Goal: Task Accomplishment & Management: Manage account settings

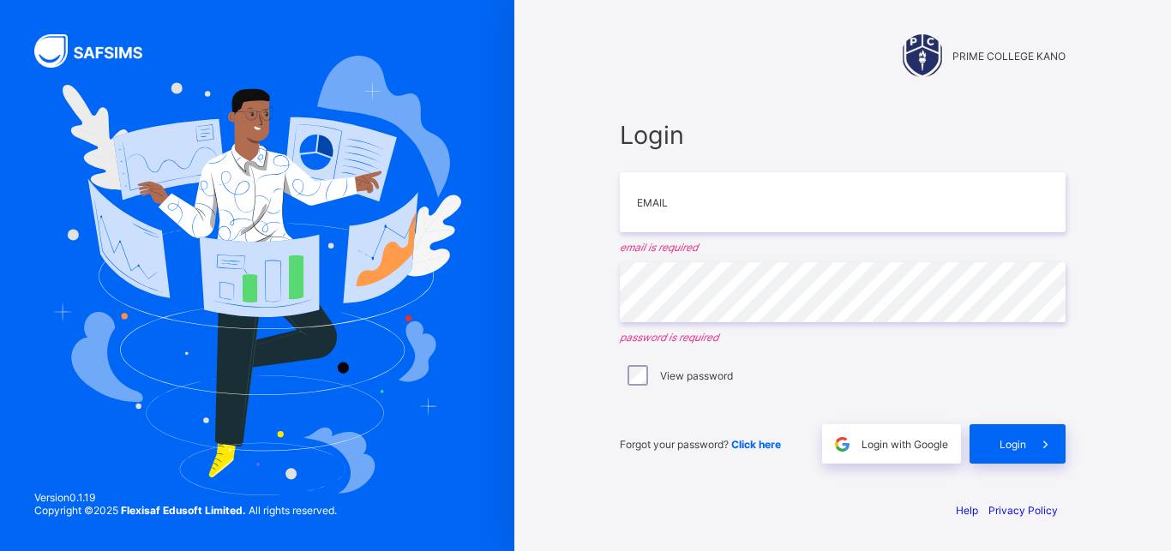
click at [875, 451] on div "Login with Google" at bounding box center [891, 443] width 139 height 39
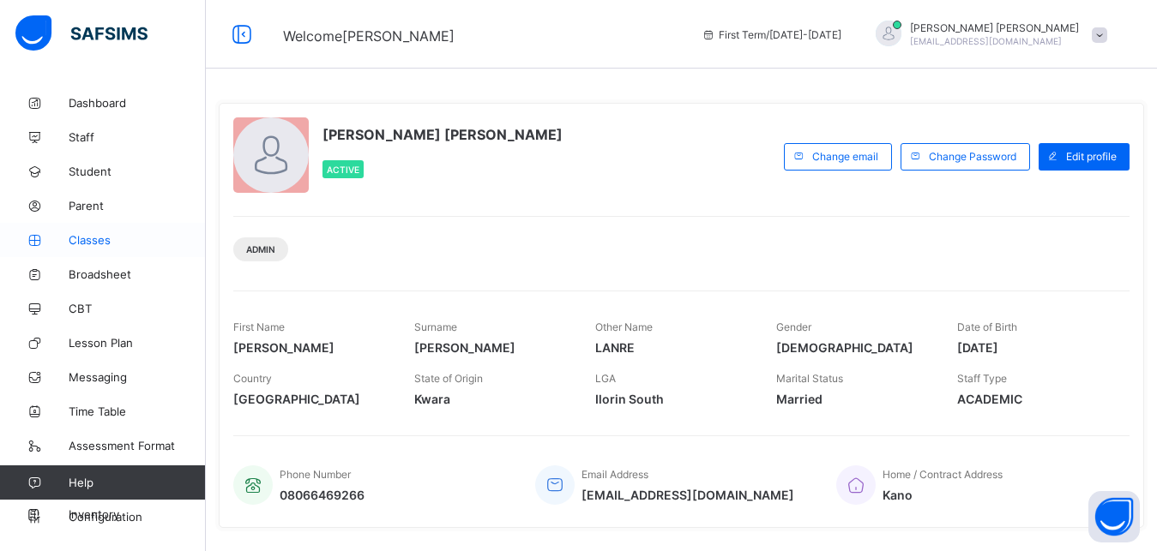
click at [118, 242] on span "Classes" at bounding box center [137, 240] width 137 height 14
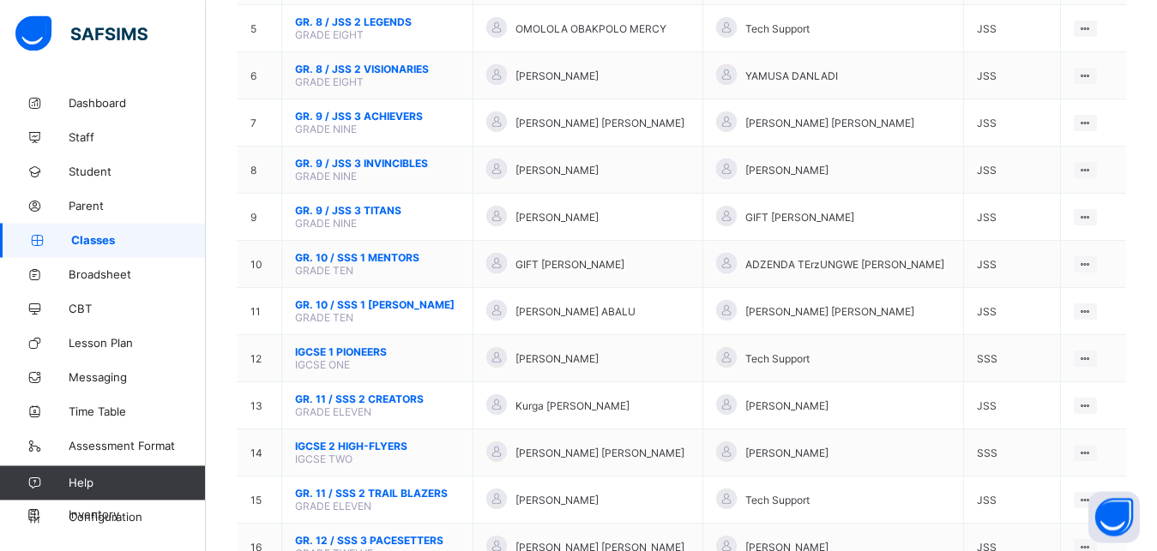
scroll to position [465, 0]
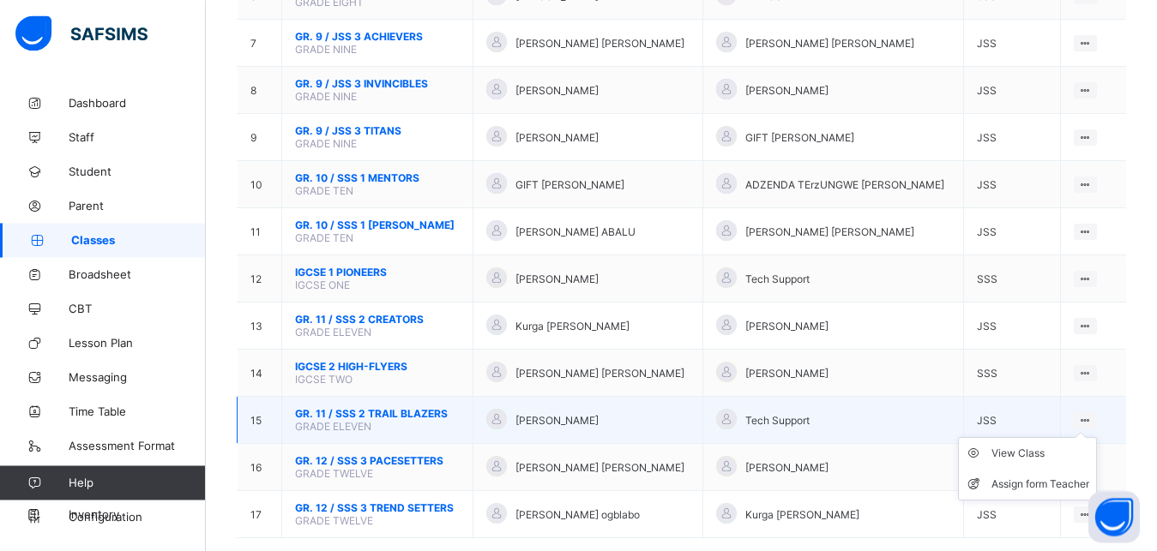
click at [1097, 437] on ul "View Class Assign form Teacher" at bounding box center [1027, 468] width 139 height 63
click at [1054, 462] on div "View Class" at bounding box center [1040, 453] width 98 height 17
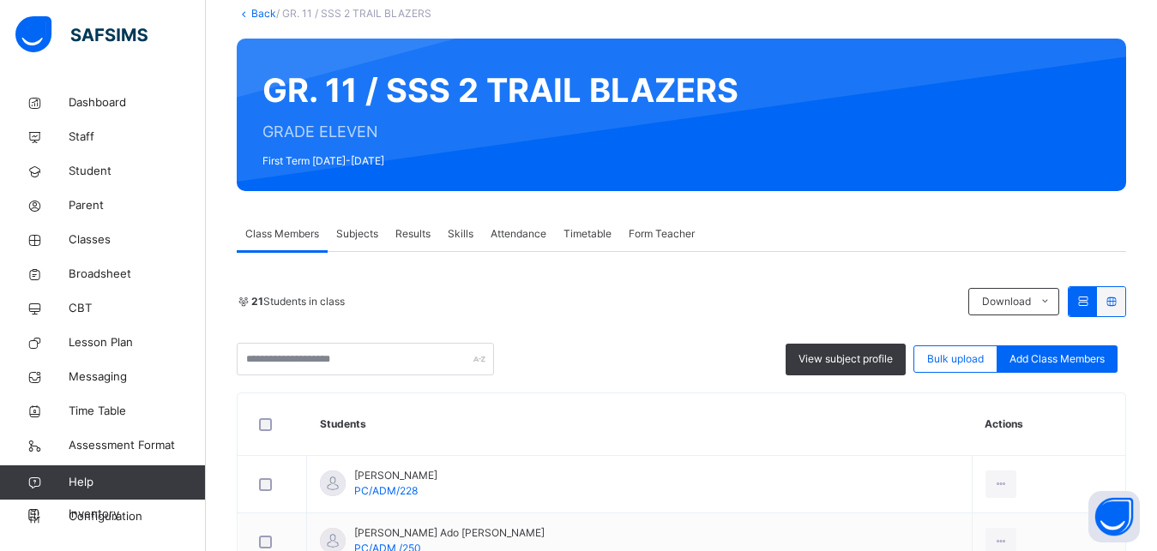
scroll to position [107, 0]
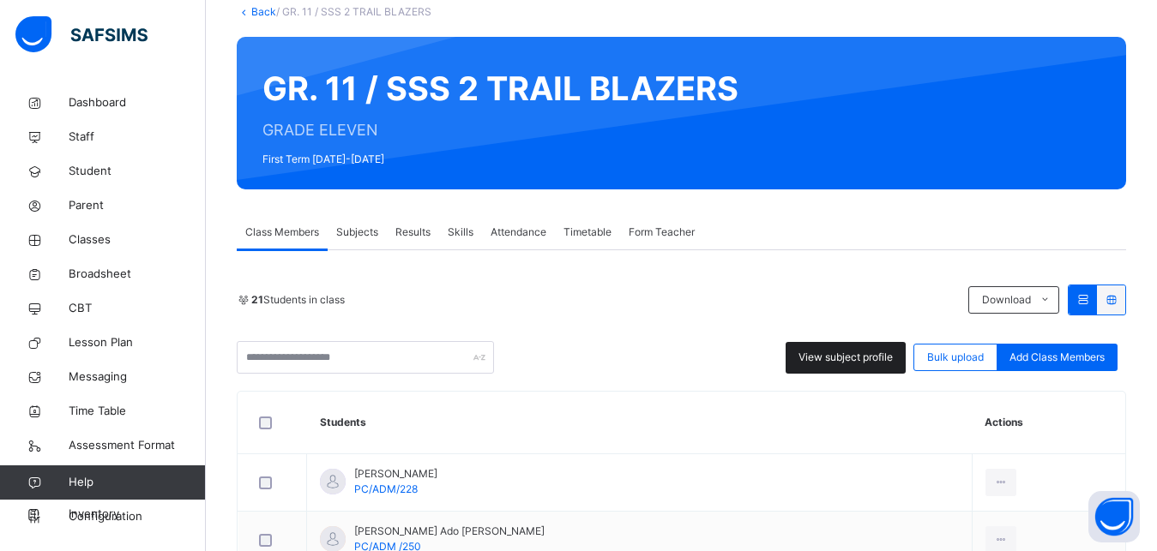
click at [846, 364] on span "View subject profile" at bounding box center [845, 357] width 94 height 15
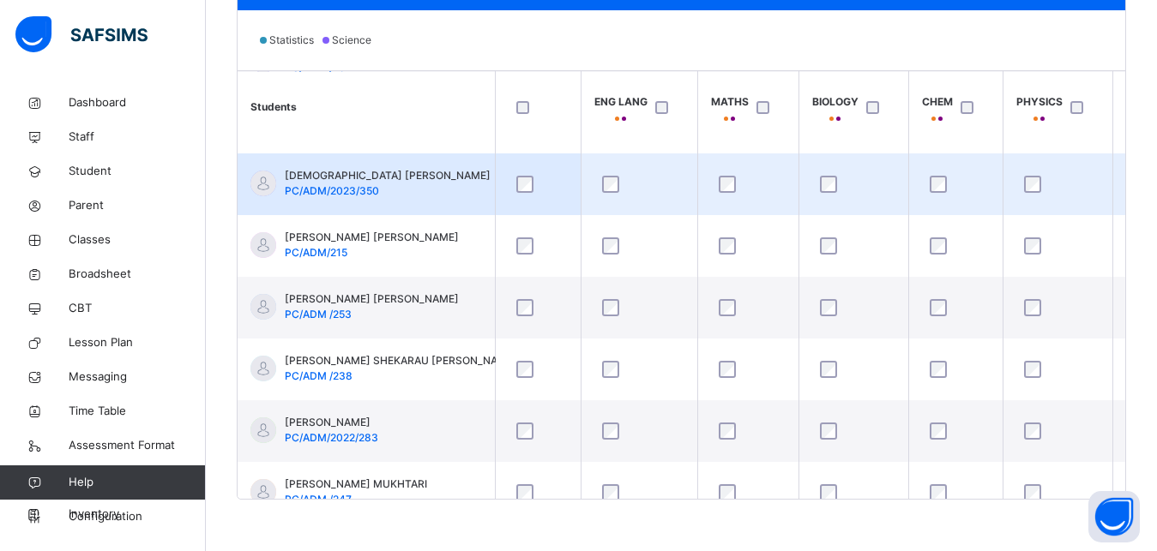
scroll to position [571, 0]
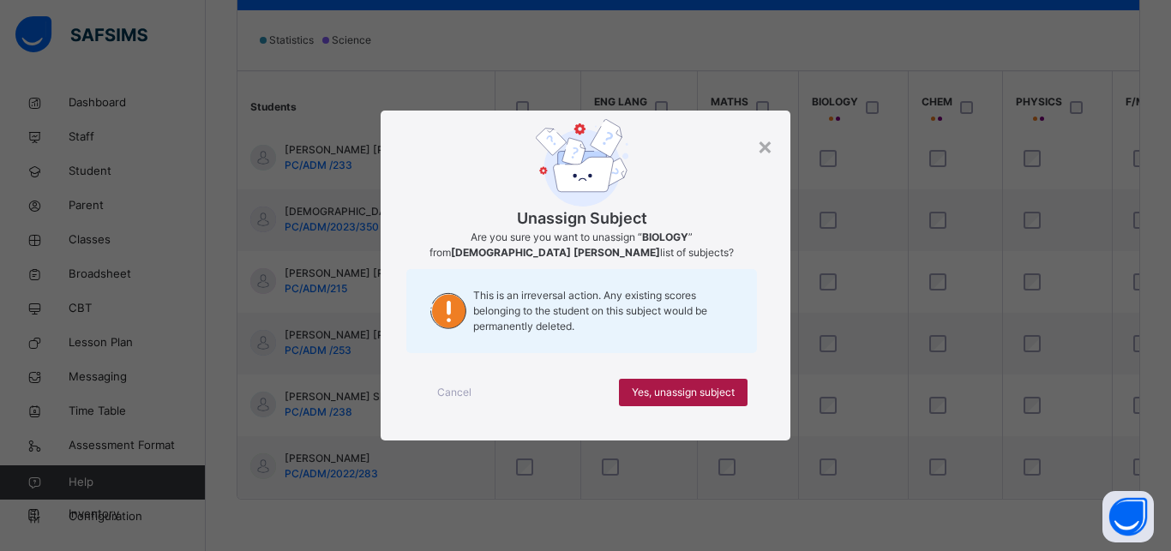
click at [708, 391] on span "Yes, unassign subject" at bounding box center [683, 392] width 103 height 15
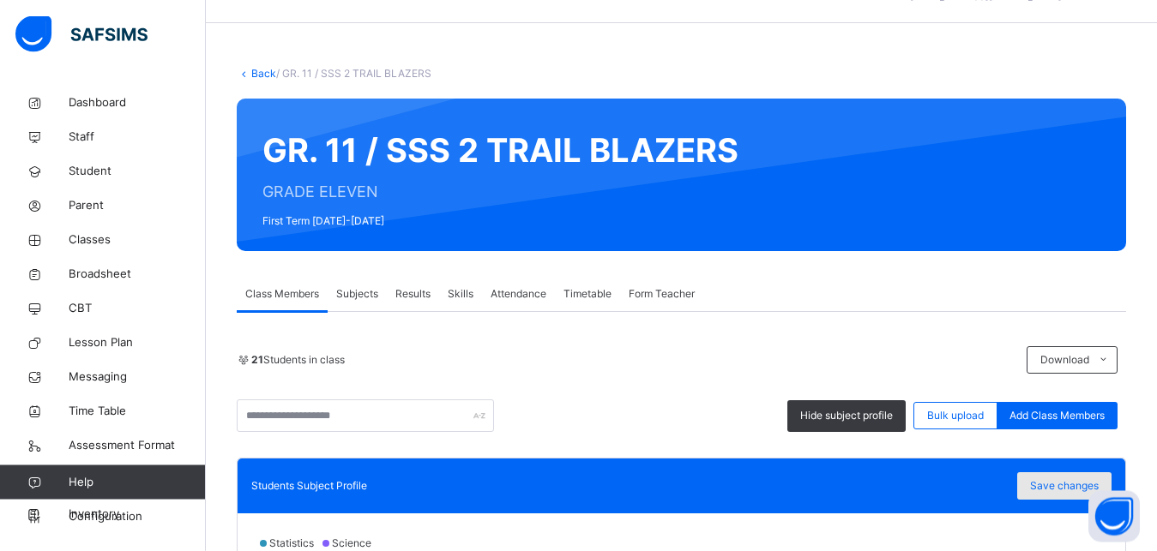
scroll to position [44, 0]
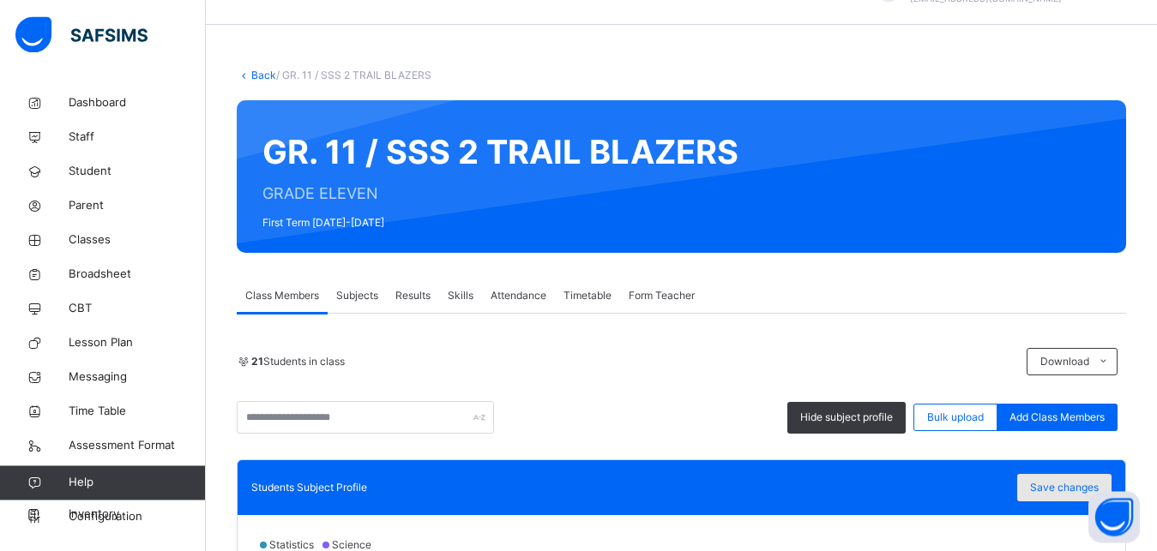
click at [1084, 483] on span "Save changes" at bounding box center [1064, 487] width 69 height 15
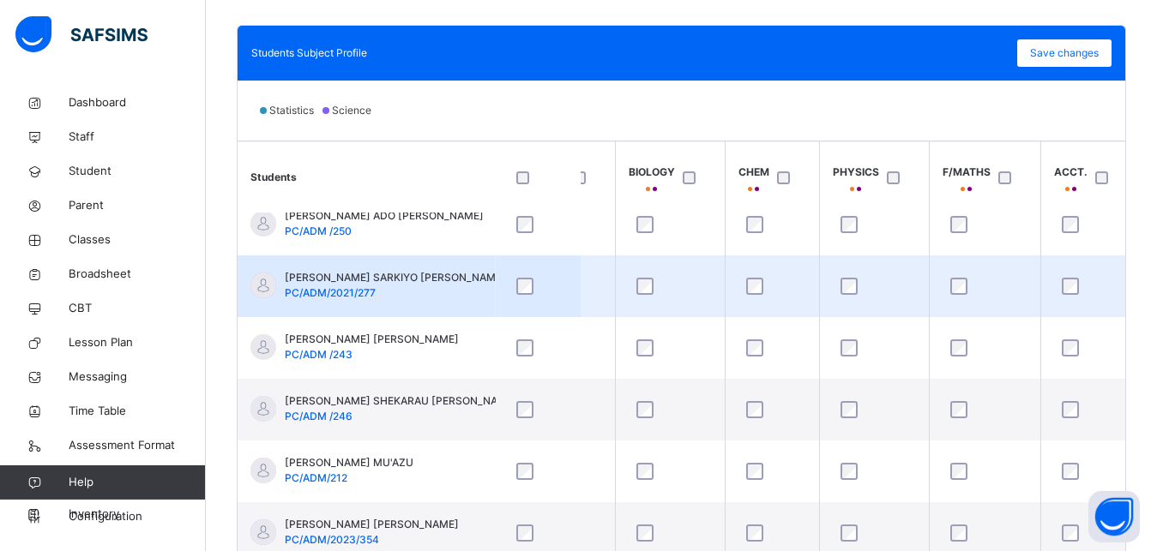
scroll to position [81, 166]
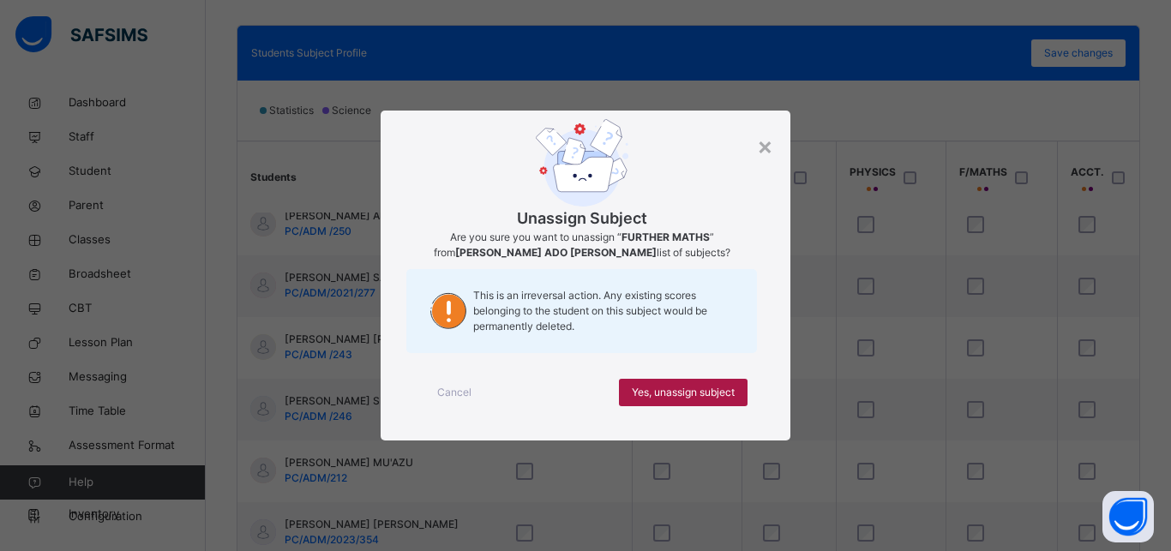
click at [713, 392] on span "Yes, unassign subject" at bounding box center [683, 392] width 103 height 15
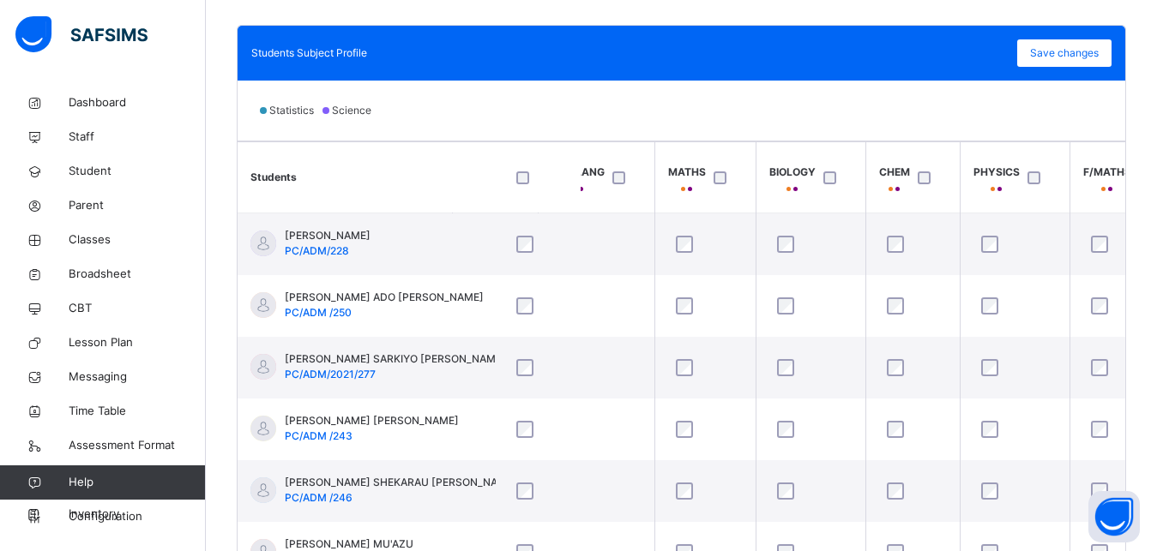
scroll to position [75, 43]
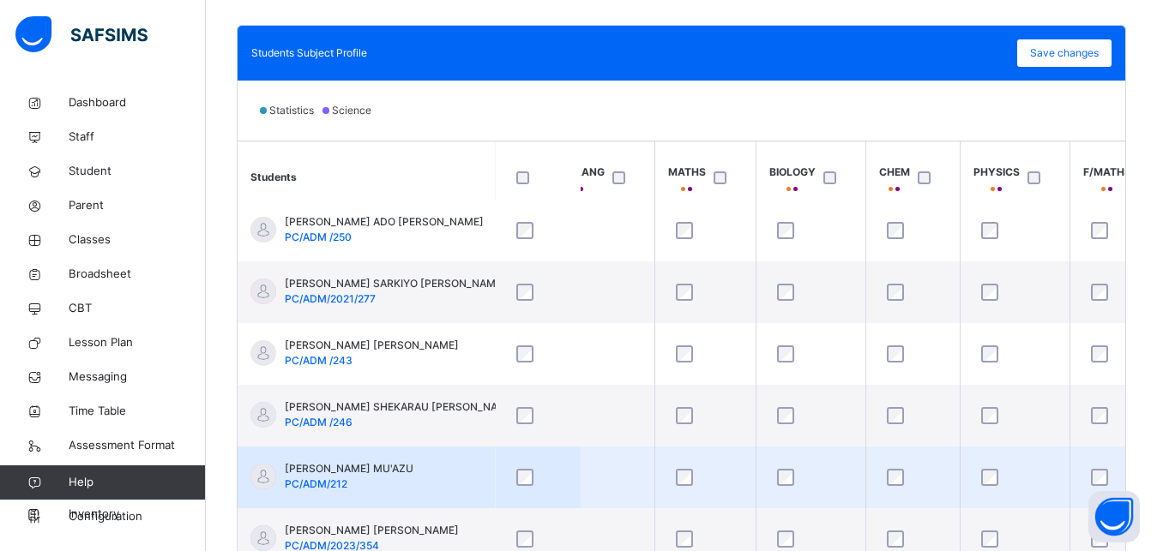
click at [989, 468] on div at bounding box center [1014, 478] width 83 height 36
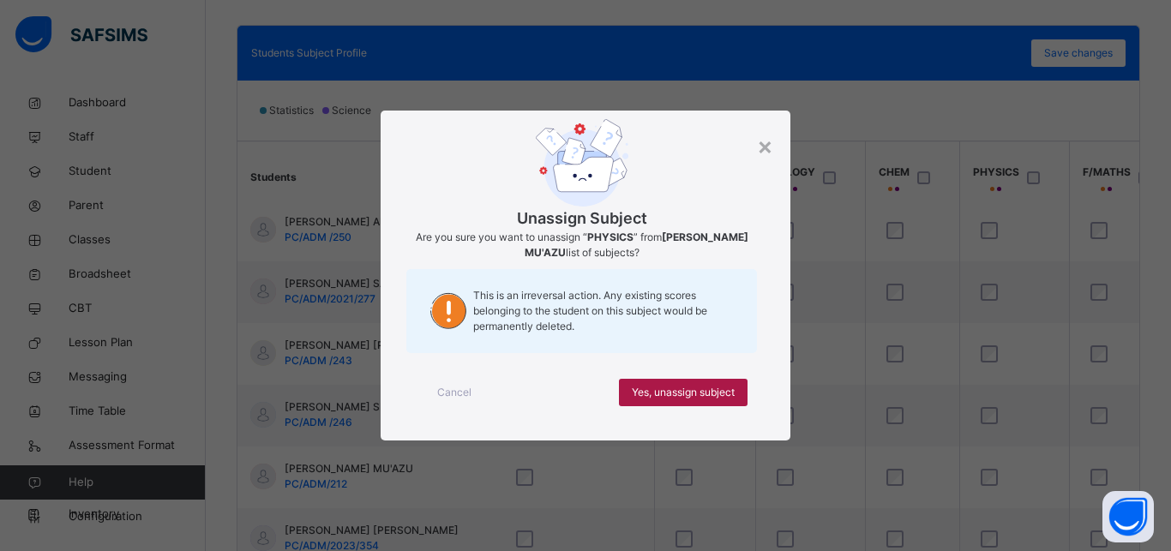
click at [707, 390] on span "Yes, unassign subject" at bounding box center [683, 392] width 103 height 15
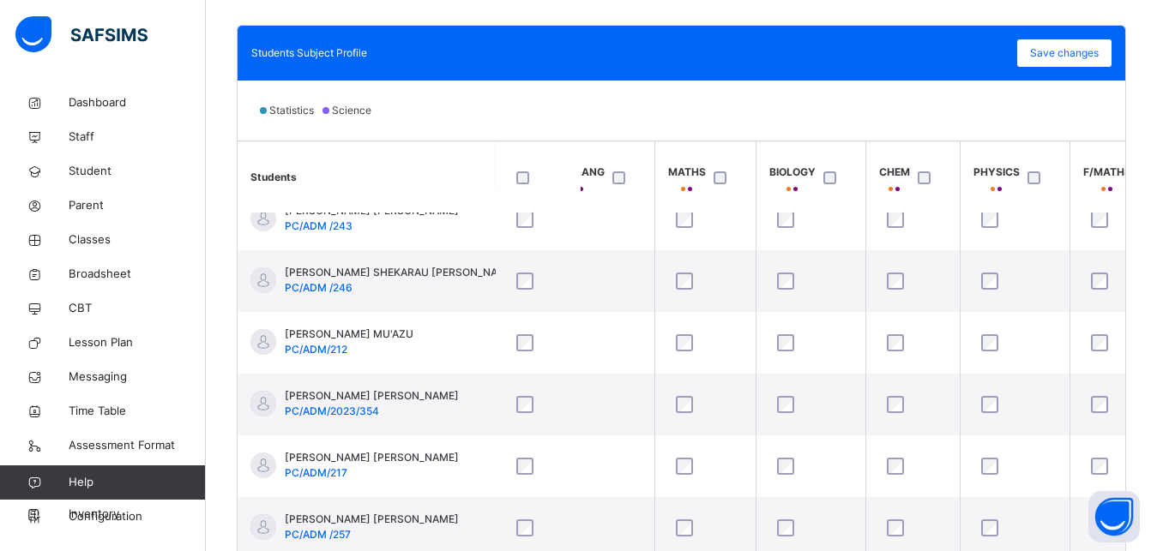
scroll to position [256, 33]
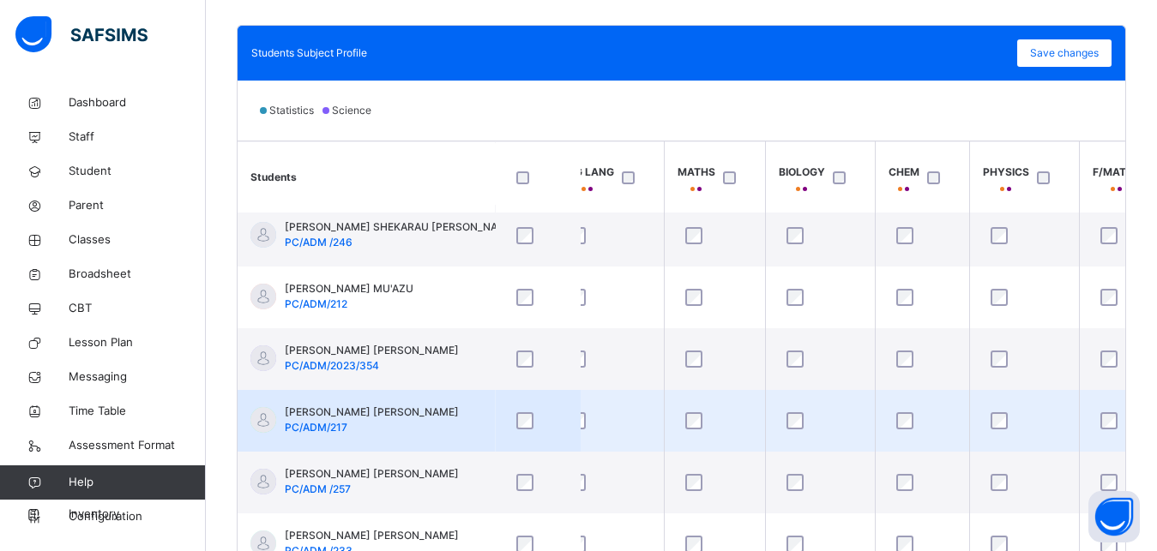
click at [1008, 425] on div at bounding box center [1024, 420] width 75 height 17
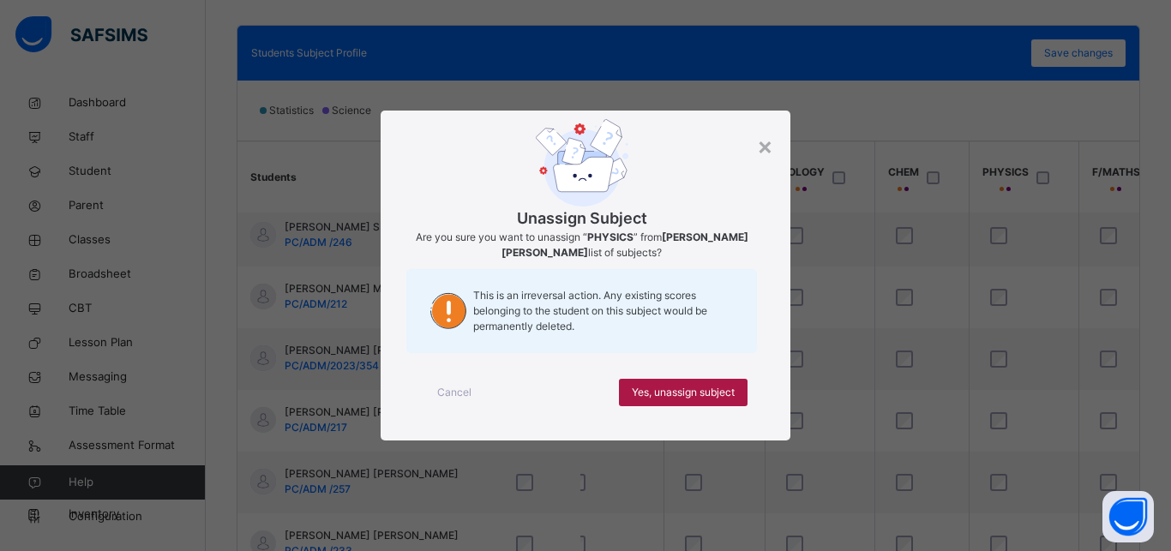
click at [719, 401] on div "Yes, unassign subject" at bounding box center [683, 392] width 129 height 27
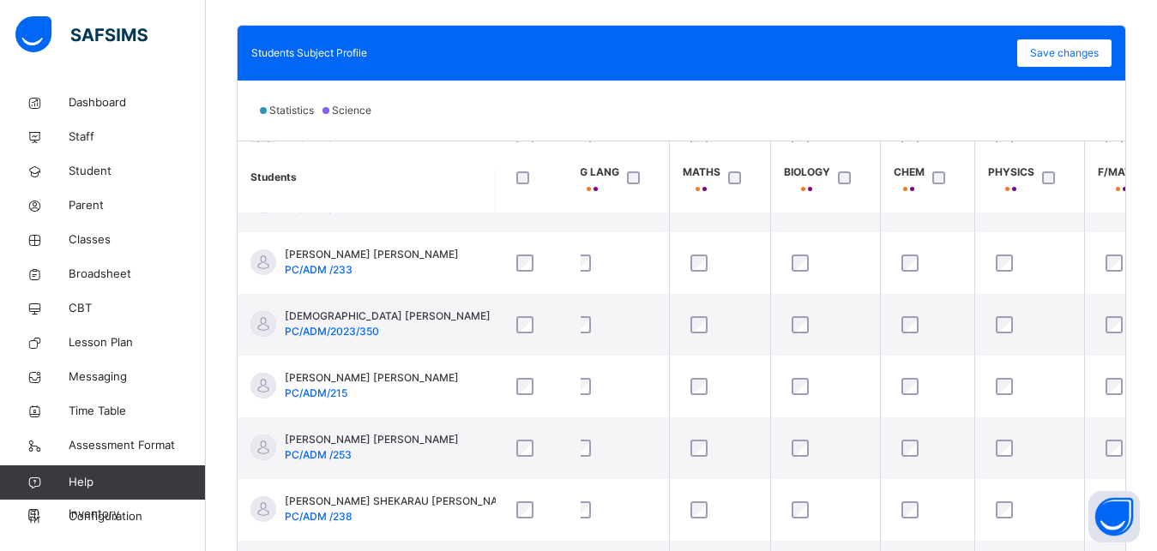
scroll to position [557, 28]
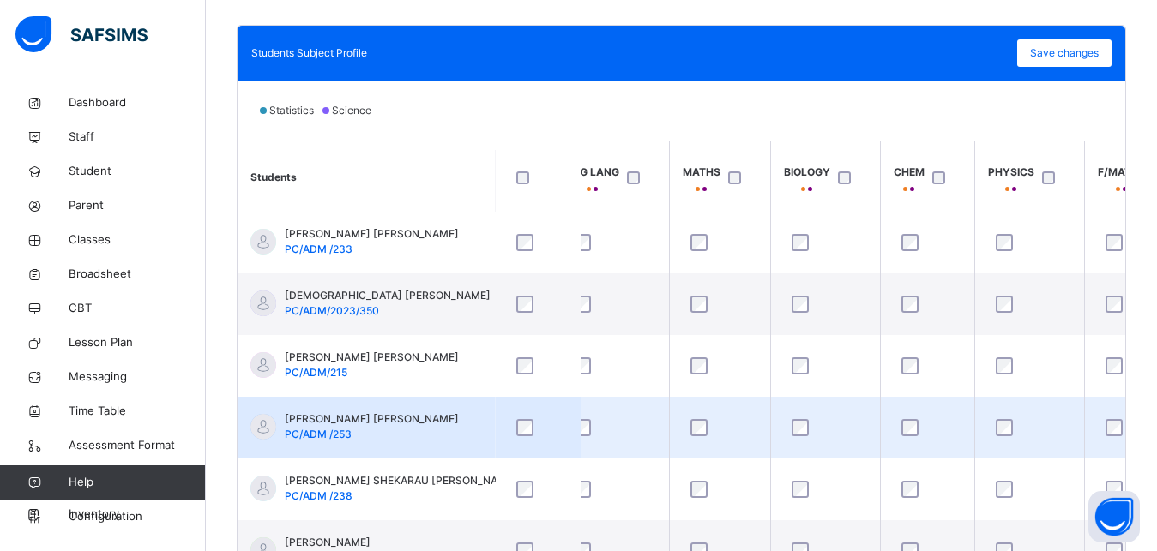
click at [919, 424] on div at bounding box center [927, 427] width 59 height 17
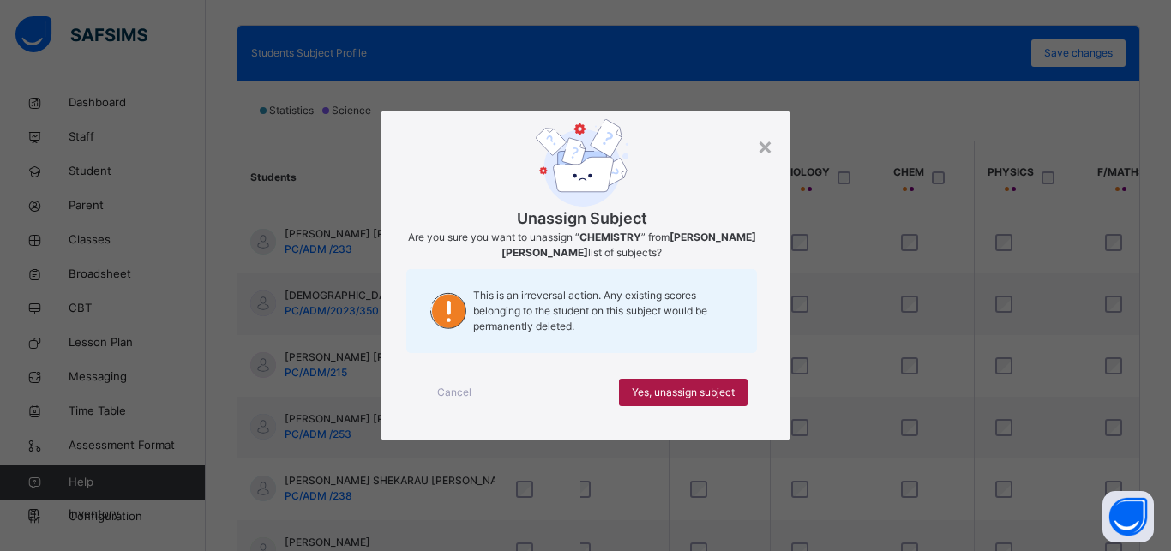
click at [719, 393] on span "Yes, unassign subject" at bounding box center [683, 392] width 103 height 15
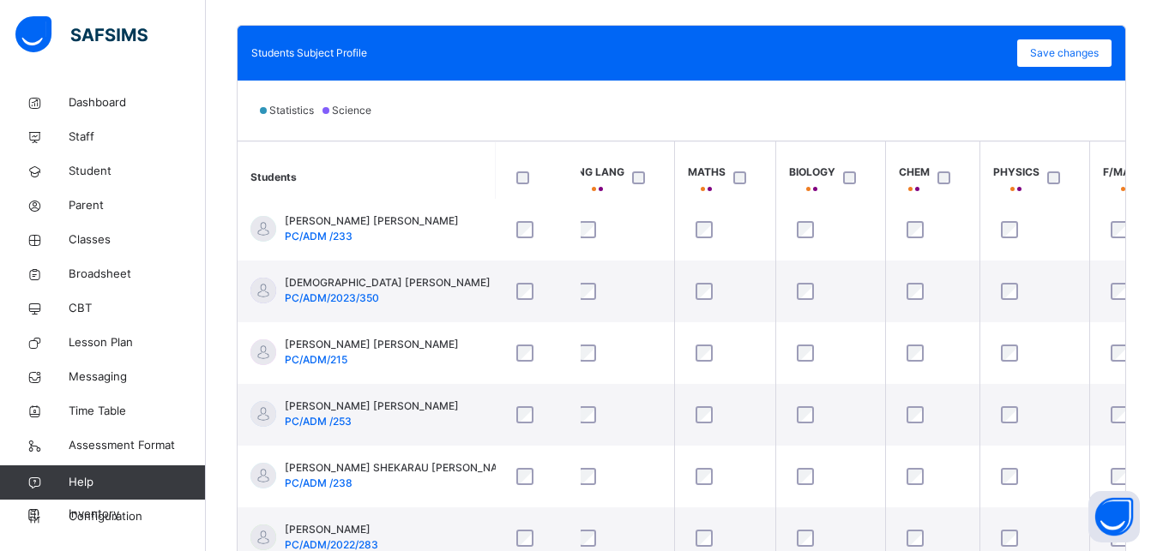
scroll to position [577, 21]
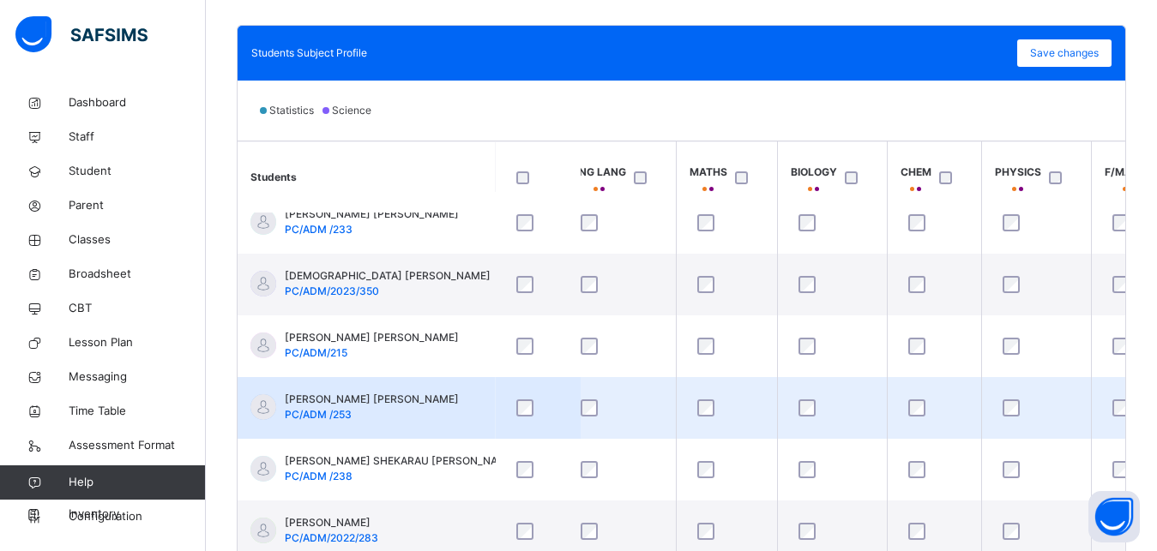
click at [1020, 406] on div at bounding box center [1036, 408] width 75 height 17
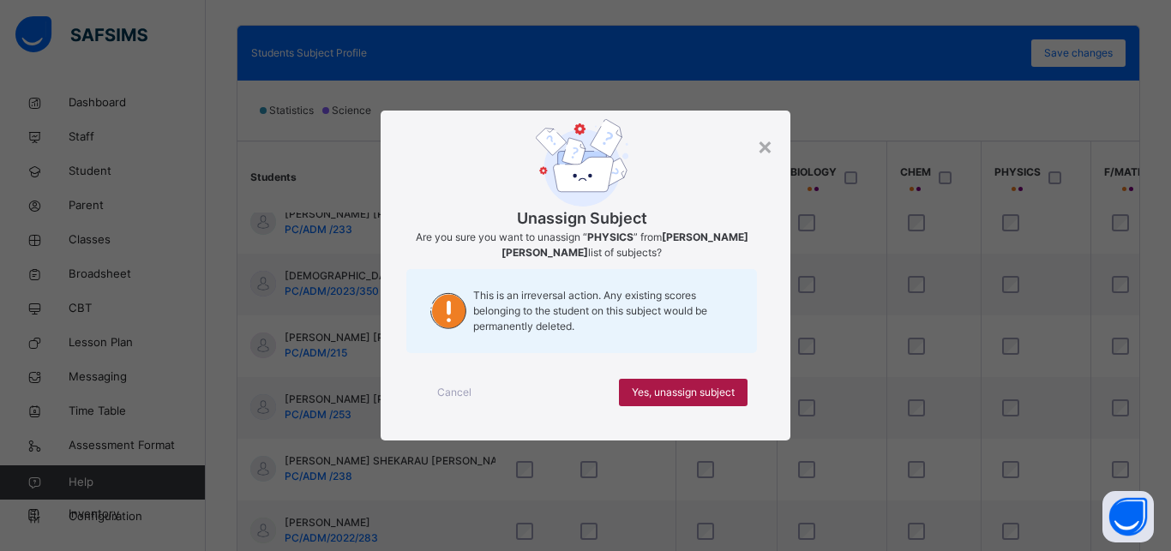
click at [720, 394] on span "Yes, unassign subject" at bounding box center [683, 392] width 103 height 15
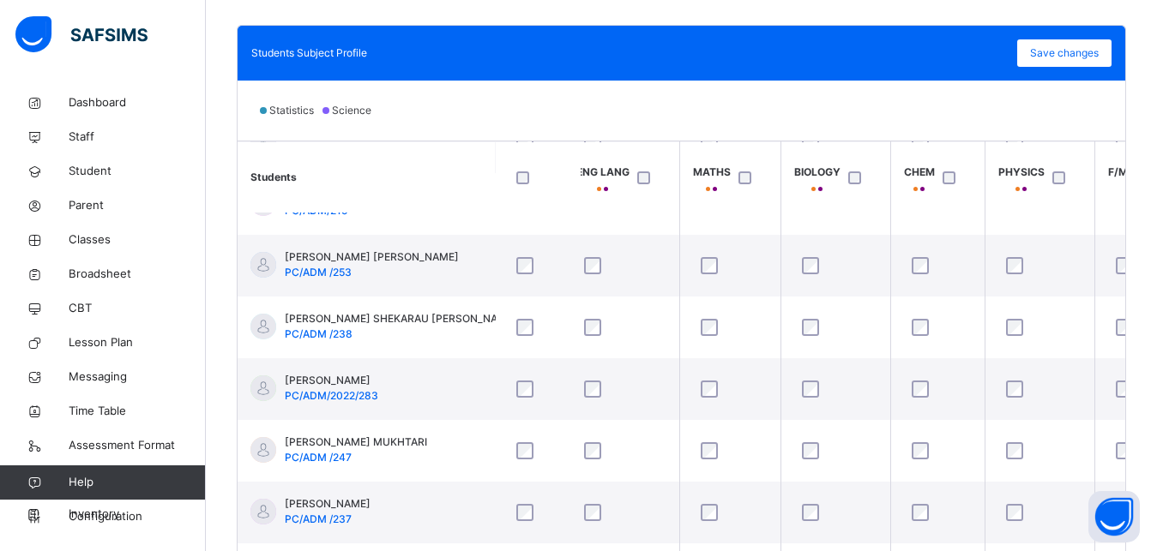
scroll to position [709, 18]
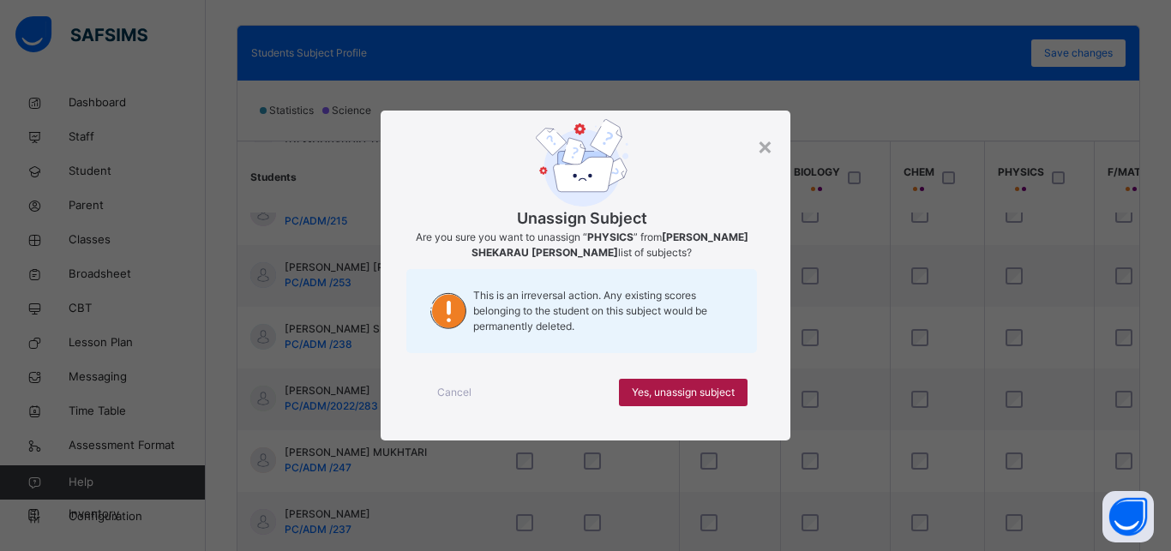
click at [731, 392] on span "Yes, unassign subject" at bounding box center [683, 392] width 103 height 15
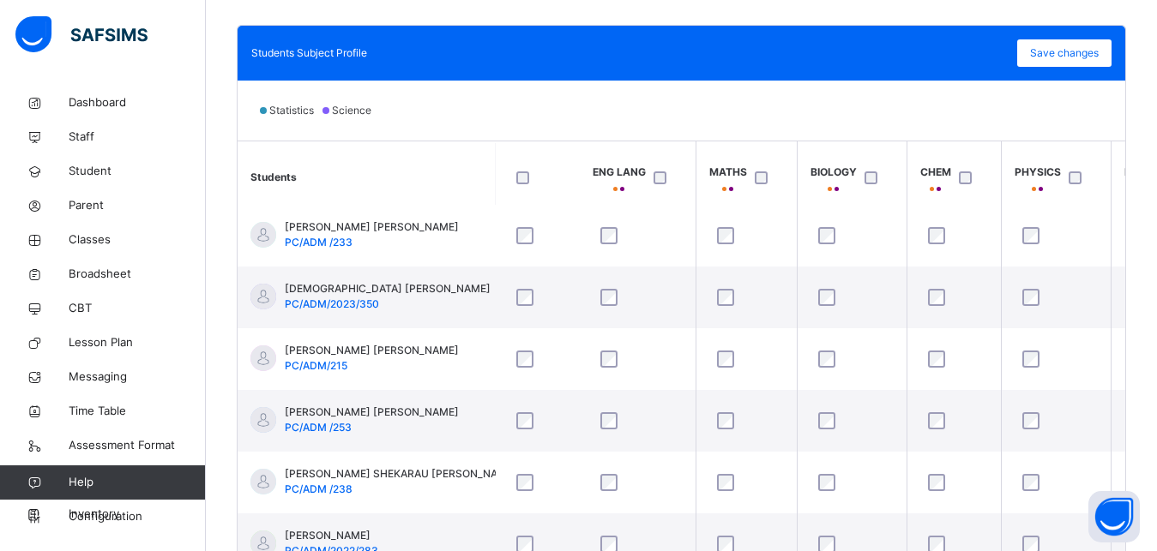
scroll to position [585, 0]
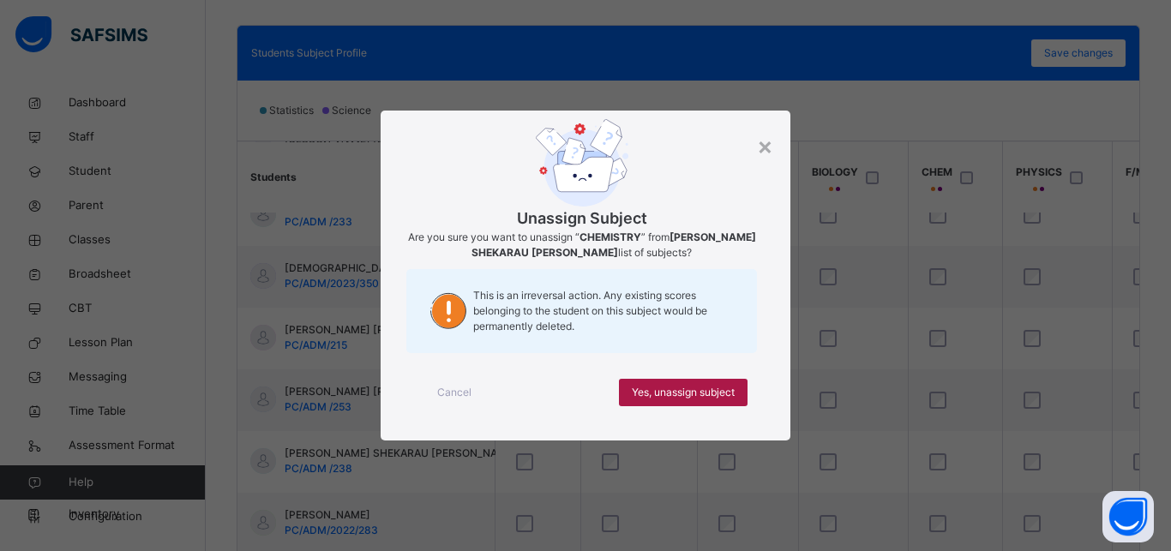
click at [688, 390] on span "Yes, unassign subject" at bounding box center [683, 392] width 103 height 15
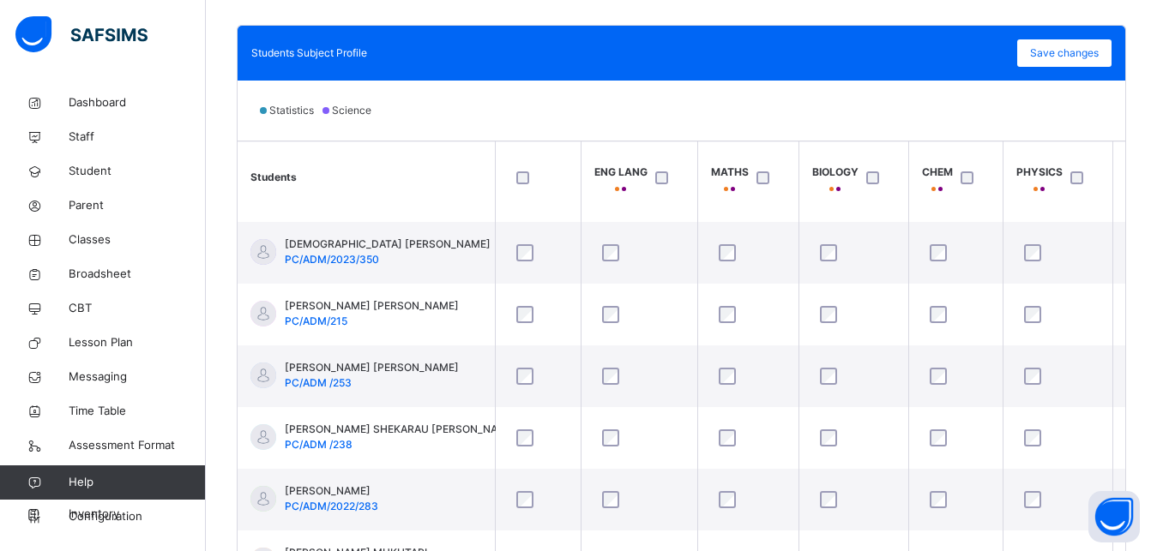
scroll to position [615, 0]
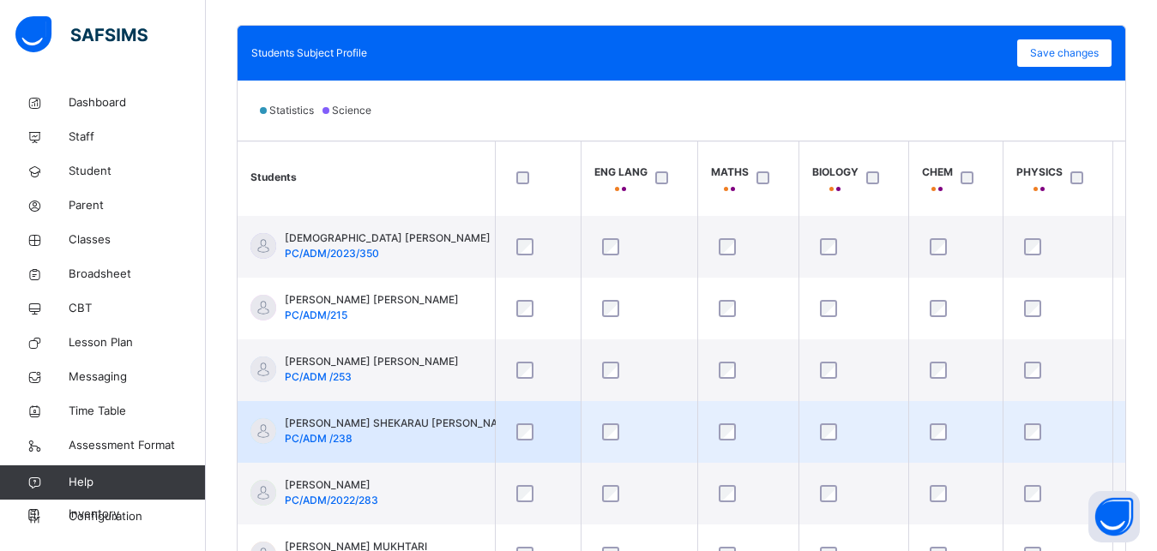
click at [819, 425] on div at bounding box center [853, 432] width 75 height 17
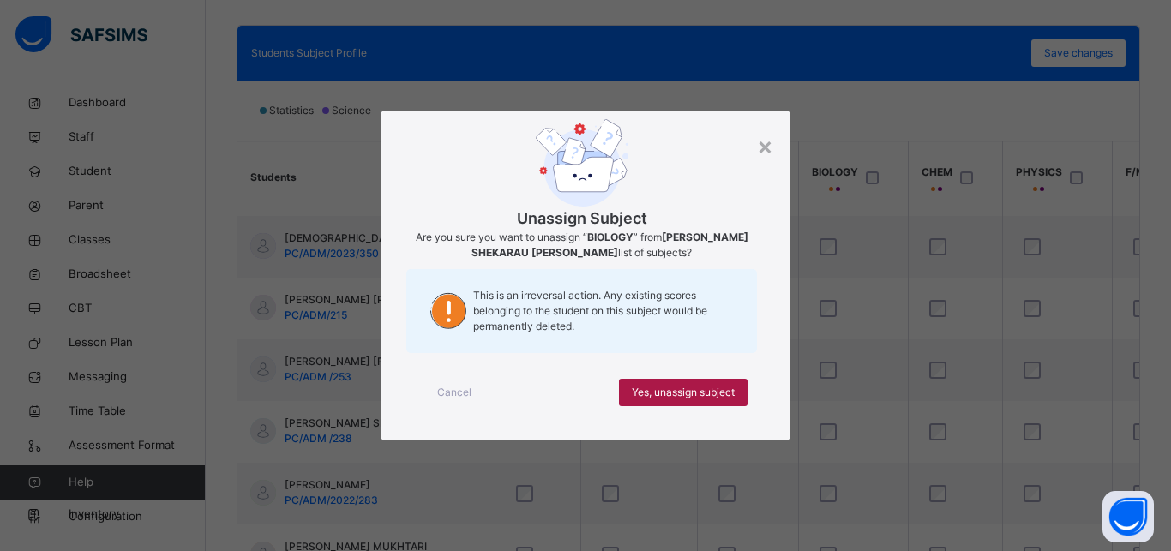
click at [719, 388] on span "Yes, unassign subject" at bounding box center [683, 392] width 103 height 15
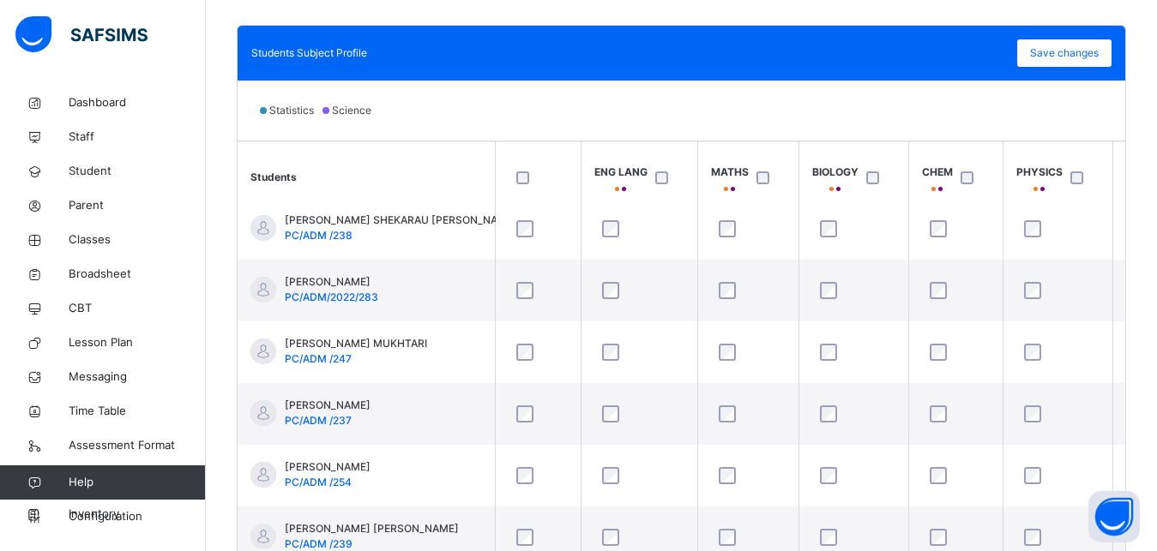
scroll to position [845, 0]
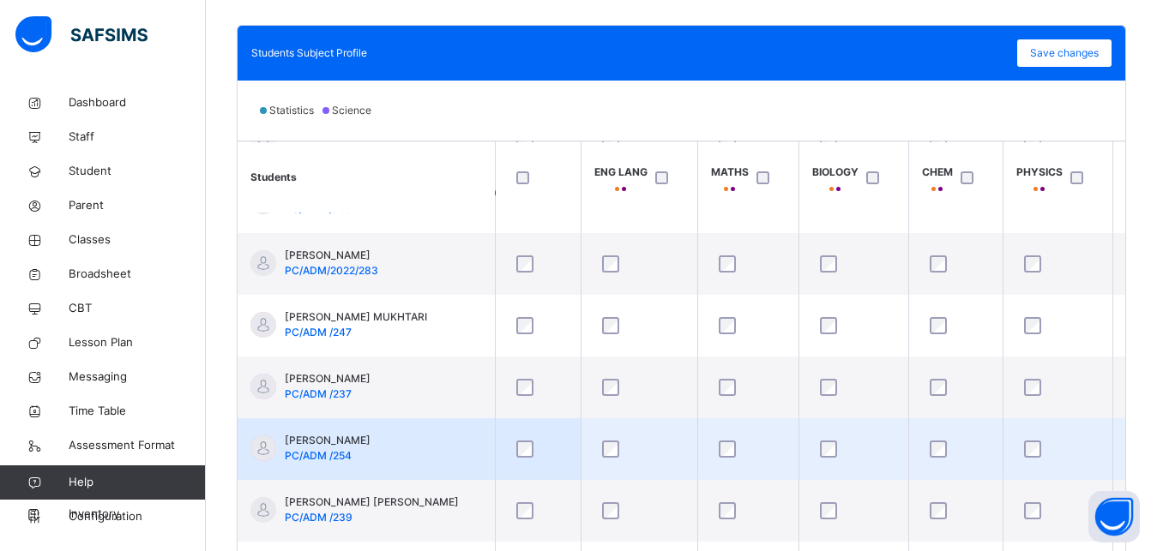
click at [1050, 450] on div at bounding box center [1057, 449] width 75 height 17
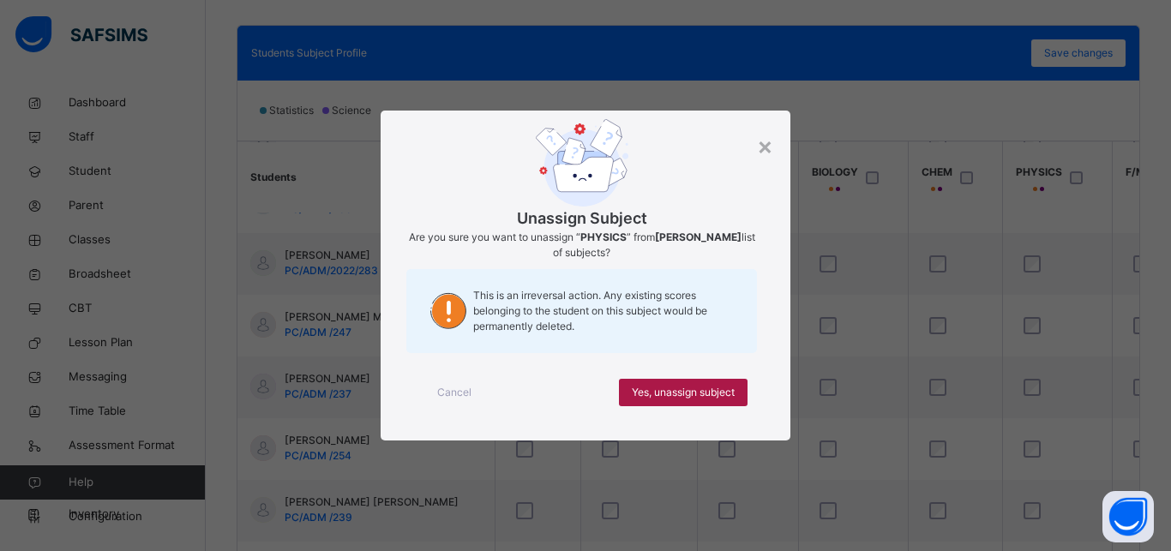
click at [707, 393] on span "Yes, unassign subject" at bounding box center [683, 392] width 103 height 15
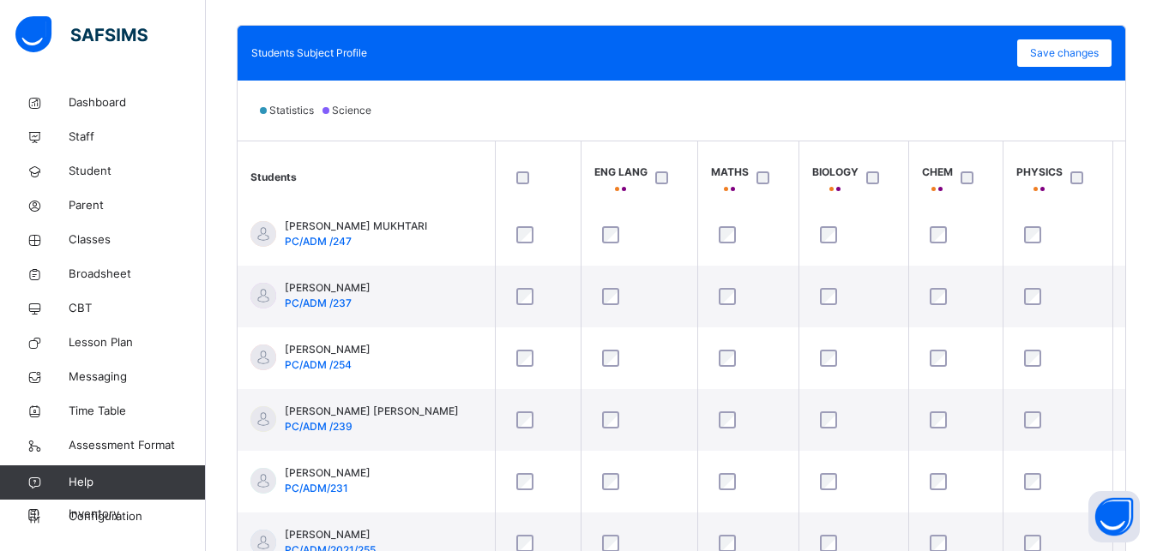
scroll to position [955, 0]
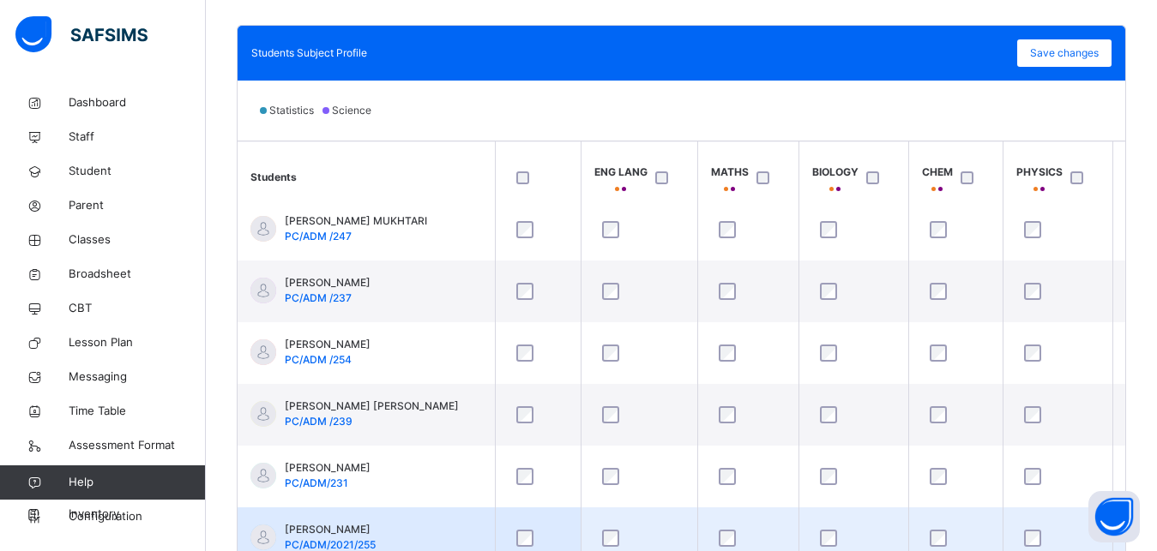
click at [929, 530] on div at bounding box center [955, 538] width 59 height 17
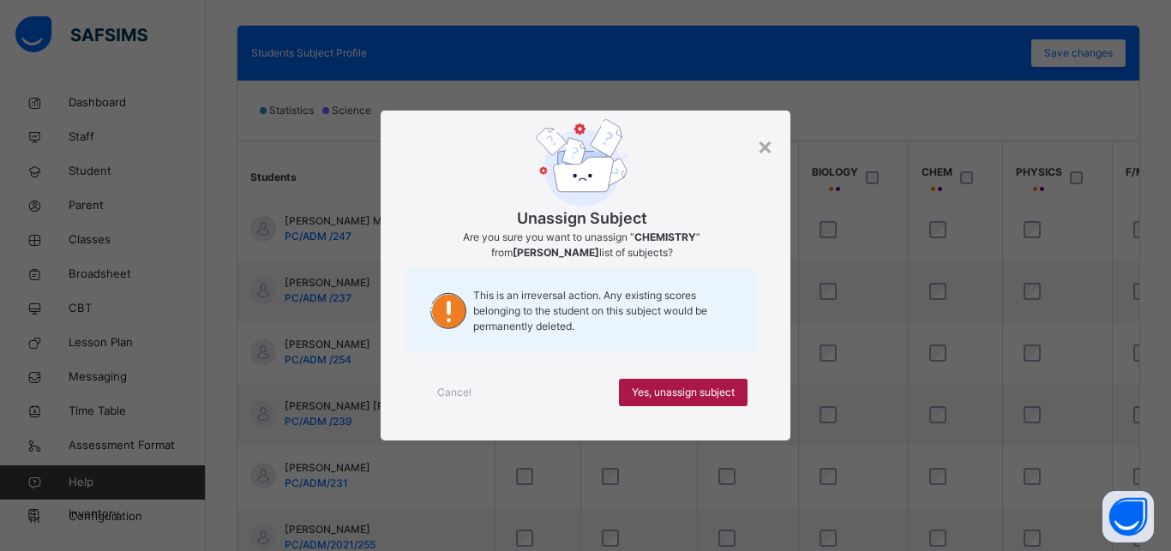
click at [712, 398] on span "Yes, unassign subject" at bounding box center [683, 392] width 103 height 15
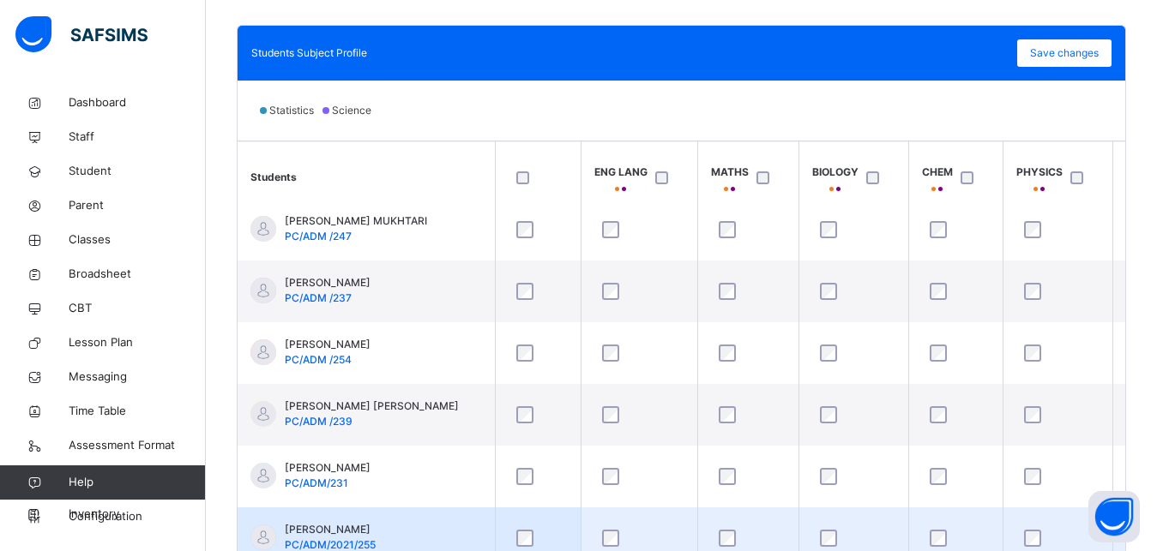
click at [948, 530] on div at bounding box center [955, 538] width 59 height 17
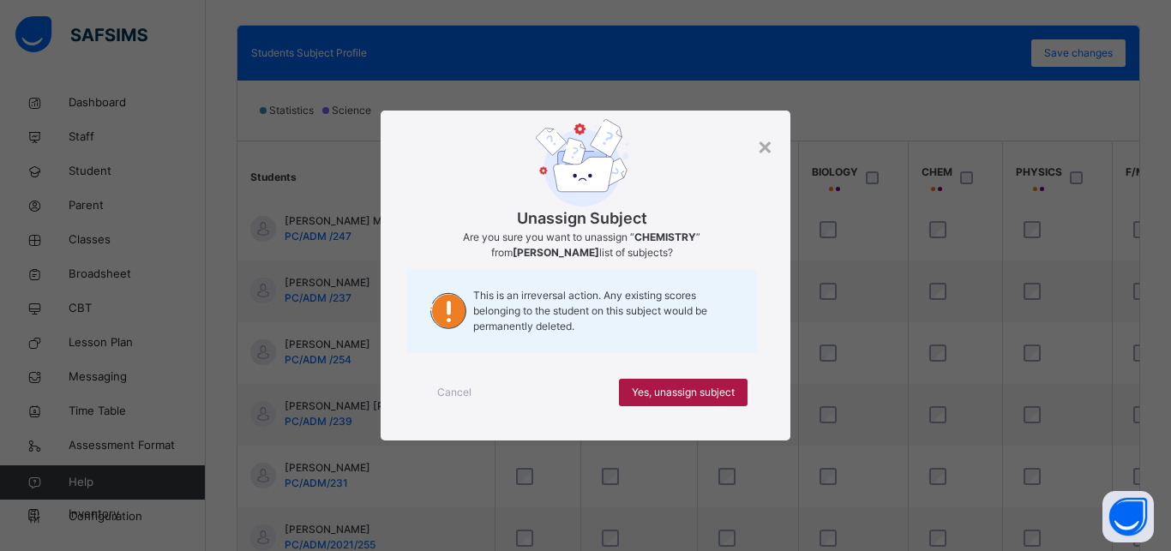
click at [723, 393] on span "Yes, unassign subject" at bounding box center [683, 392] width 103 height 15
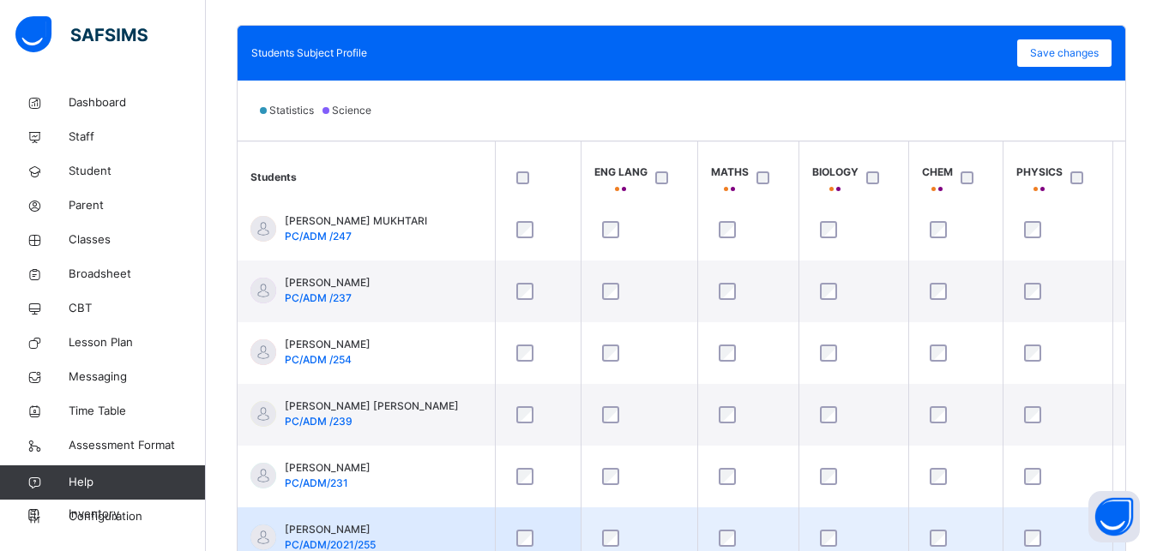
click at [818, 530] on div at bounding box center [853, 538] width 75 height 17
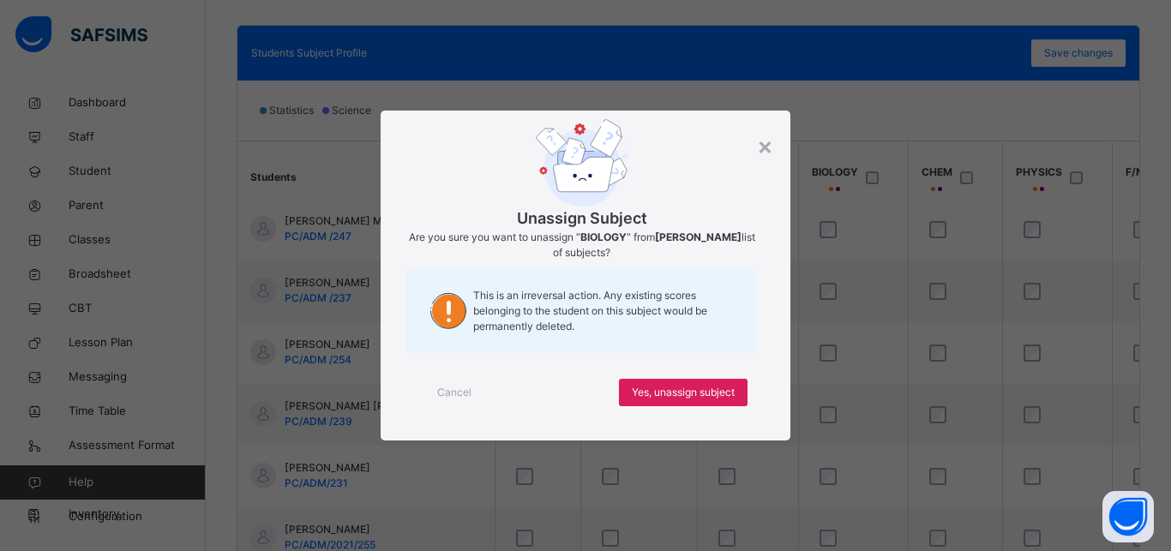
click at [701, 406] on div "Cancel Yes, unassign subject" at bounding box center [585, 393] width 358 height 62
click at [720, 389] on span "Yes, unassign subject" at bounding box center [683, 392] width 103 height 15
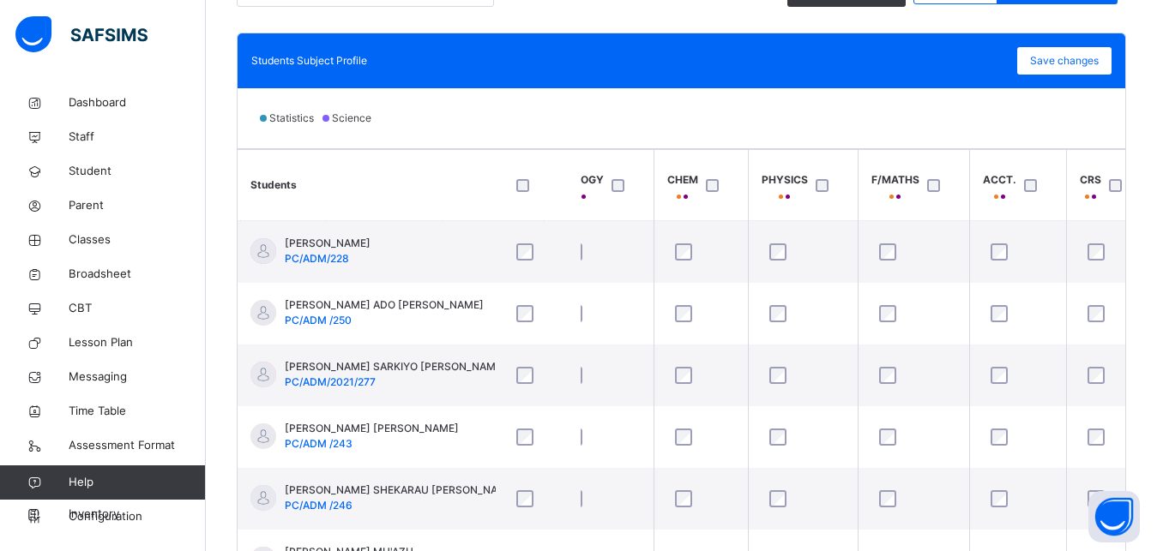
scroll to position [415, 0]
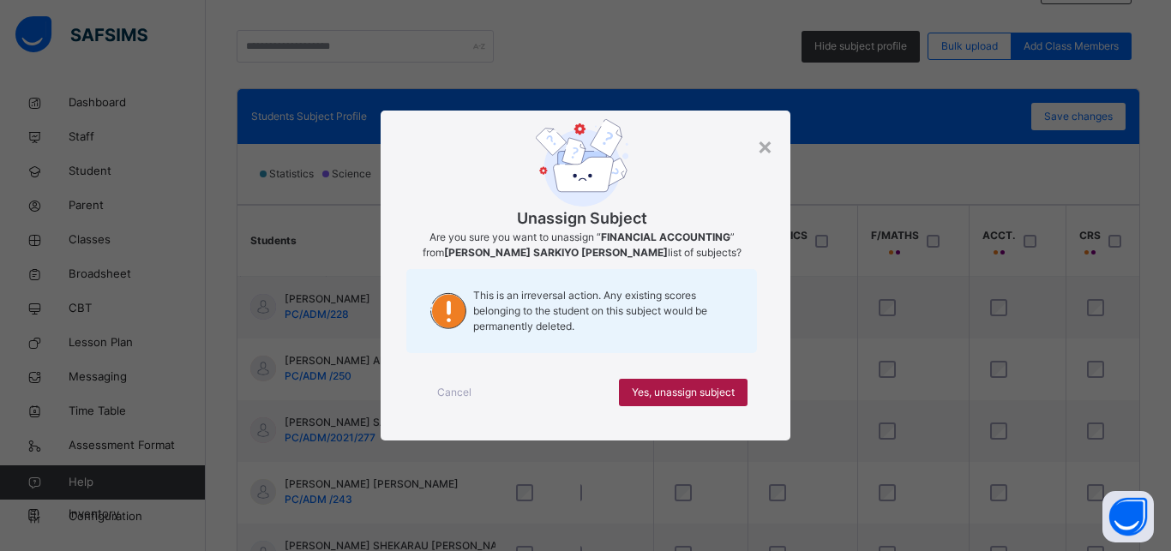
click at [728, 384] on div "Yes, unassign subject" at bounding box center [683, 392] width 129 height 27
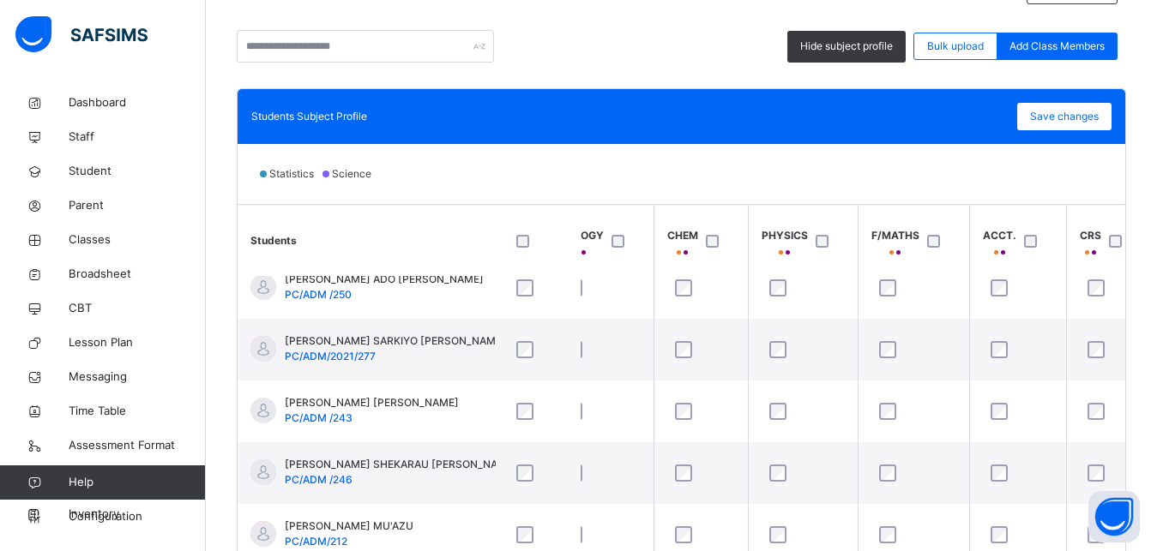
scroll to position [90, 255]
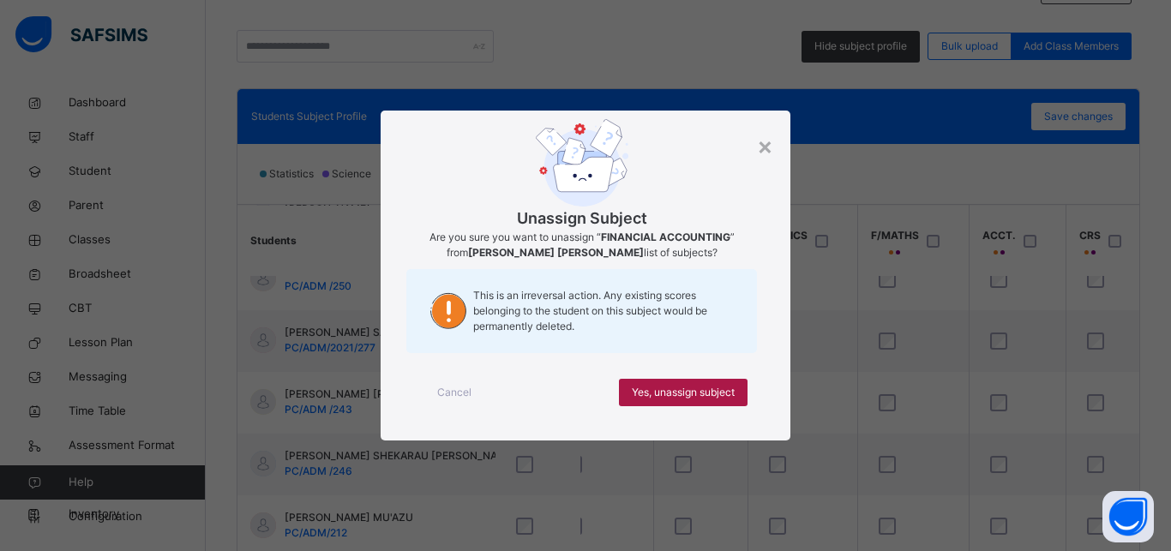
click at [725, 391] on span "Yes, unassign subject" at bounding box center [683, 392] width 103 height 15
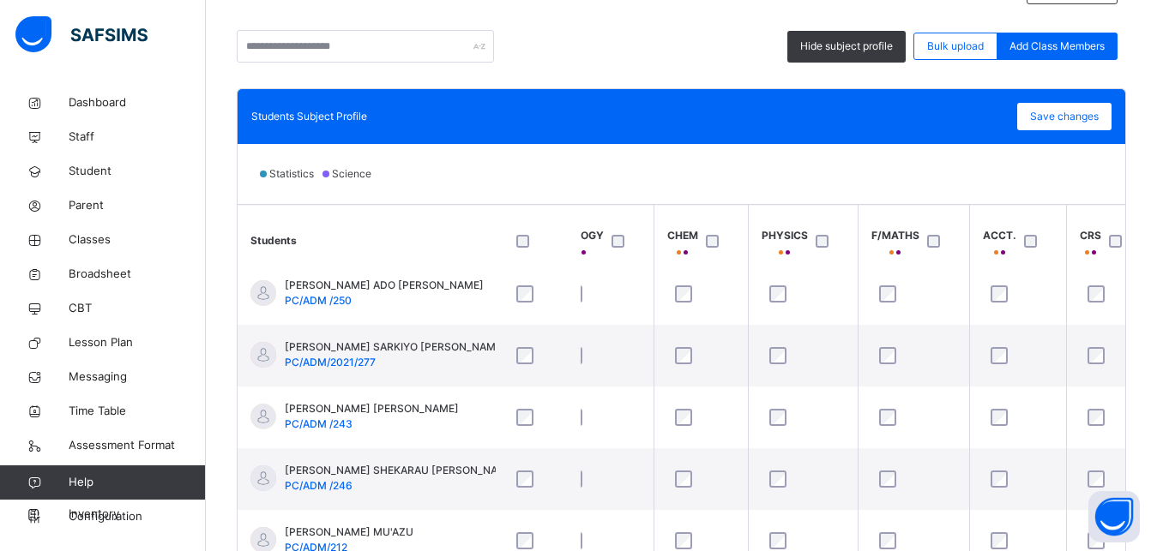
scroll to position [126, 255]
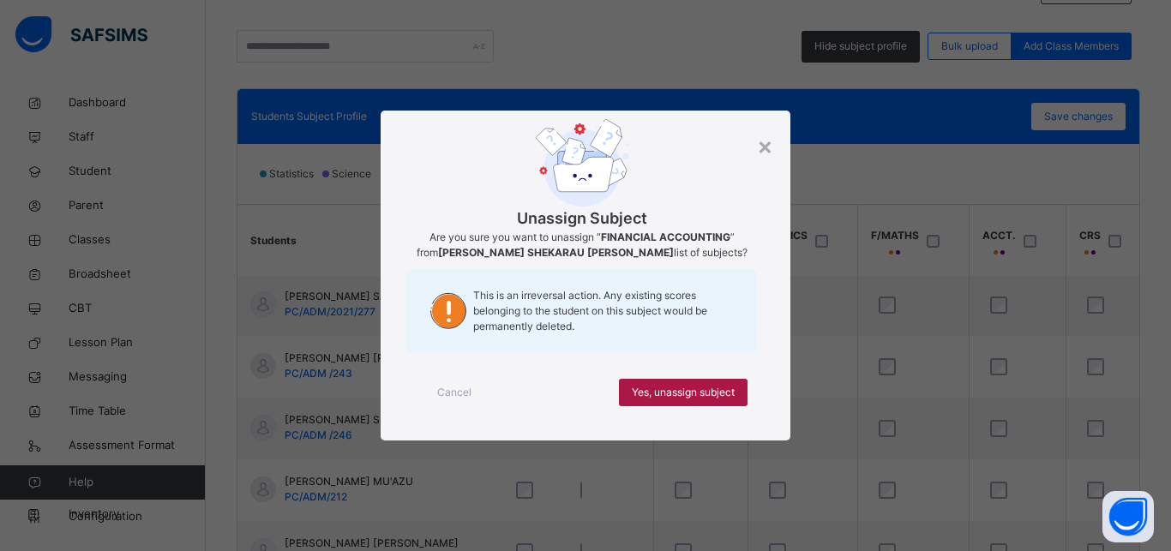
click at [721, 388] on span "Yes, unassign subject" at bounding box center [683, 392] width 103 height 15
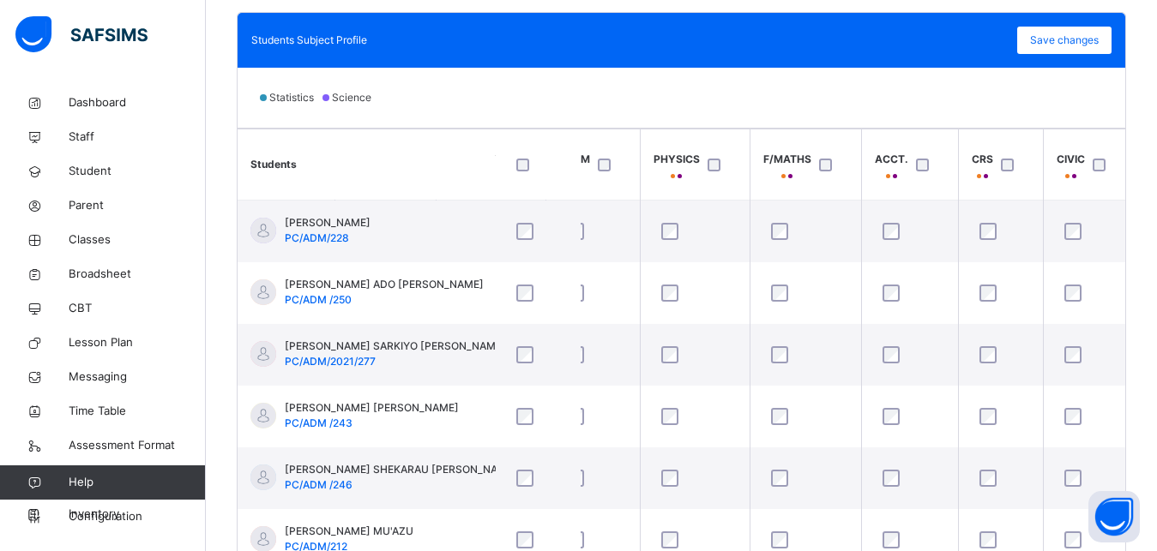
scroll to position [0, 369]
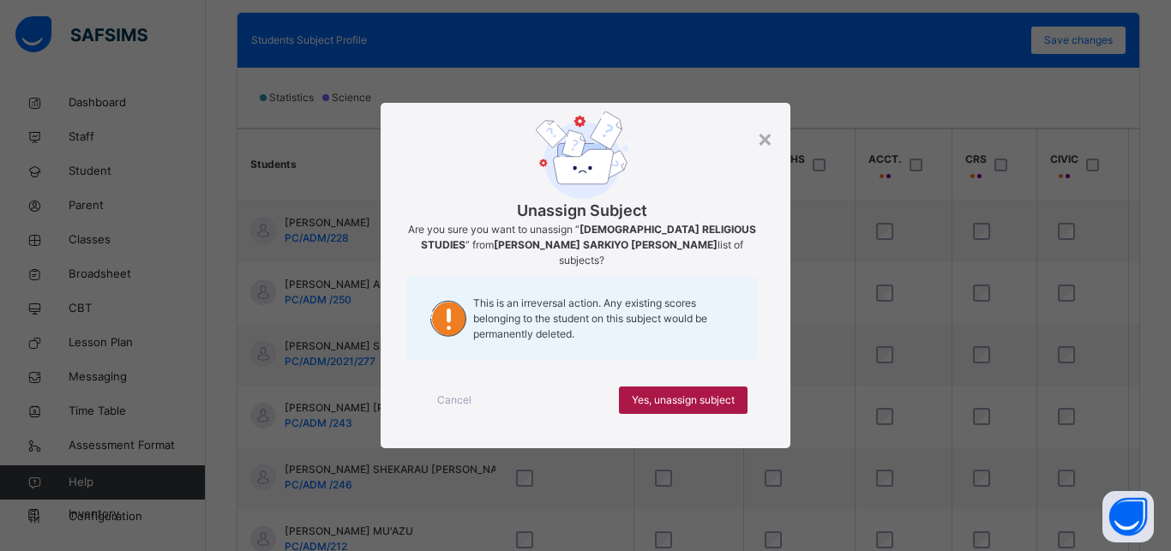
click at [738, 387] on div "Yes, unassign subject" at bounding box center [683, 400] width 129 height 27
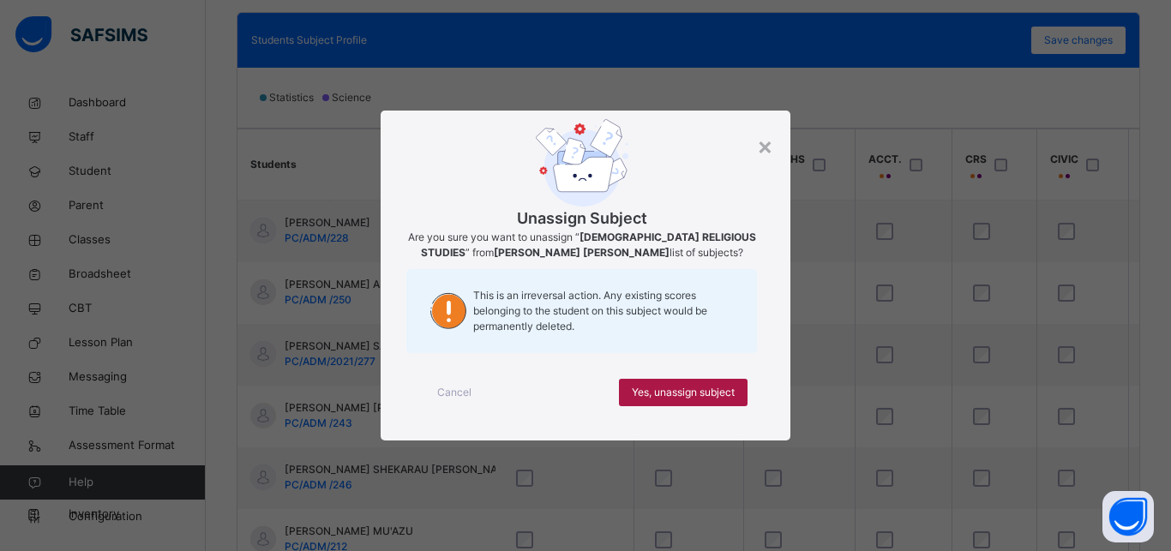
click at [724, 389] on span "Yes, unassign subject" at bounding box center [683, 392] width 103 height 15
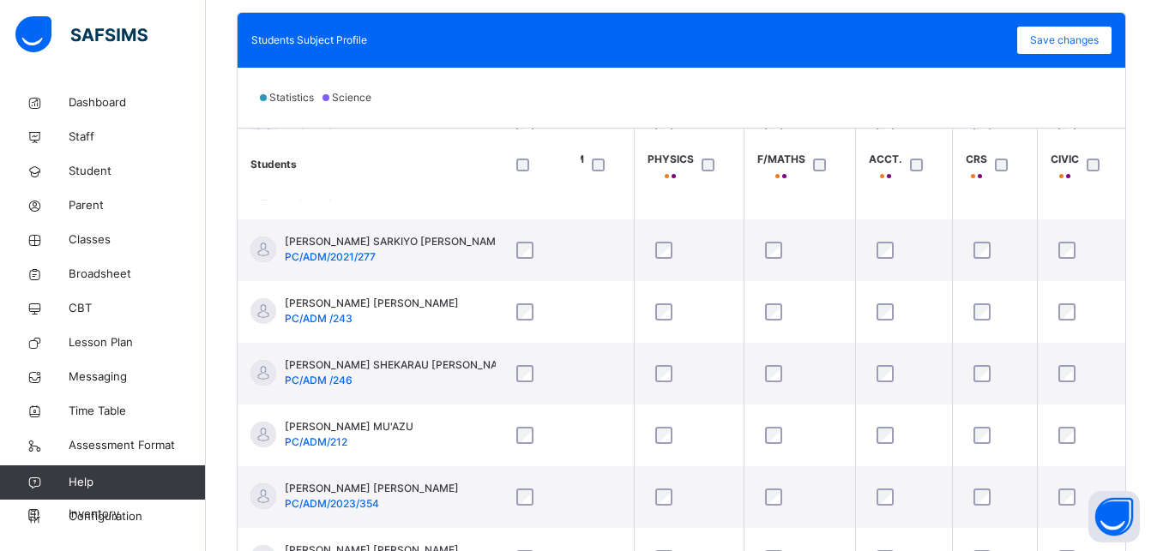
scroll to position [115, 369]
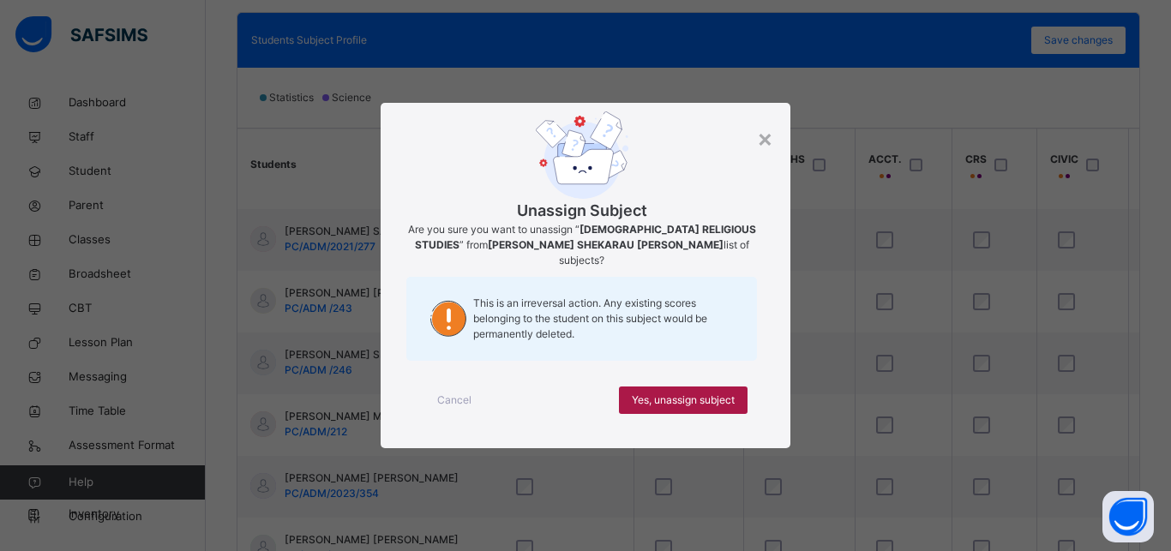
click at [721, 393] on span "Yes, unassign subject" at bounding box center [683, 400] width 103 height 15
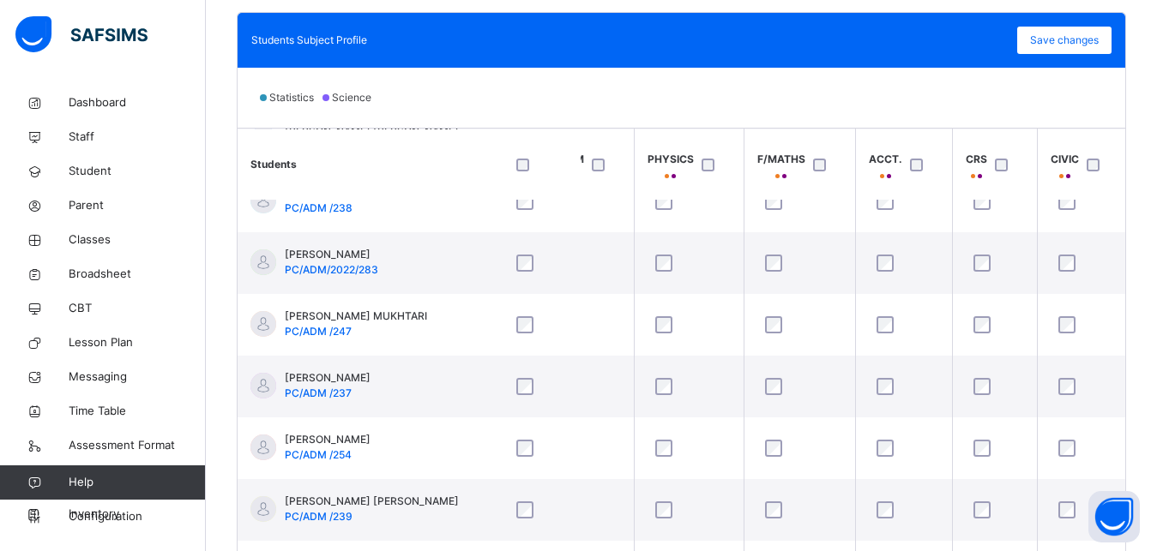
scroll to position [772, 369]
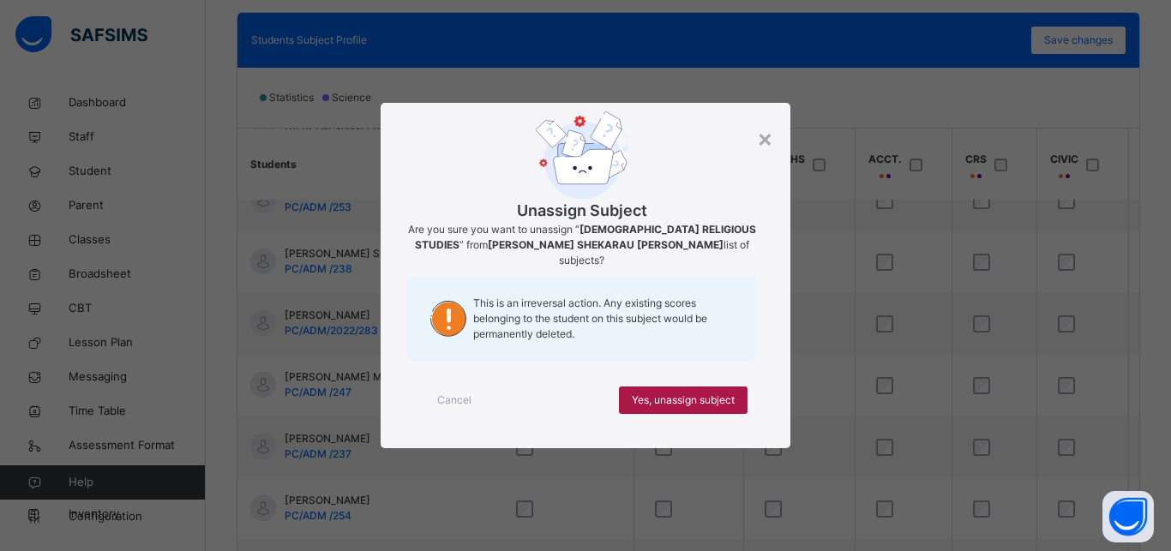
click at [714, 393] on span "Yes, unassign subject" at bounding box center [683, 400] width 103 height 15
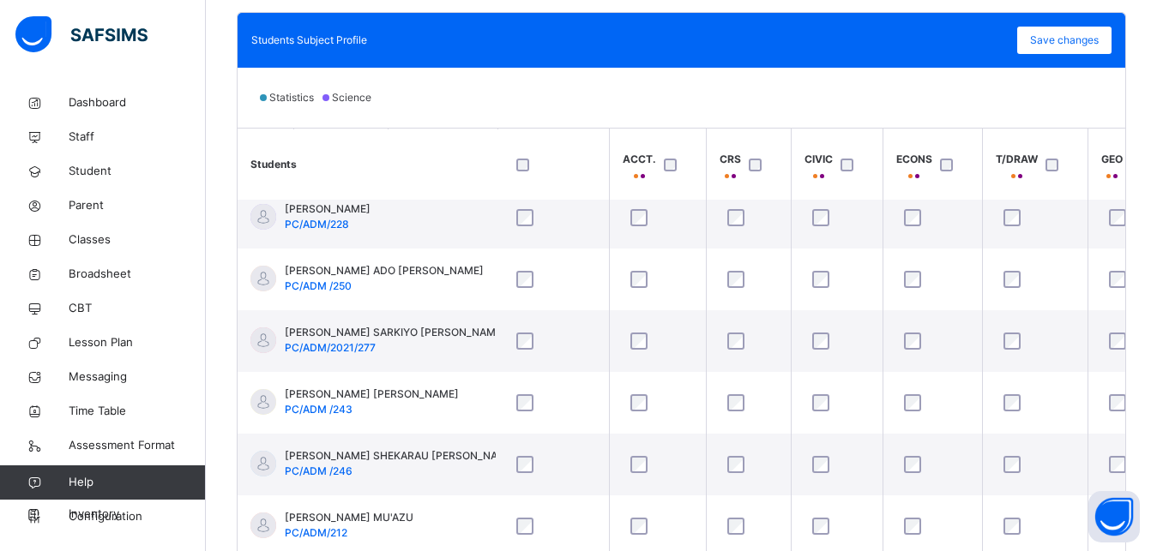
scroll to position [0, 615]
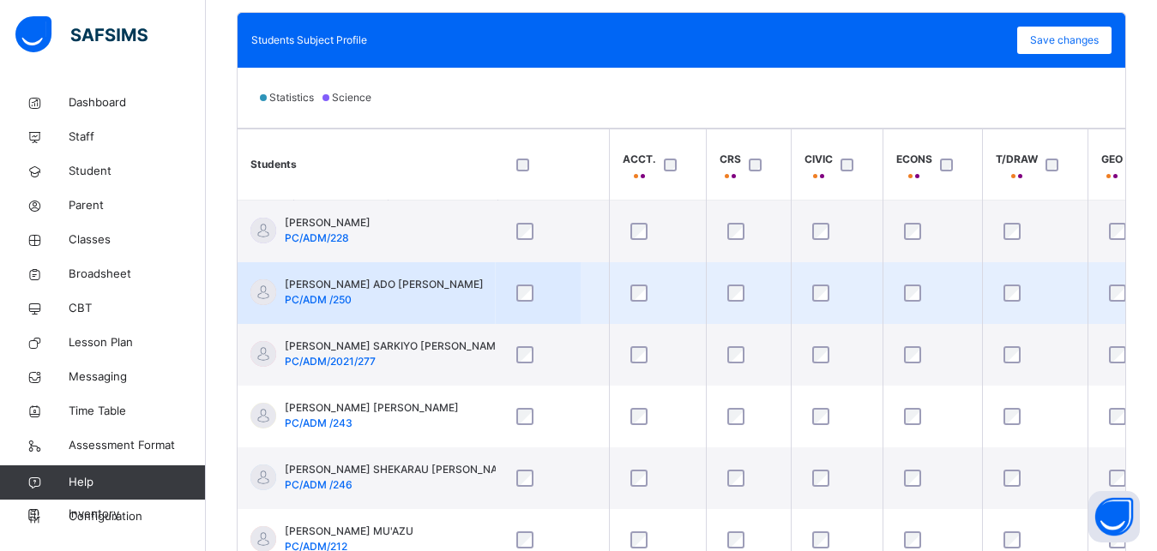
click at [1019, 286] on div at bounding box center [1035, 293] width 70 height 17
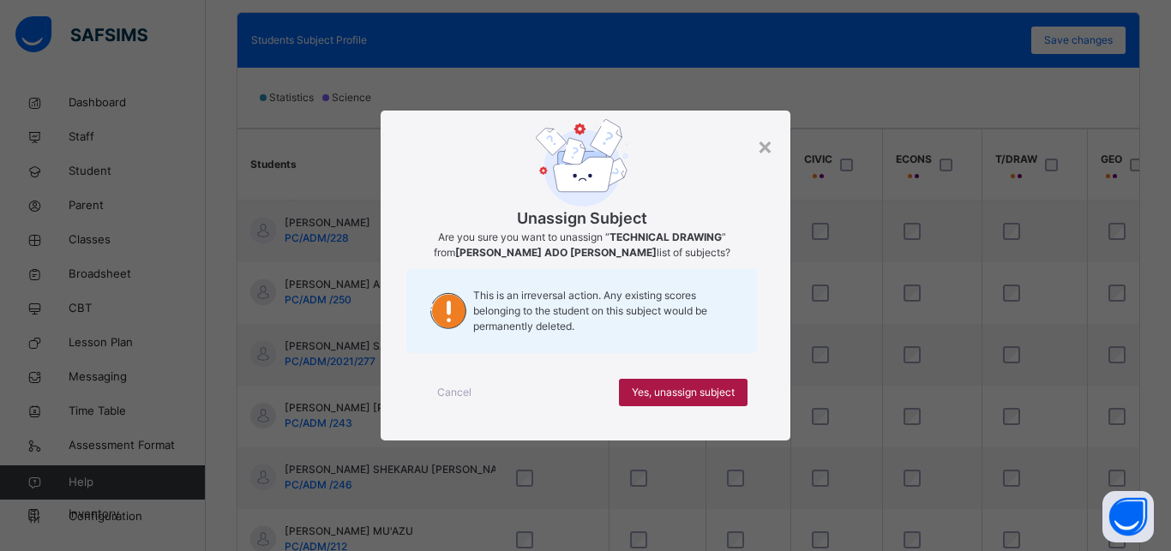
click at [715, 388] on span "Yes, unassign subject" at bounding box center [683, 392] width 103 height 15
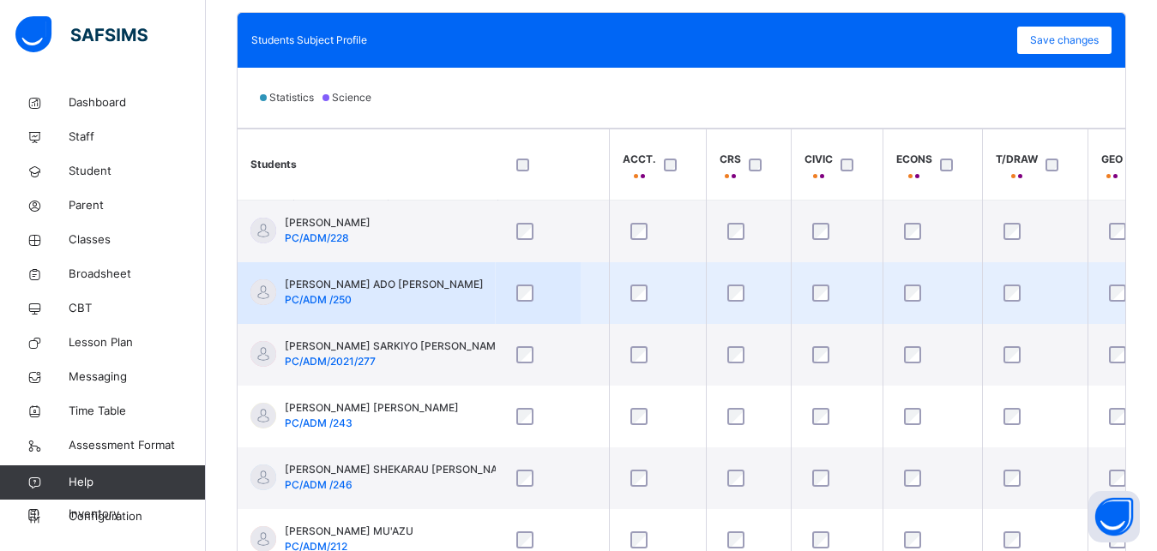
click at [1007, 284] on div at bounding box center [1034, 293] width 79 height 36
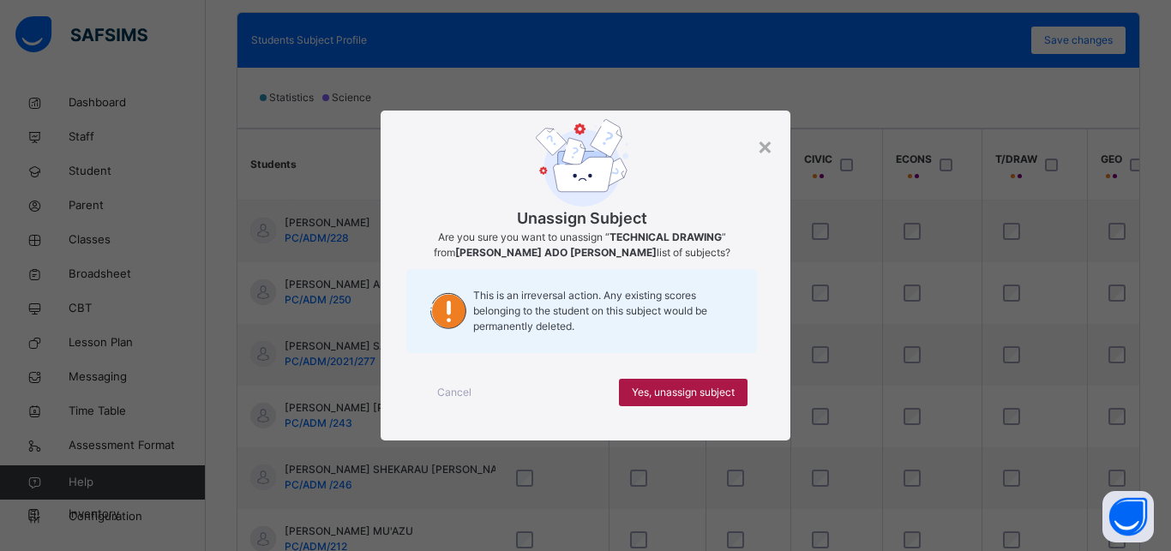
click at [725, 394] on span "Yes, unassign subject" at bounding box center [683, 392] width 103 height 15
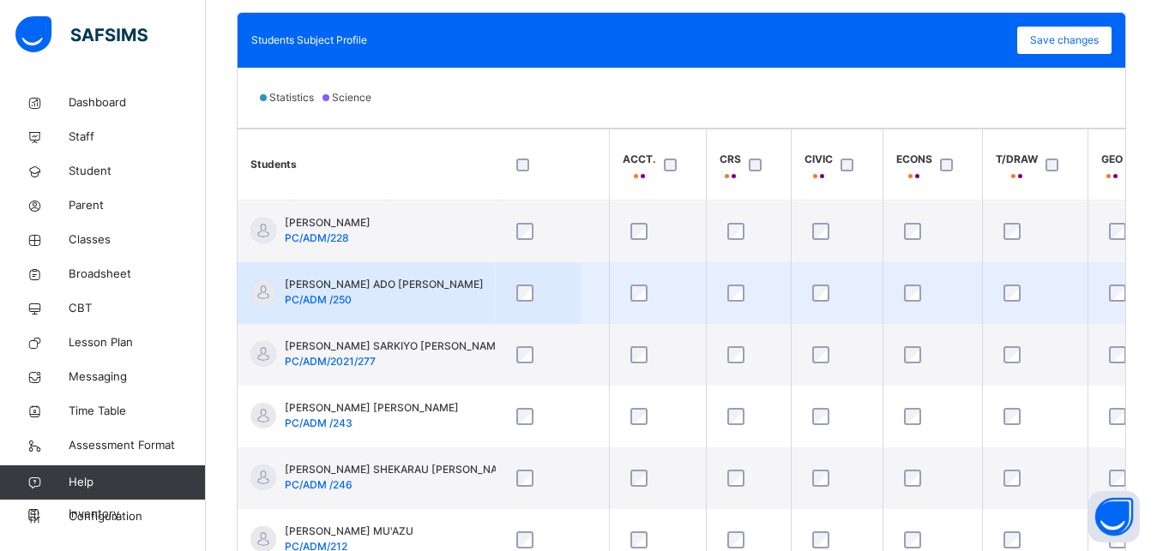
click at [1015, 284] on div at bounding box center [1034, 293] width 79 height 36
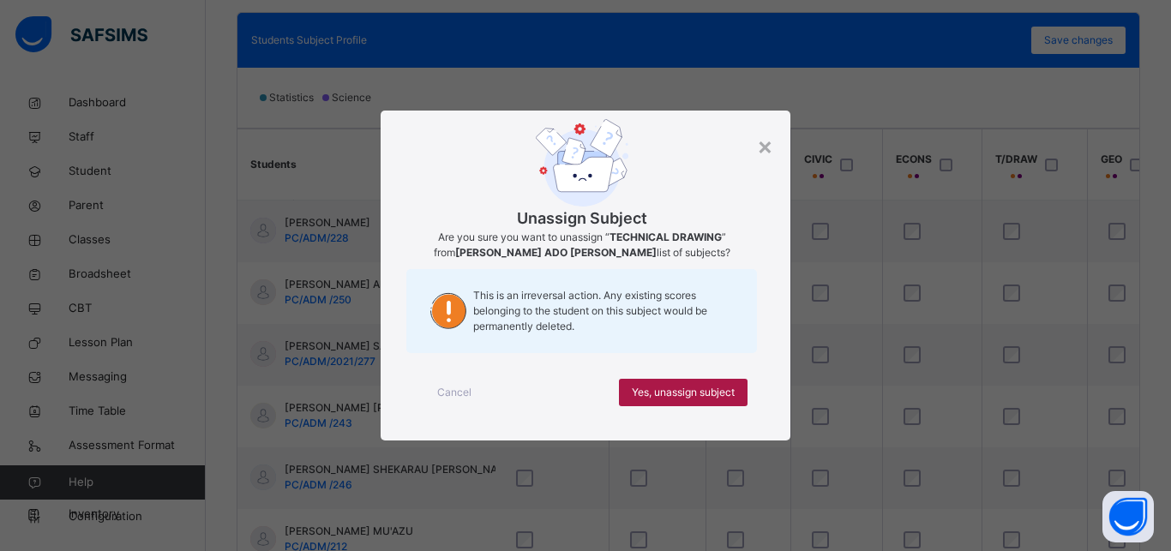
click at [736, 388] on div "Yes, unassign subject" at bounding box center [683, 392] width 129 height 27
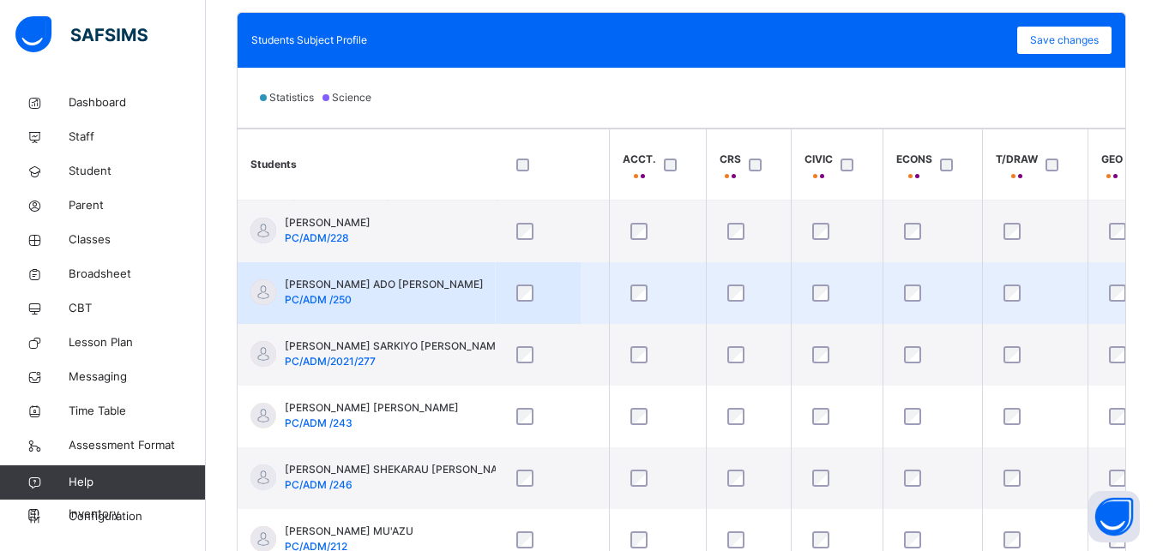
click at [1007, 281] on div at bounding box center [1034, 293] width 79 height 36
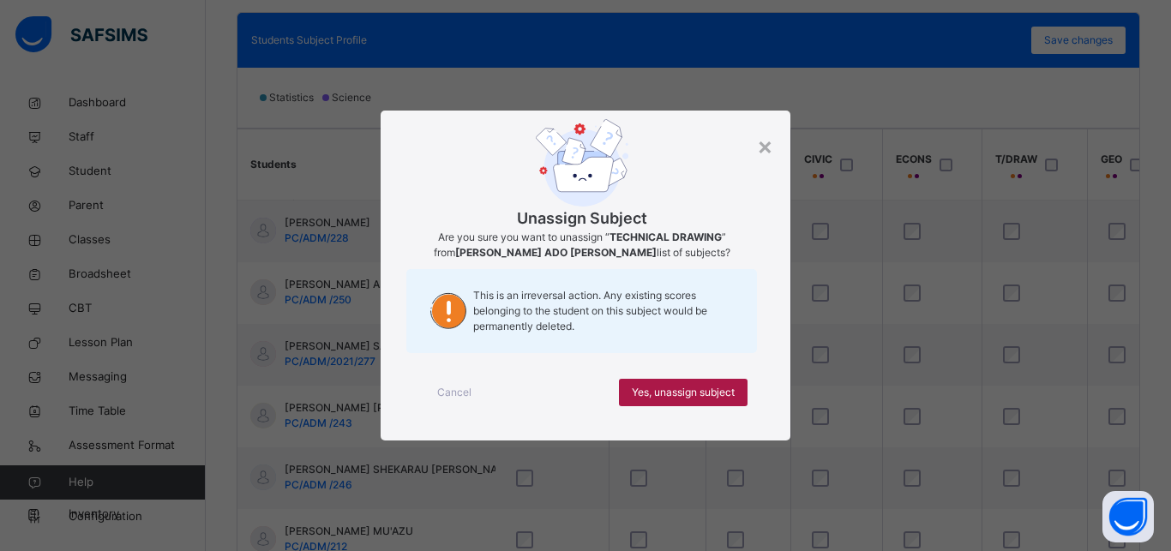
click at [716, 404] on div "Yes, unassign subject" at bounding box center [683, 392] width 129 height 27
click at [698, 396] on span "Yes, unassign subject" at bounding box center [683, 392] width 103 height 15
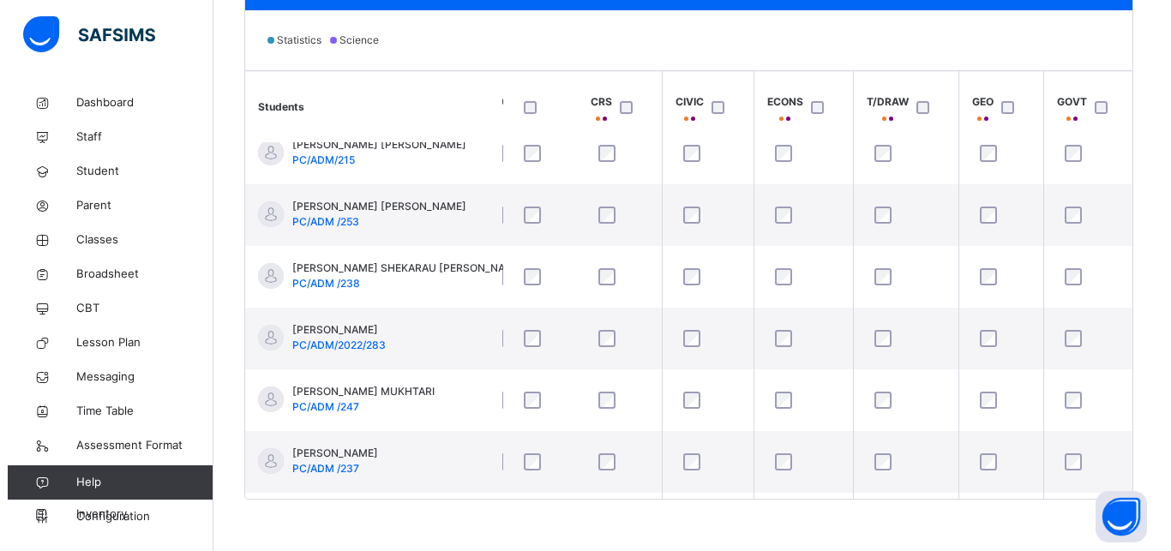
scroll to position [689, 751]
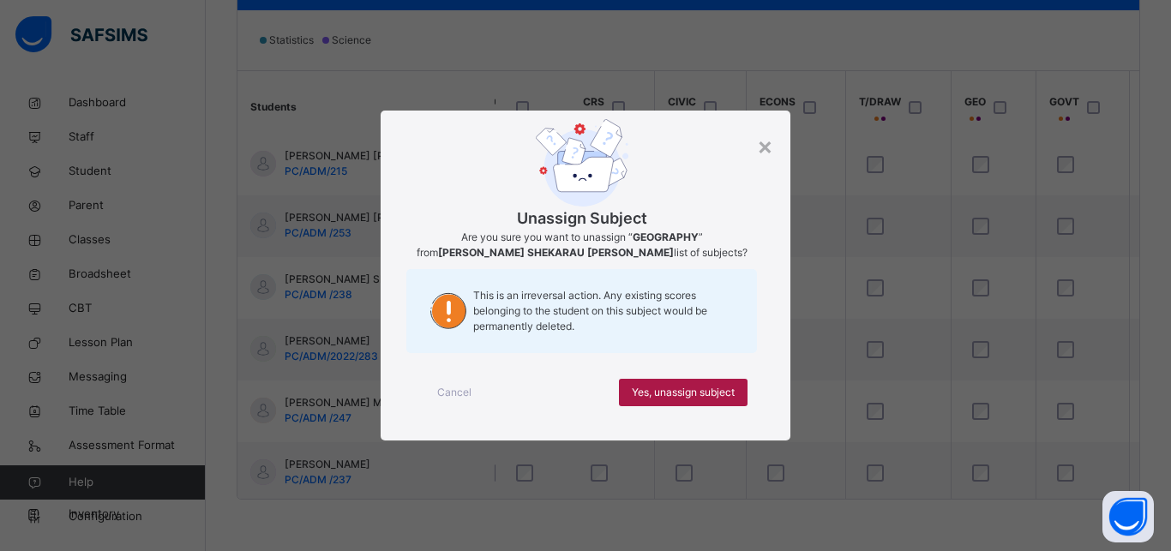
click at [731, 397] on span "Yes, unassign subject" at bounding box center [683, 392] width 103 height 15
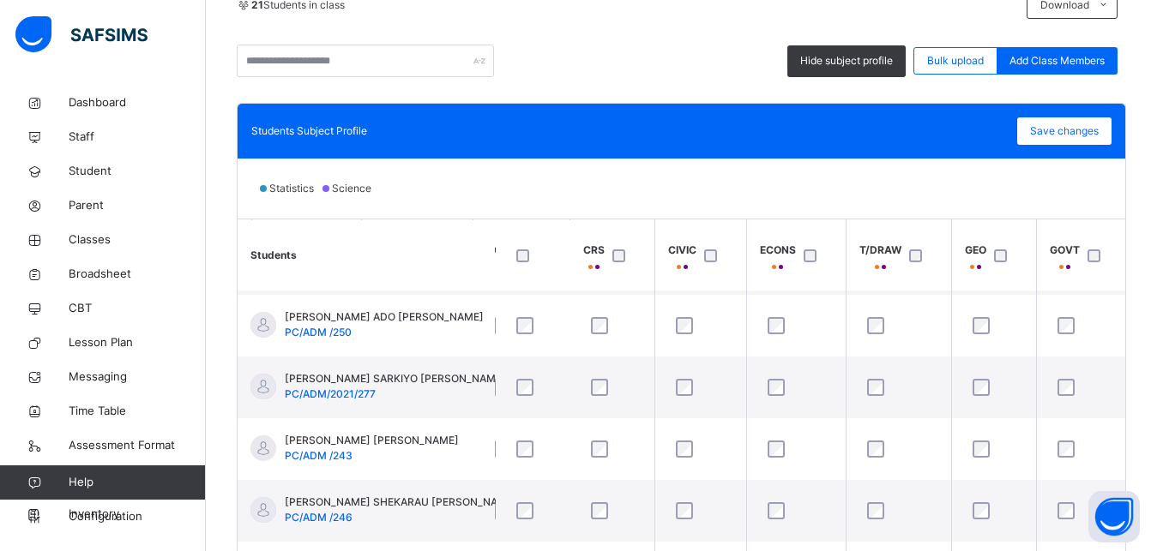
scroll to position [68, 751]
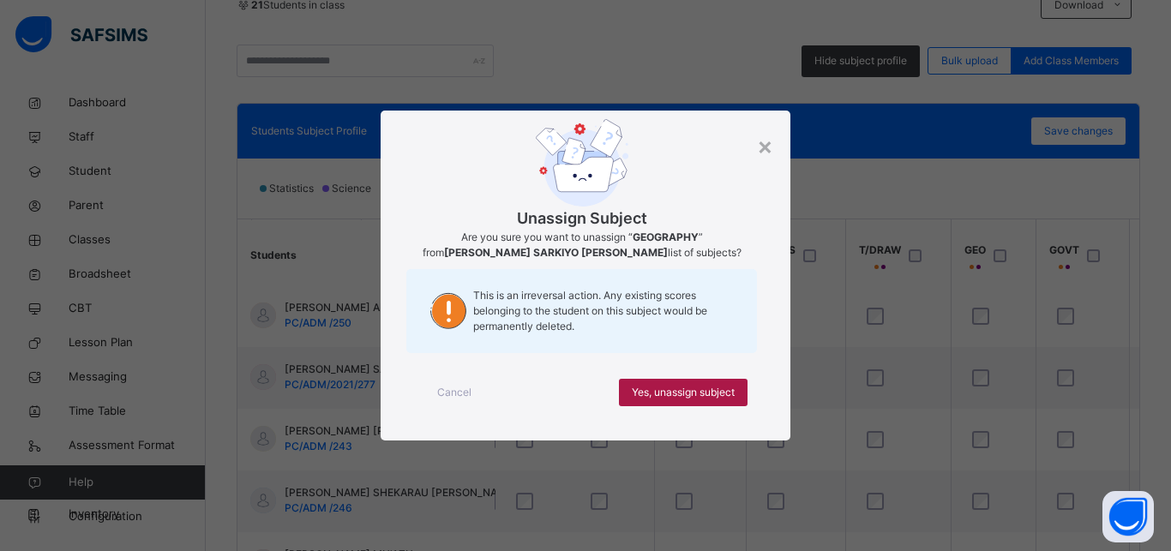
click at [736, 392] on div "Yes, unassign subject" at bounding box center [683, 392] width 129 height 27
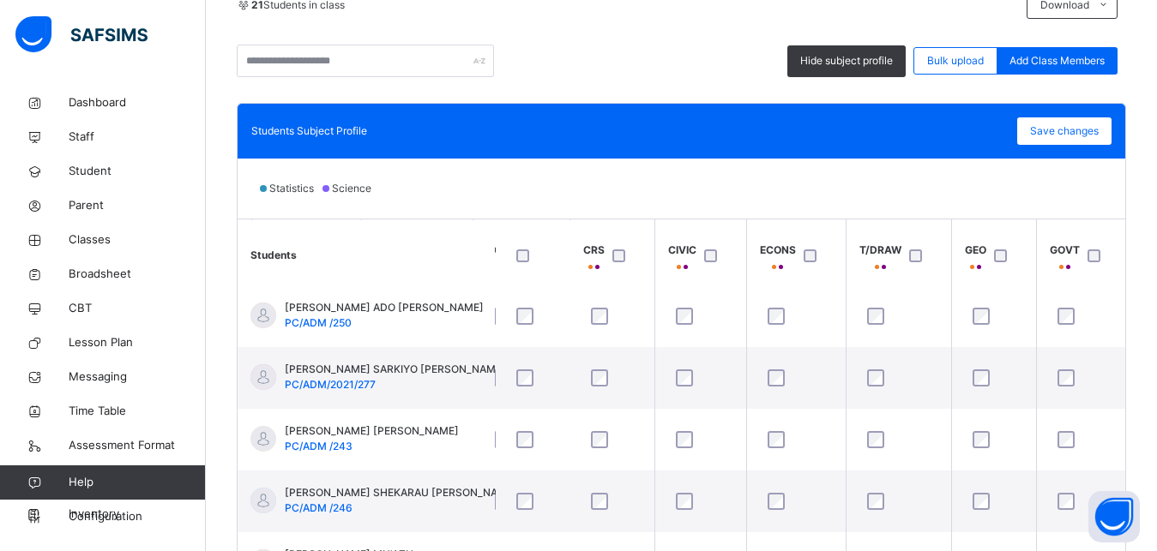
scroll to position [10, 751]
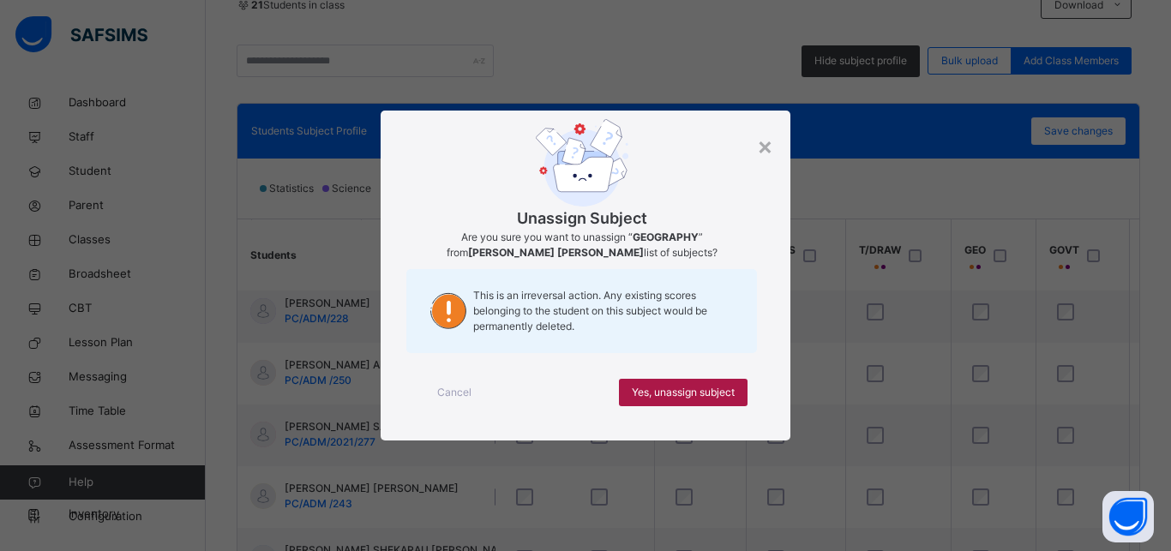
click at [687, 394] on span "Yes, unassign subject" at bounding box center [683, 392] width 103 height 15
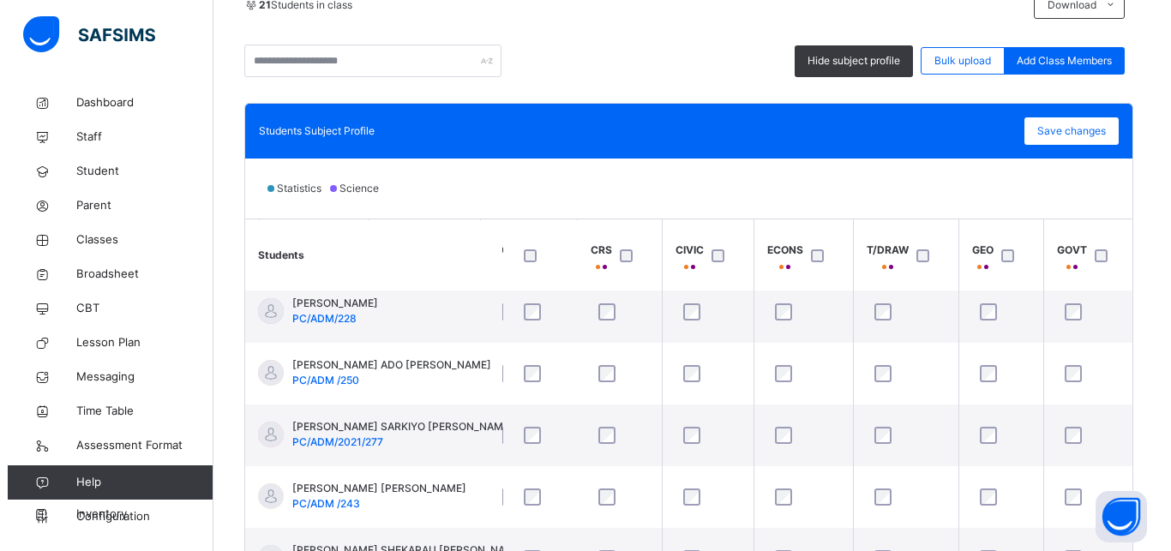
scroll to position [129, 751]
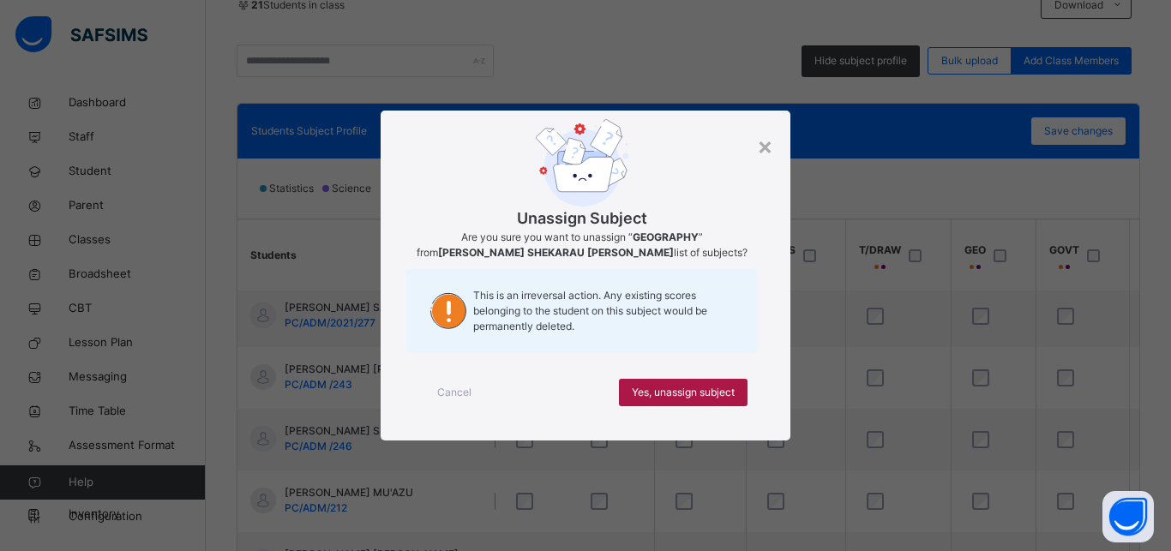
click at [736, 394] on div "Yes, unassign subject" at bounding box center [683, 392] width 129 height 27
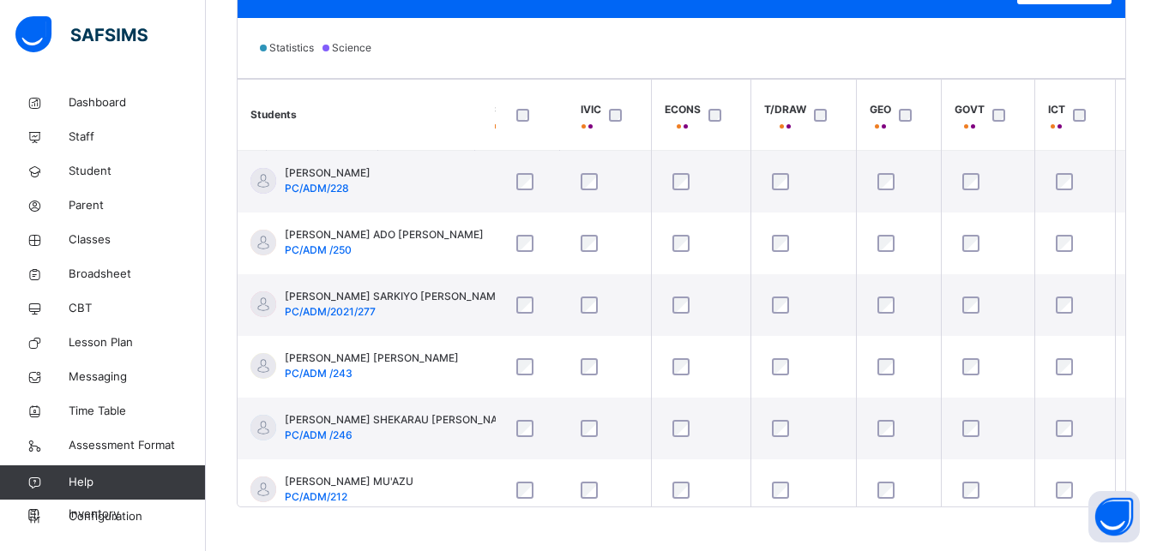
scroll to position [520, 0]
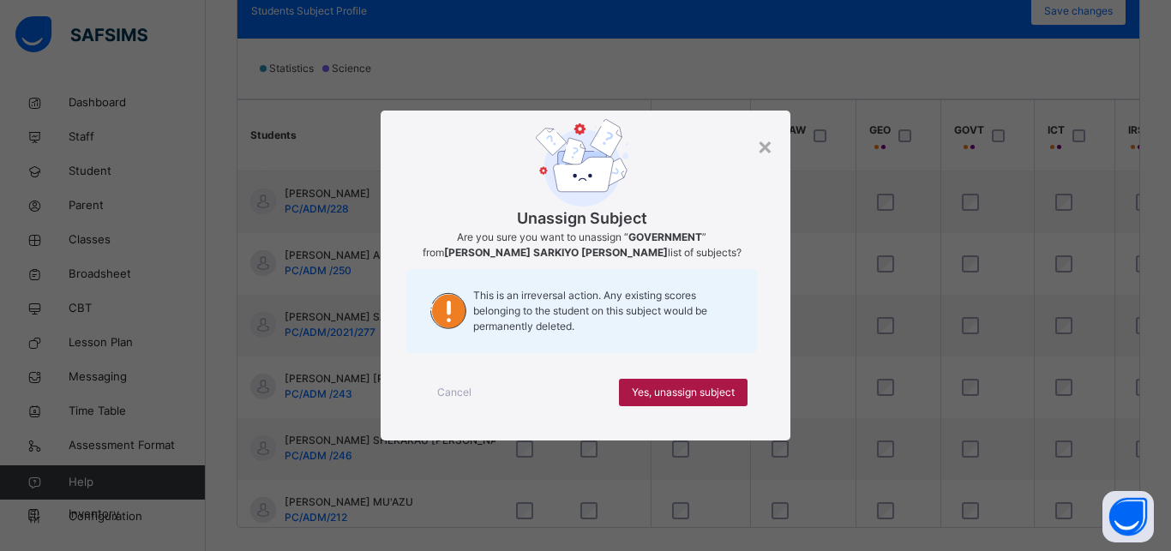
click at [689, 389] on span "Yes, unassign subject" at bounding box center [683, 392] width 103 height 15
click at [728, 396] on span "Yes, unassign subject" at bounding box center [683, 392] width 103 height 15
click at [713, 389] on span "Yes, unassign subject" at bounding box center [683, 392] width 103 height 15
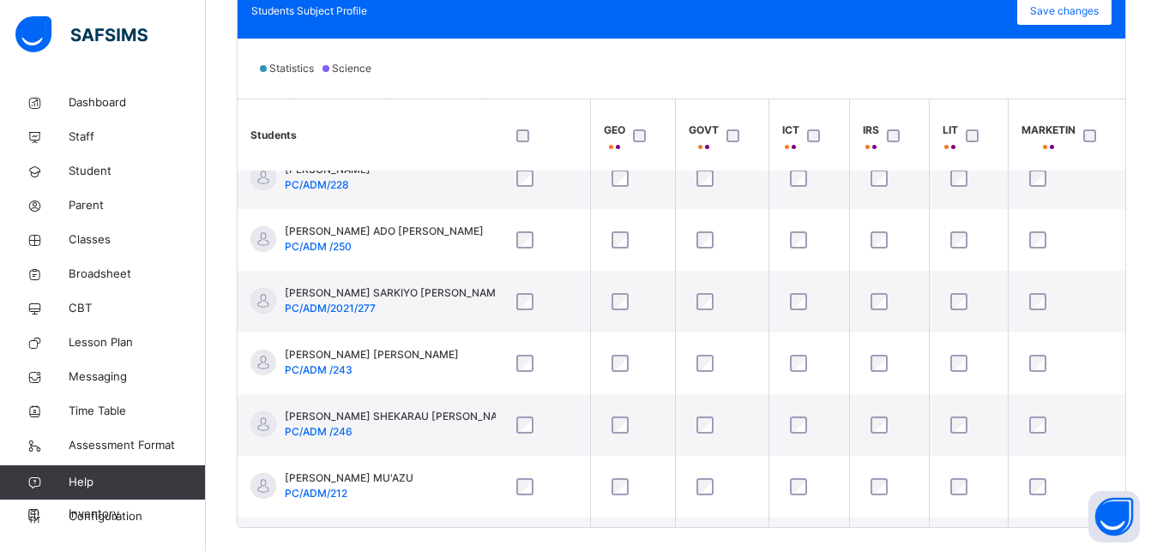
scroll to position [0, 1113]
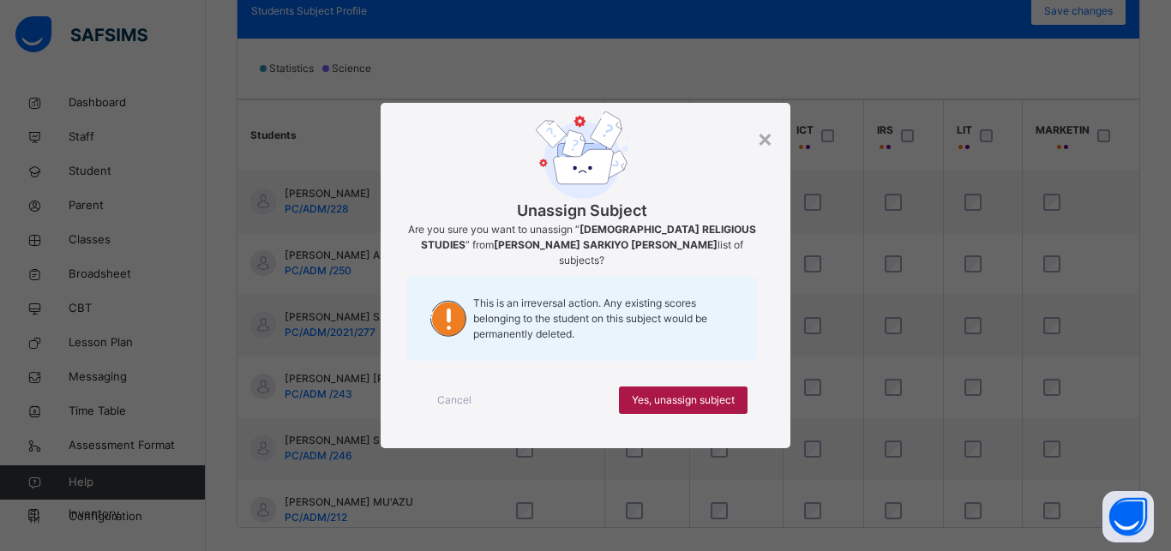
click at [713, 396] on span "Yes, unassign subject" at bounding box center [683, 400] width 103 height 15
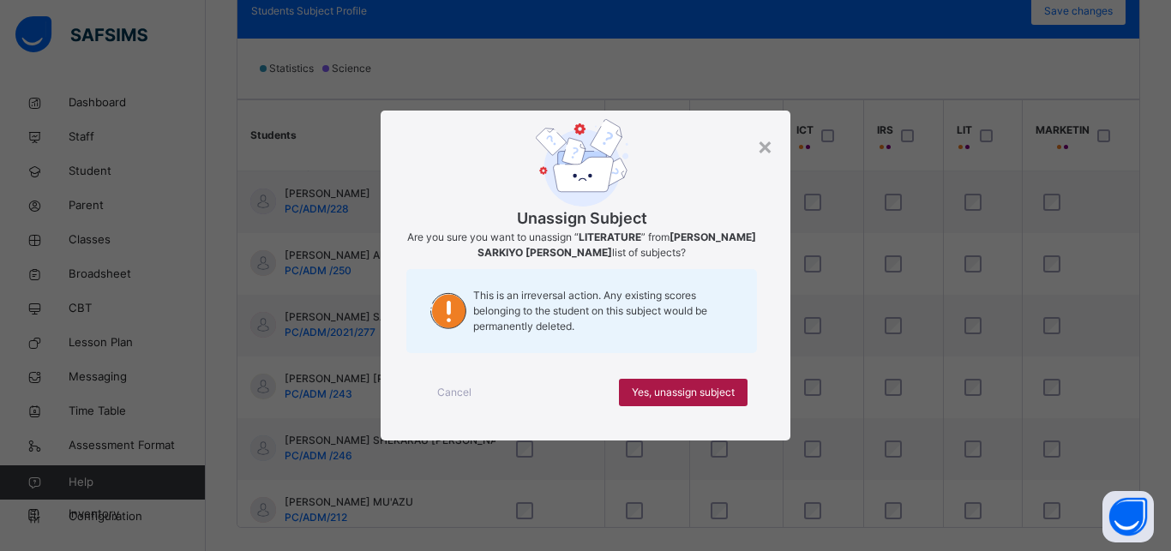
click at [722, 388] on span "Yes, unassign subject" at bounding box center [683, 392] width 103 height 15
click at [454, 392] on span "Cancel" at bounding box center [454, 392] width 34 height 15
click at [686, 397] on span "Yes, unassign subject" at bounding box center [683, 392] width 103 height 15
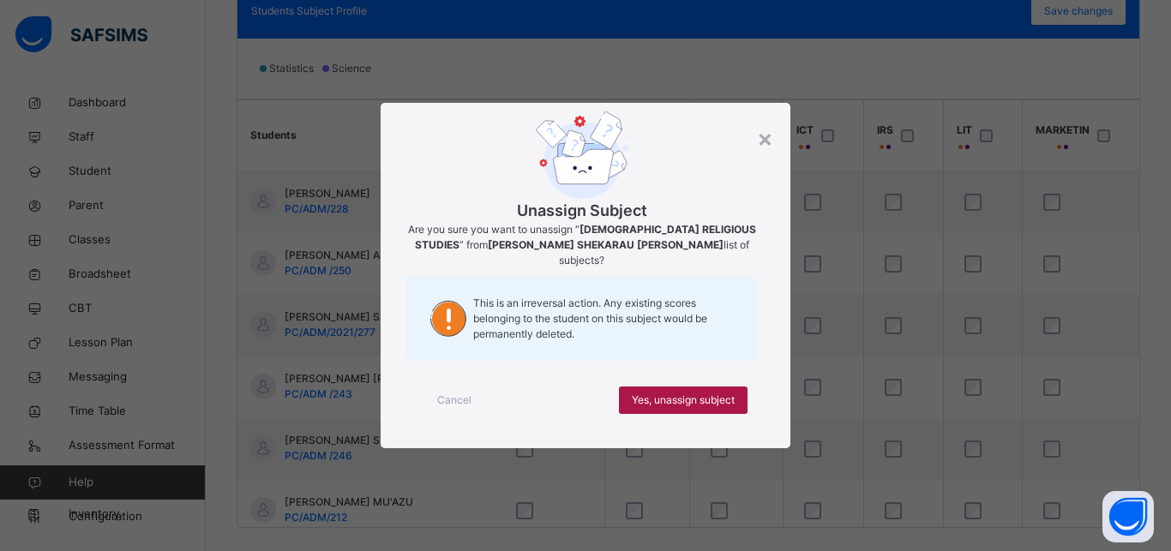
click at [707, 396] on span "Yes, unassign subject" at bounding box center [683, 400] width 103 height 15
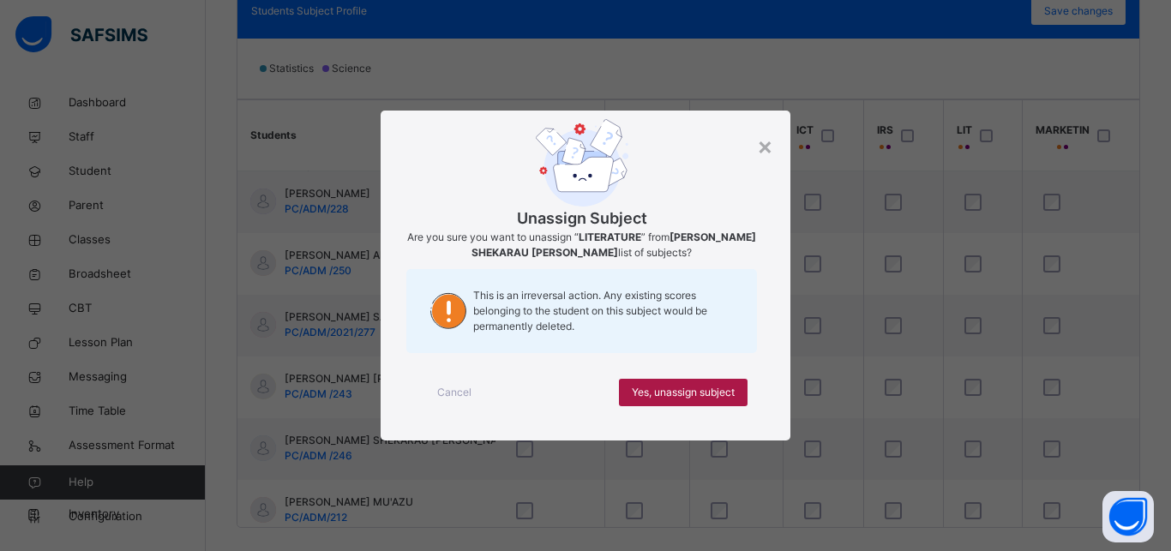
click at [717, 394] on span "Yes, unassign subject" at bounding box center [683, 392] width 103 height 15
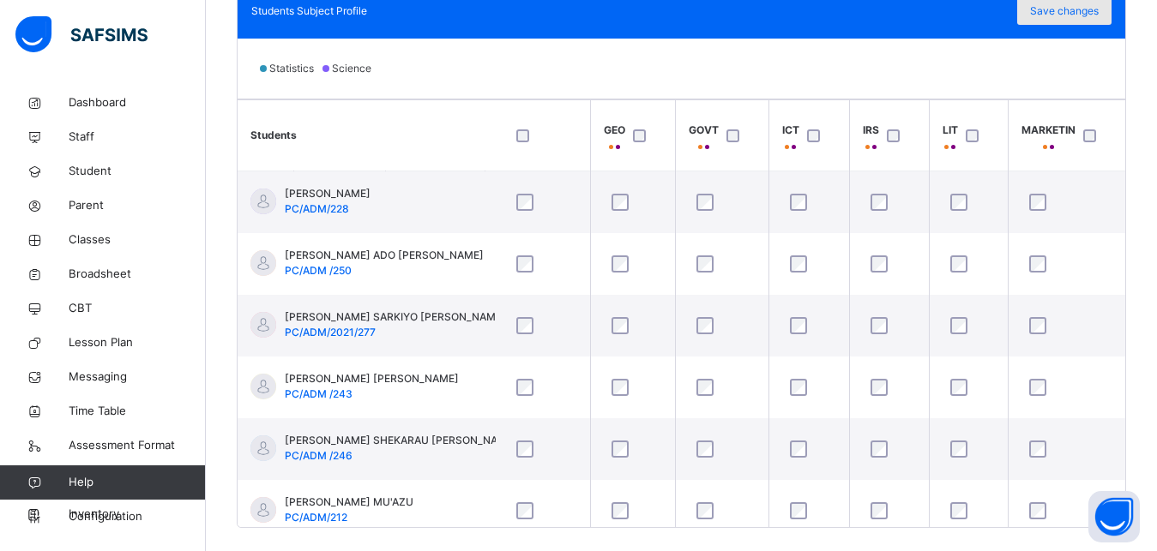
click at [1087, 21] on div "Save changes" at bounding box center [1064, 10] width 94 height 27
click at [1081, 16] on span "Save changes" at bounding box center [1064, 10] width 69 height 15
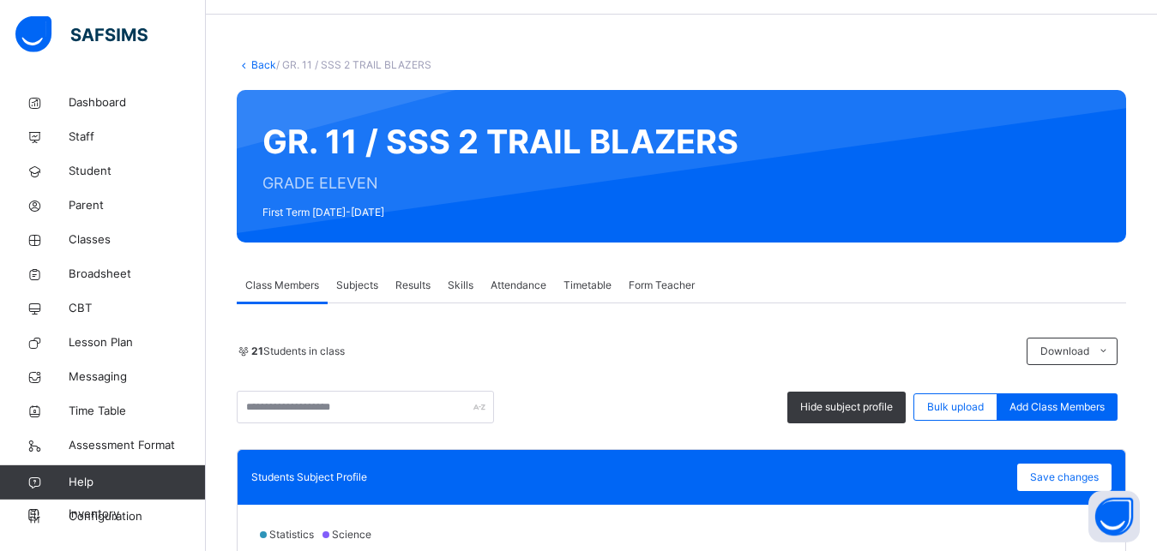
scroll to position [0, 0]
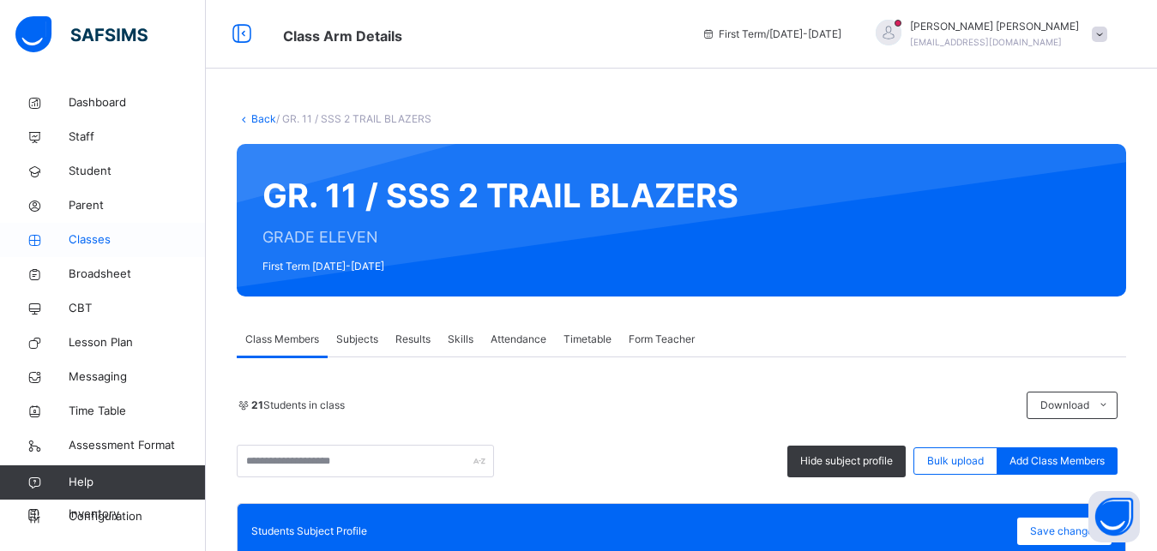
click at [112, 238] on span "Classes" at bounding box center [137, 240] width 137 height 17
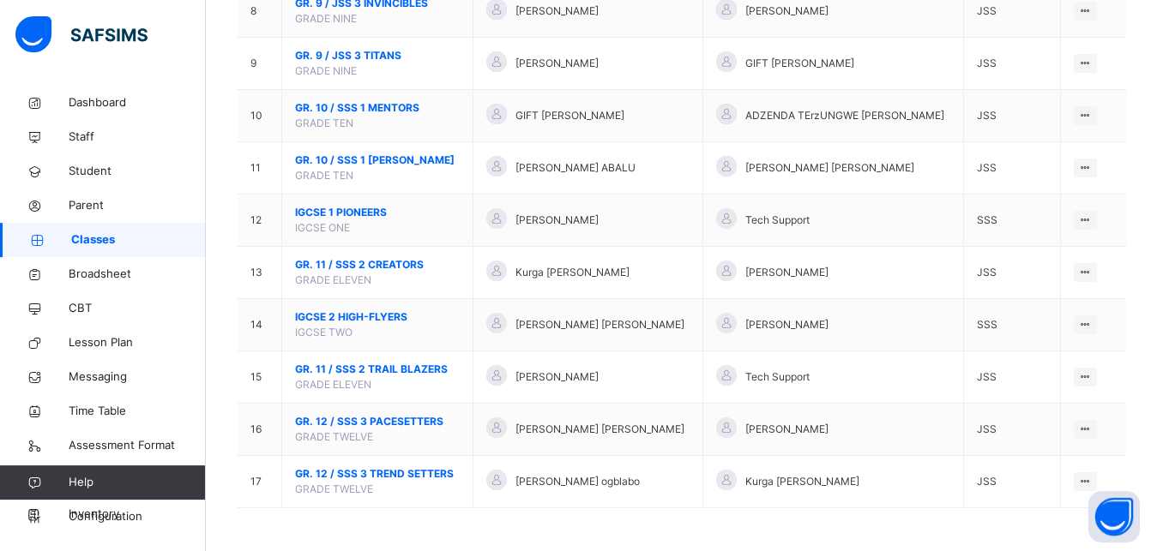
scroll to position [600, 0]
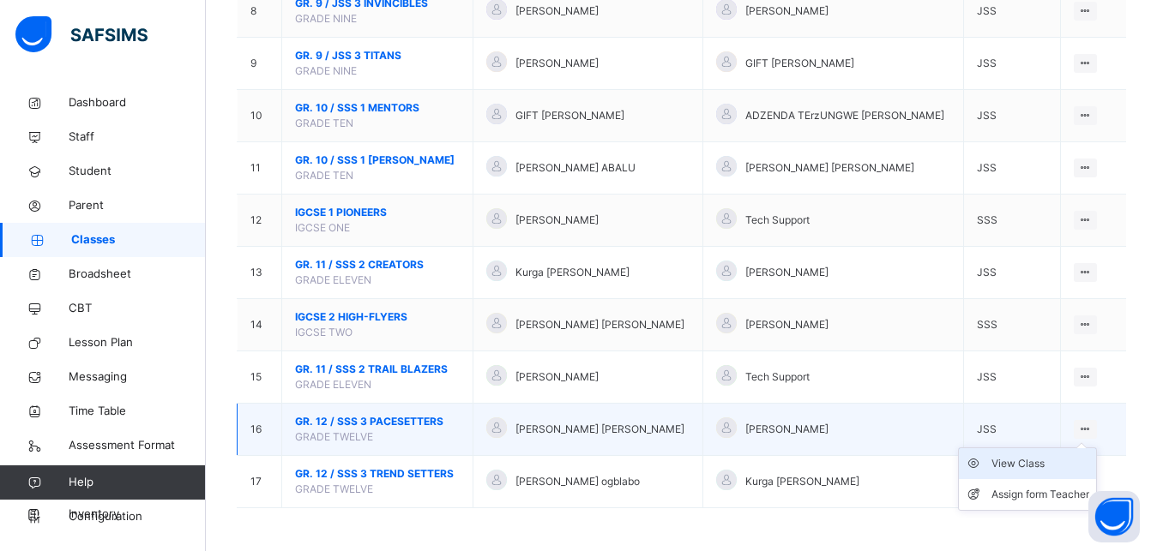
click at [1049, 472] on div "View Class" at bounding box center [1040, 463] width 98 height 17
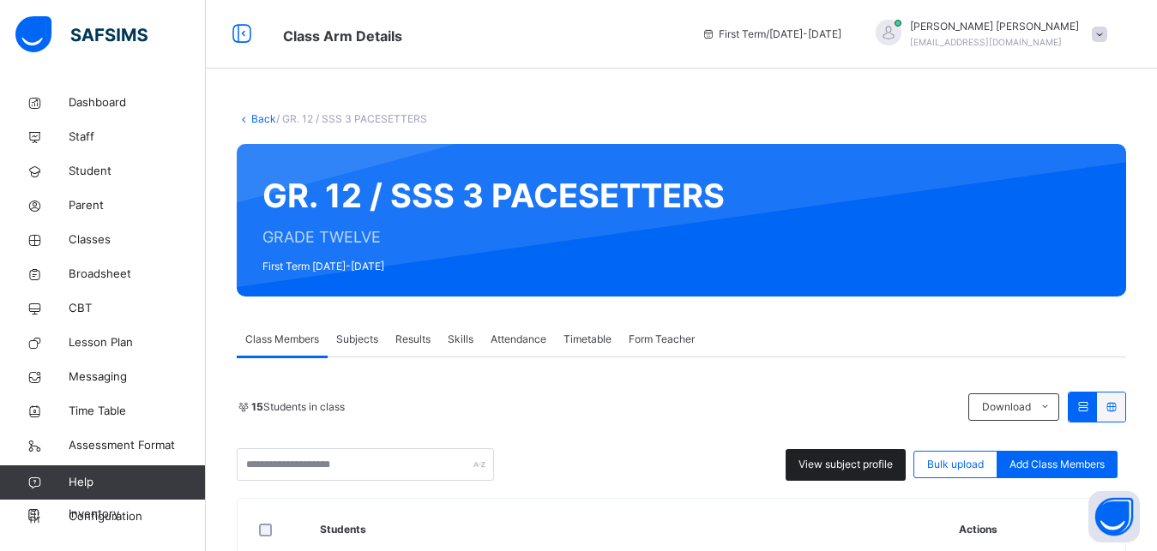
click at [862, 460] on span "View subject profile" at bounding box center [845, 464] width 94 height 15
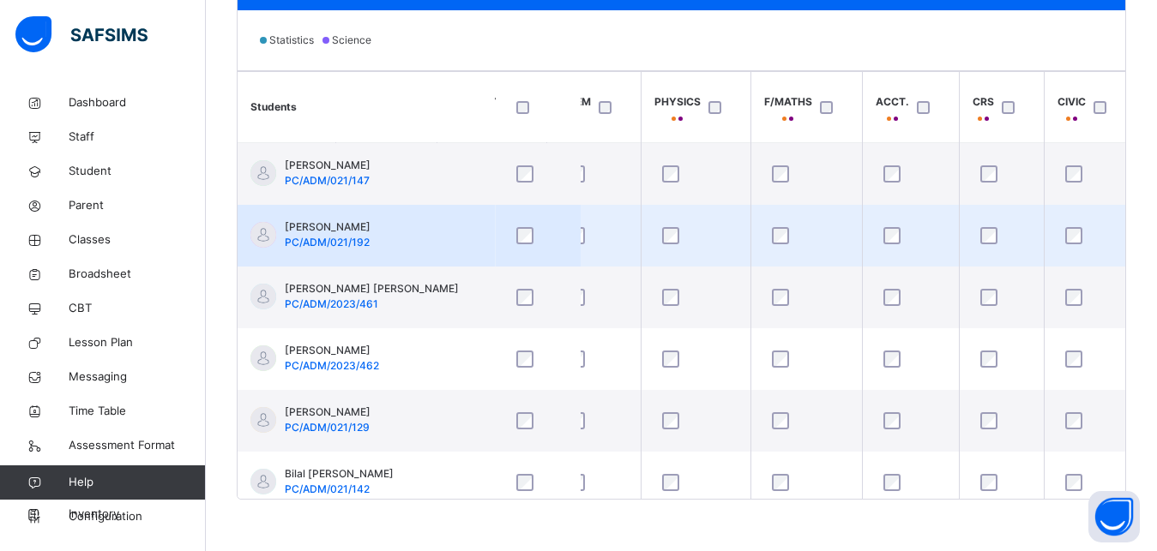
scroll to position [0, 371]
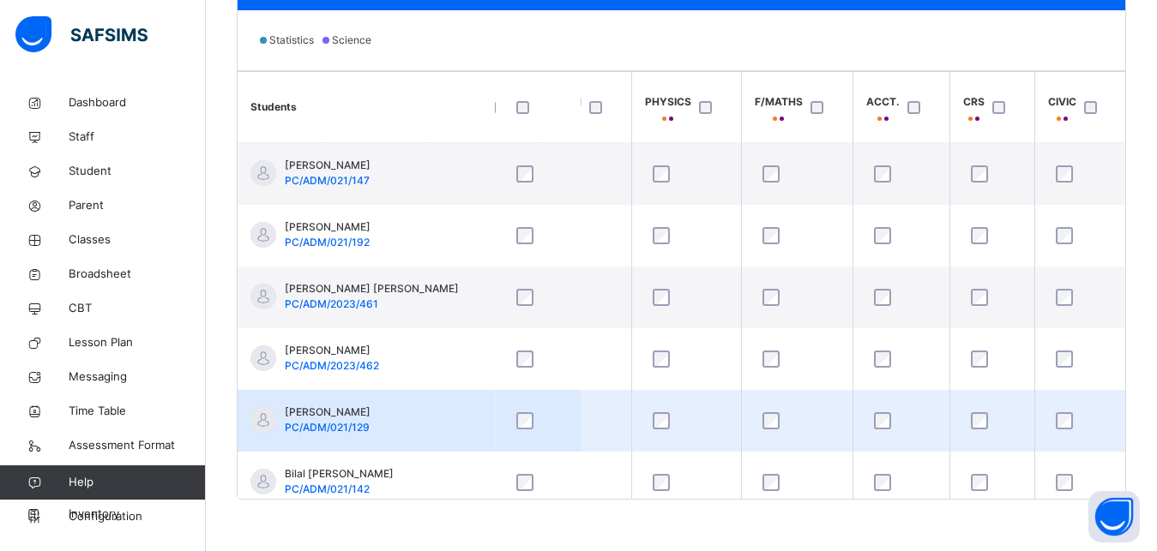
click at [883, 430] on div at bounding box center [901, 421] width 70 height 36
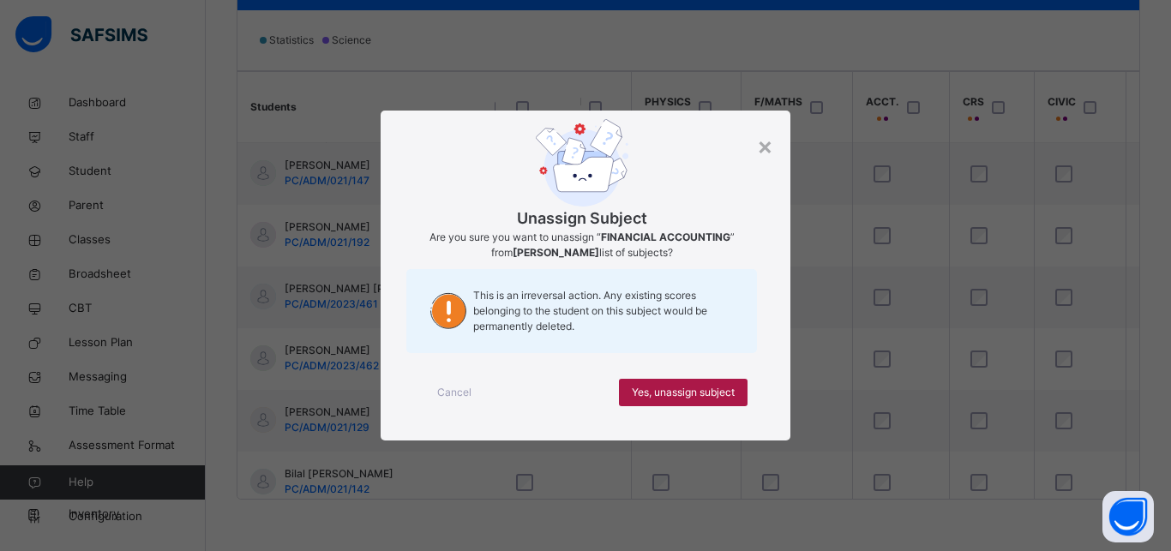
click at [721, 396] on span "Yes, unassign subject" at bounding box center [683, 392] width 103 height 15
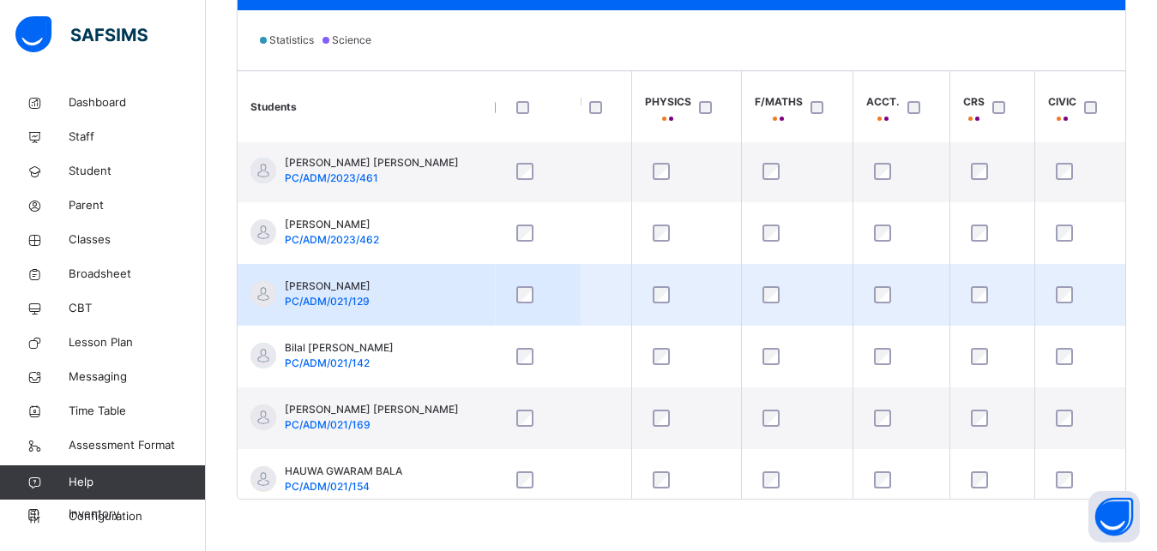
scroll to position [135, 371]
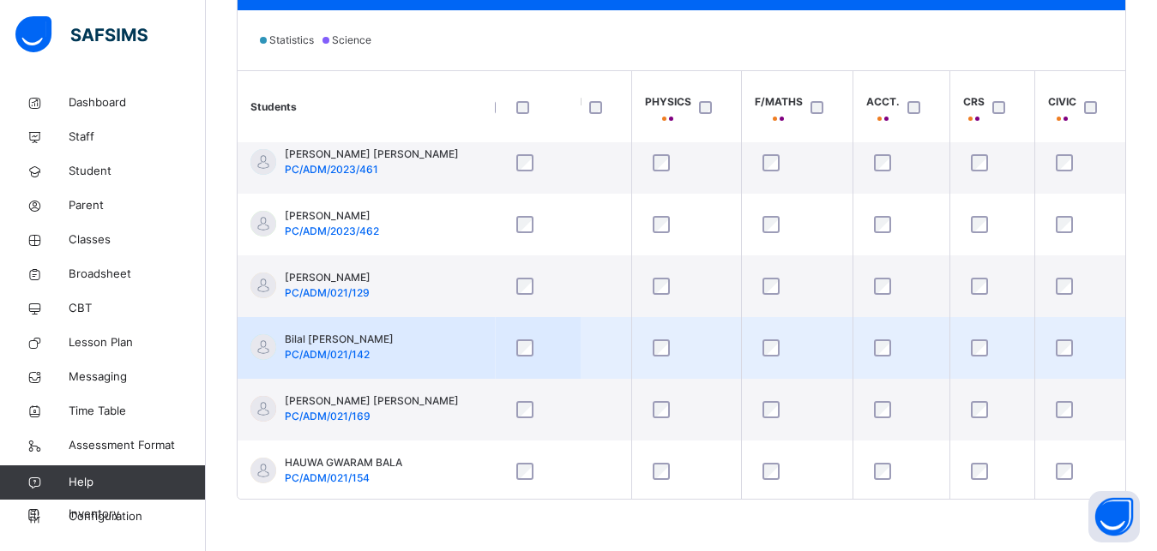
click at [890, 349] on div at bounding box center [901, 348] width 62 height 17
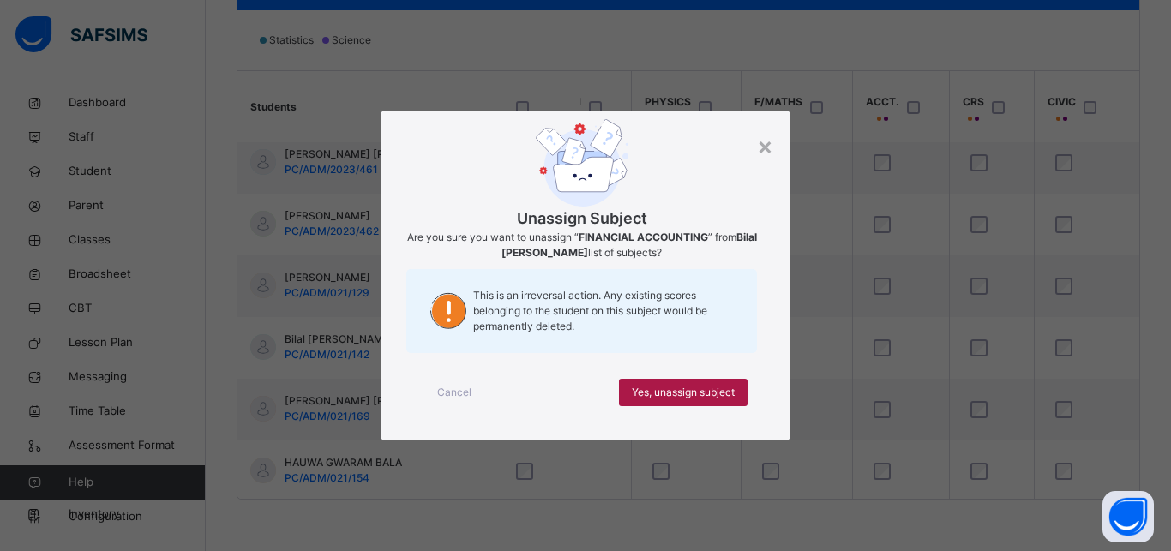
click at [718, 388] on span "Yes, unassign subject" at bounding box center [683, 392] width 103 height 15
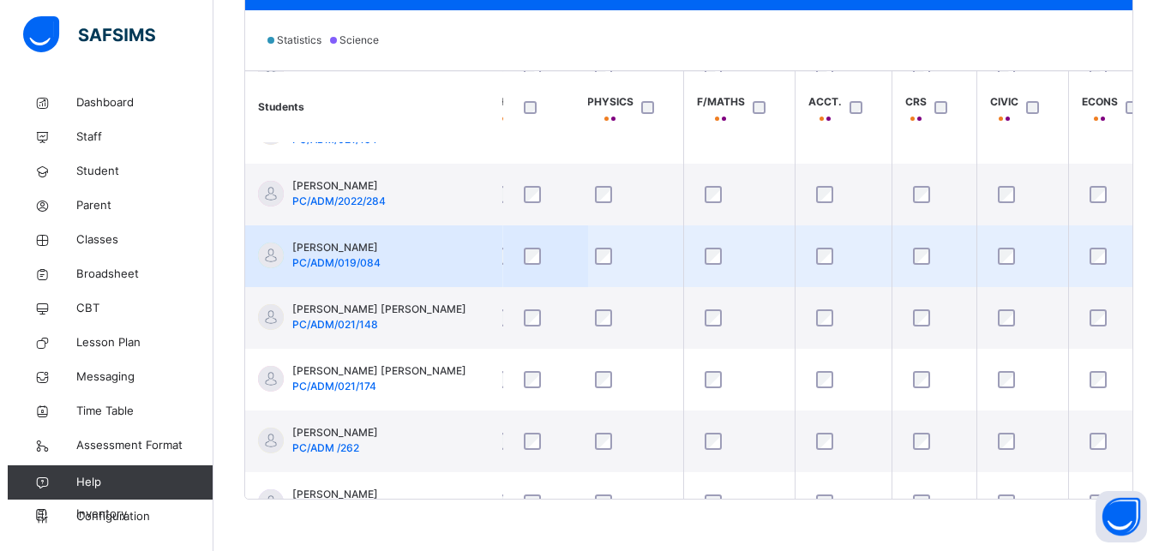
scroll to position [454, 436]
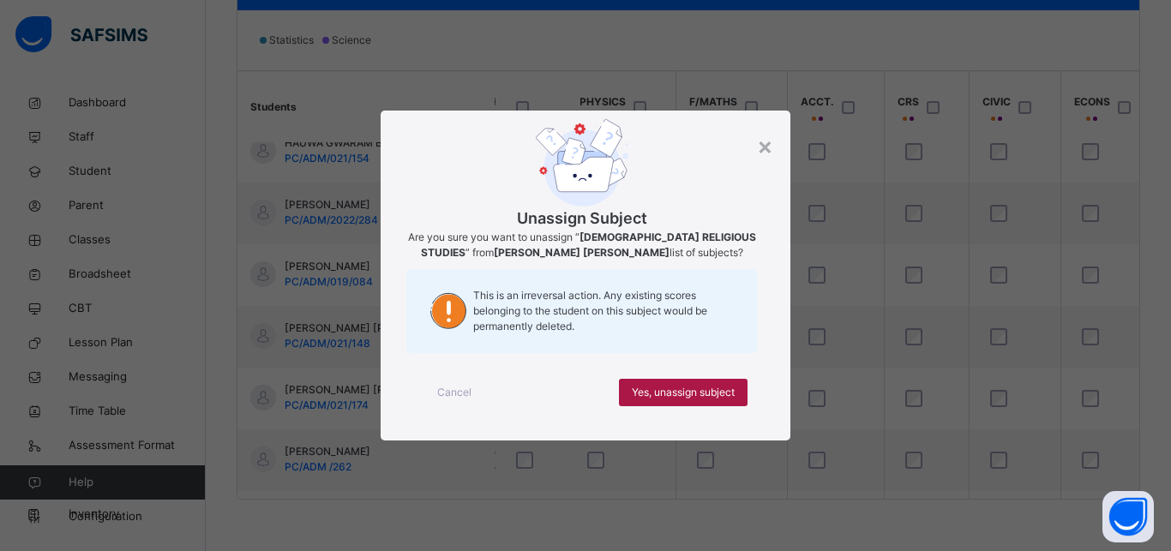
click at [729, 398] on span "Yes, unassign subject" at bounding box center [683, 392] width 103 height 15
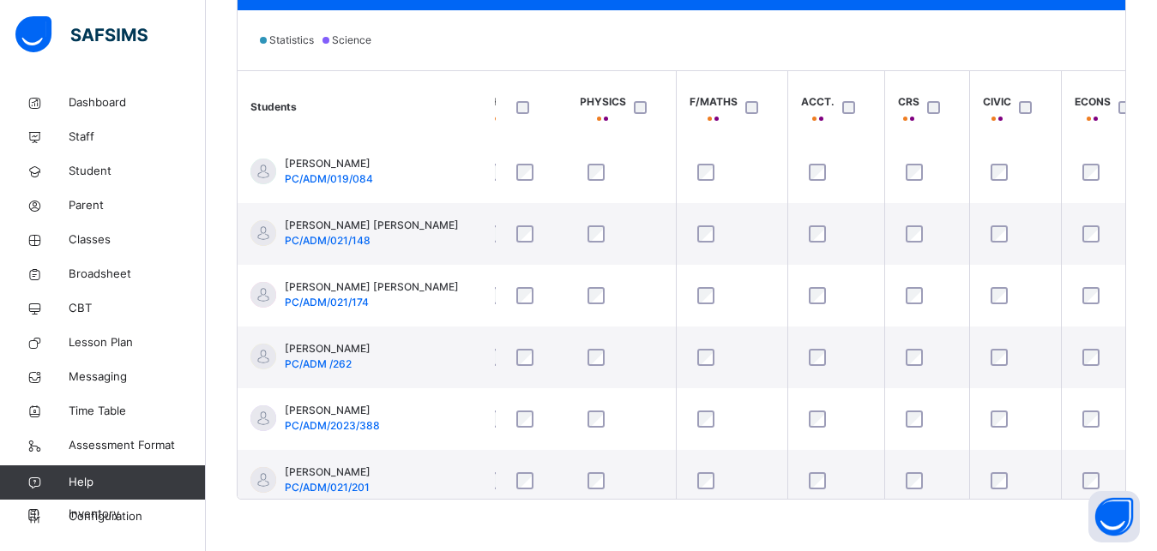
scroll to position [585, 436]
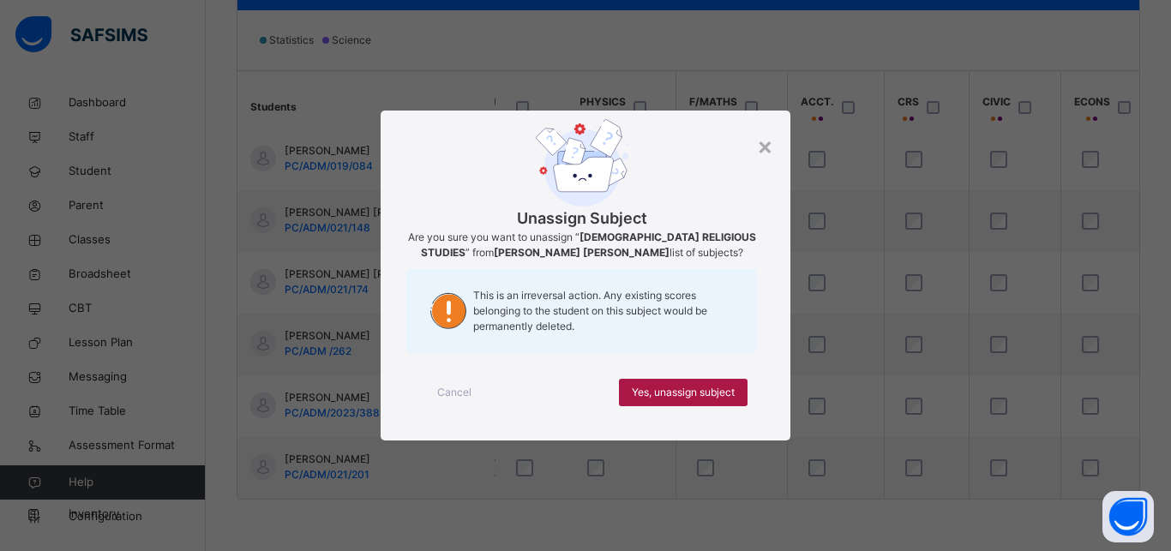
click at [700, 394] on span "Yes, unassign subject" at bounding box center [683, 392] width 103 height 15
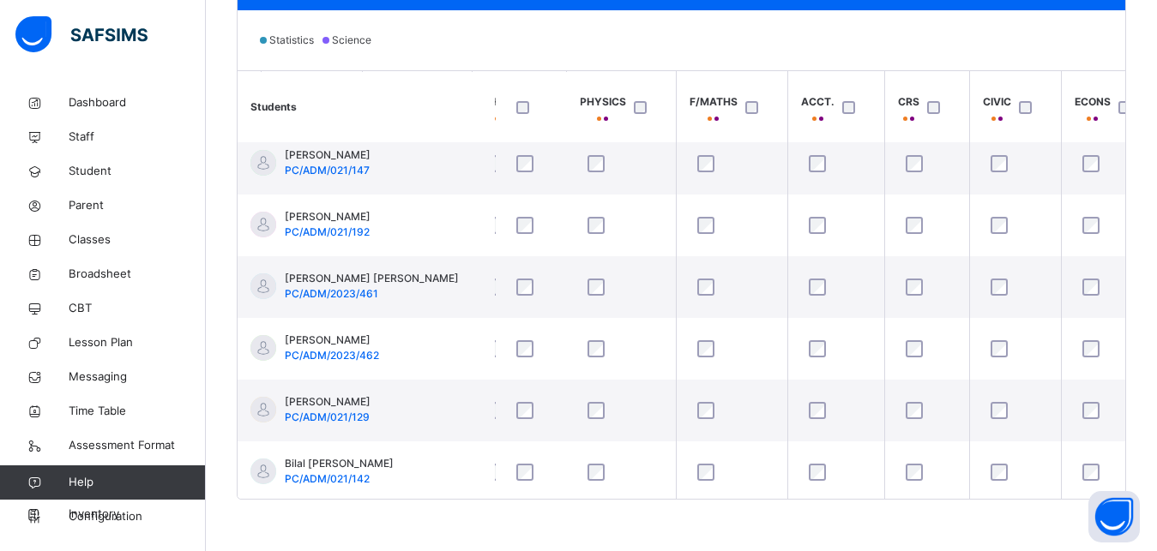
scroll to position [0, 436]
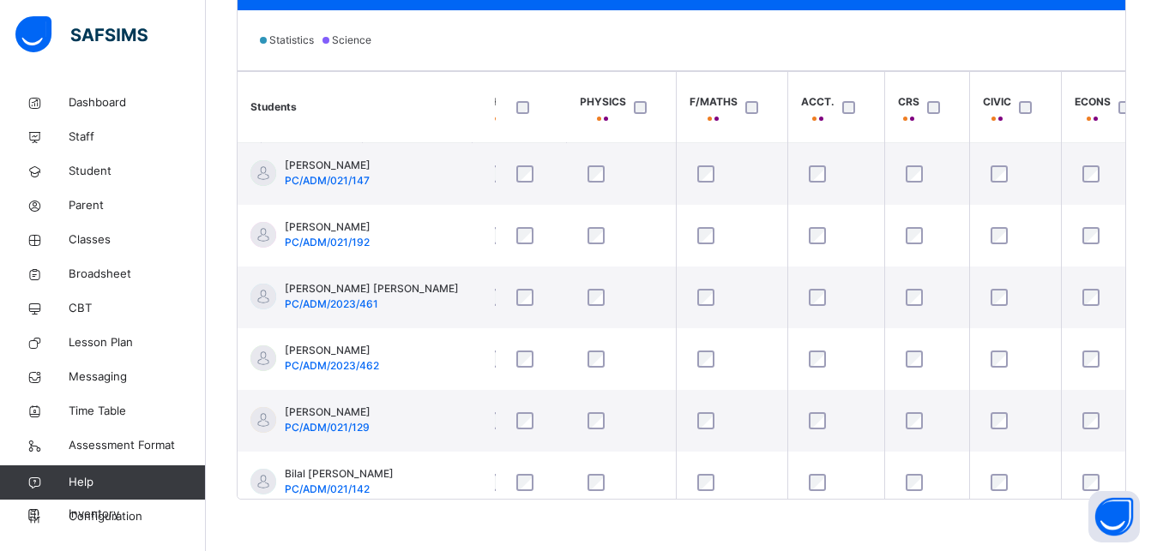
click at [1021, 115] on div at bounding box center [1029, 107] width 37 height 36
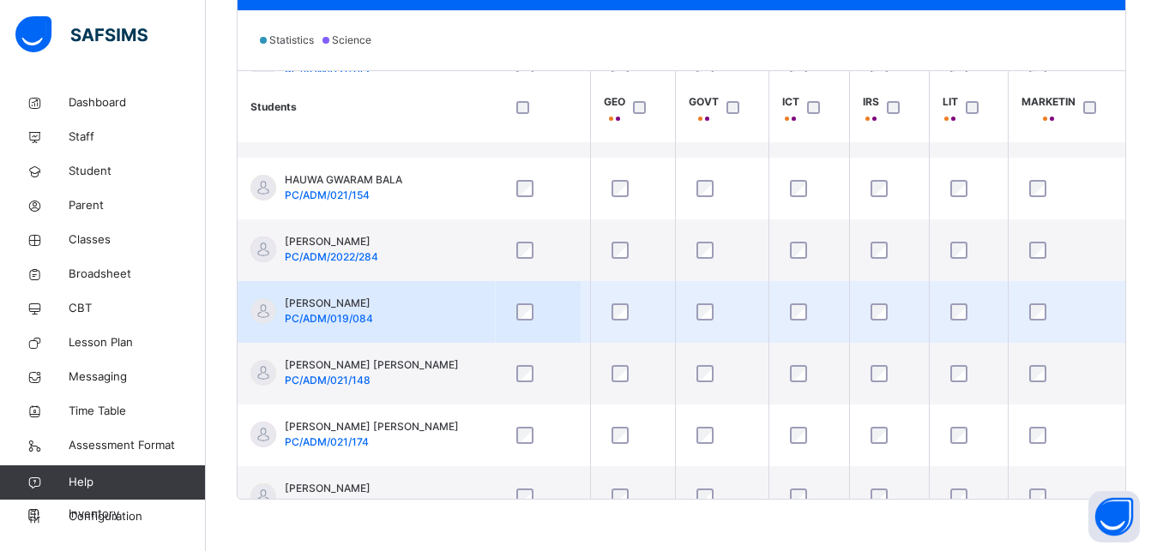
scroll to position [424, 1113]
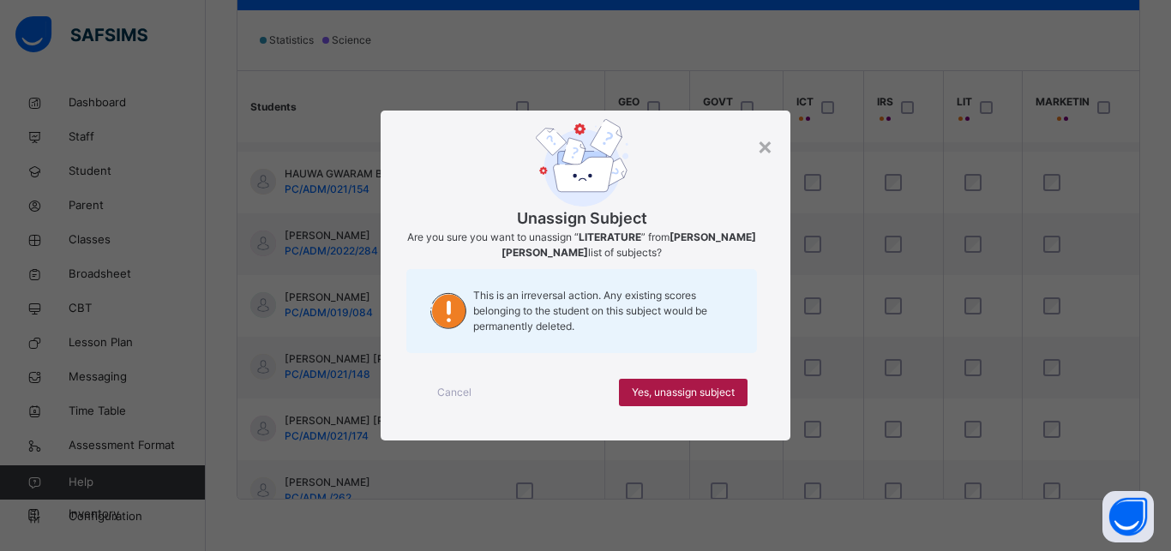
click at [687, 391] on span "Yes, unassign subject" at bounding box center [683, 392] width 103 height 15
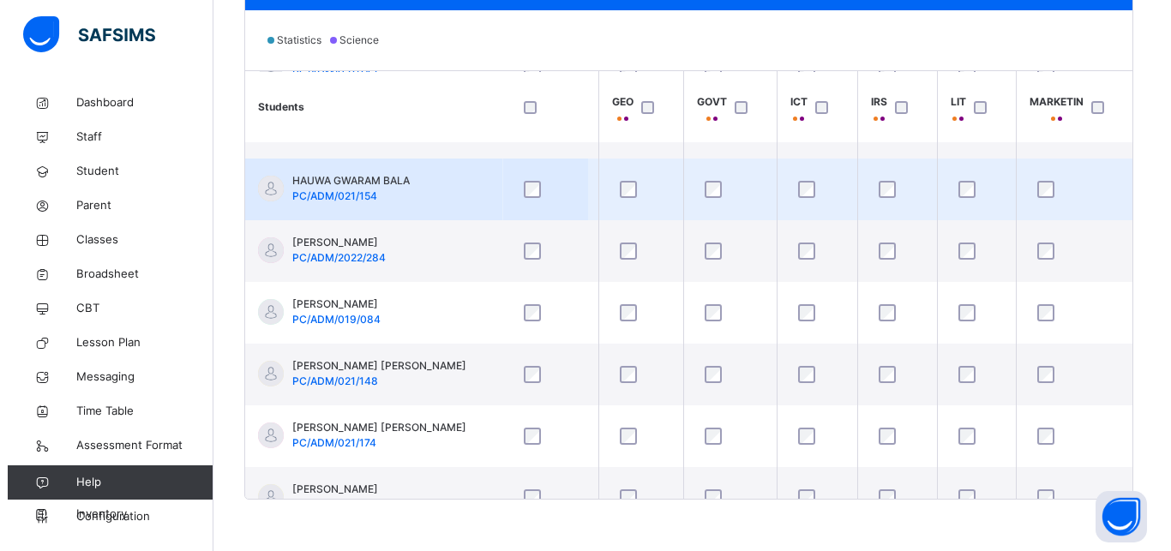
scroll to position [395, 1111]
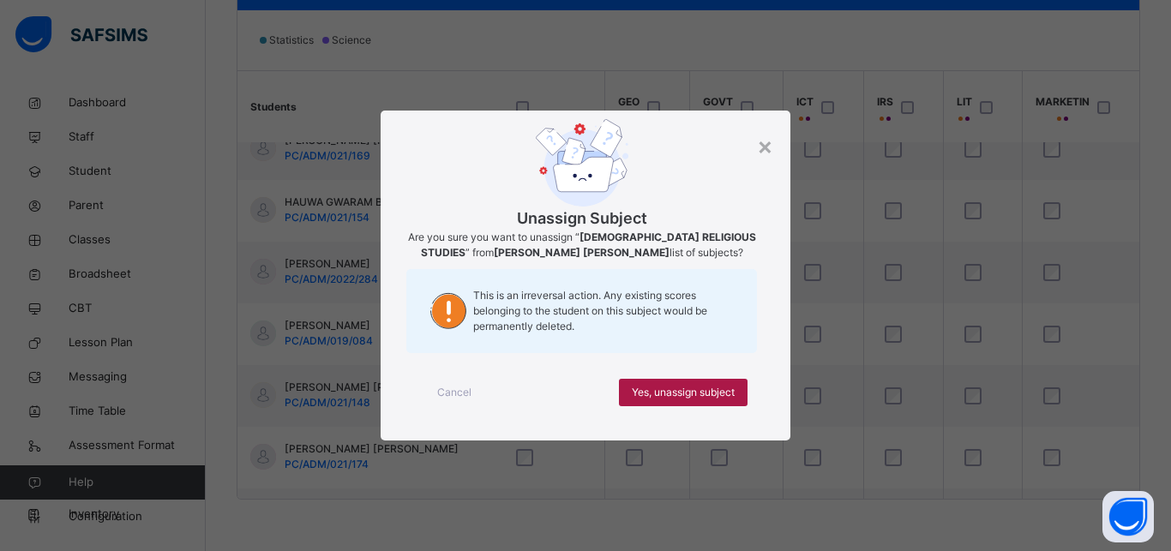
click at [719, 390] on span "Yes, unassign subject" at bounding box center [683, 392] width 103 height 15
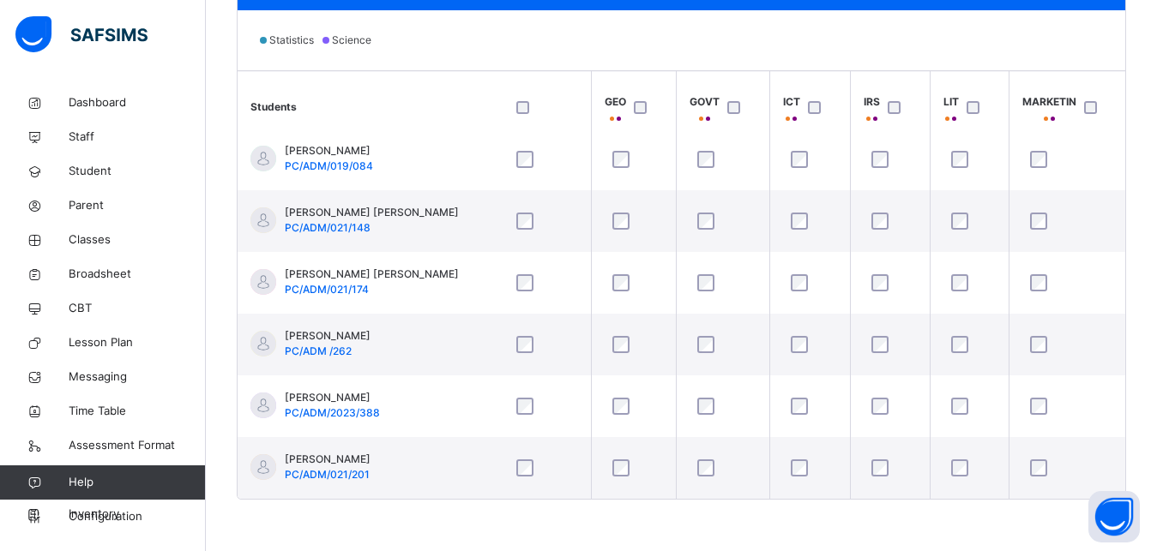
scroll to position [585, 1111]
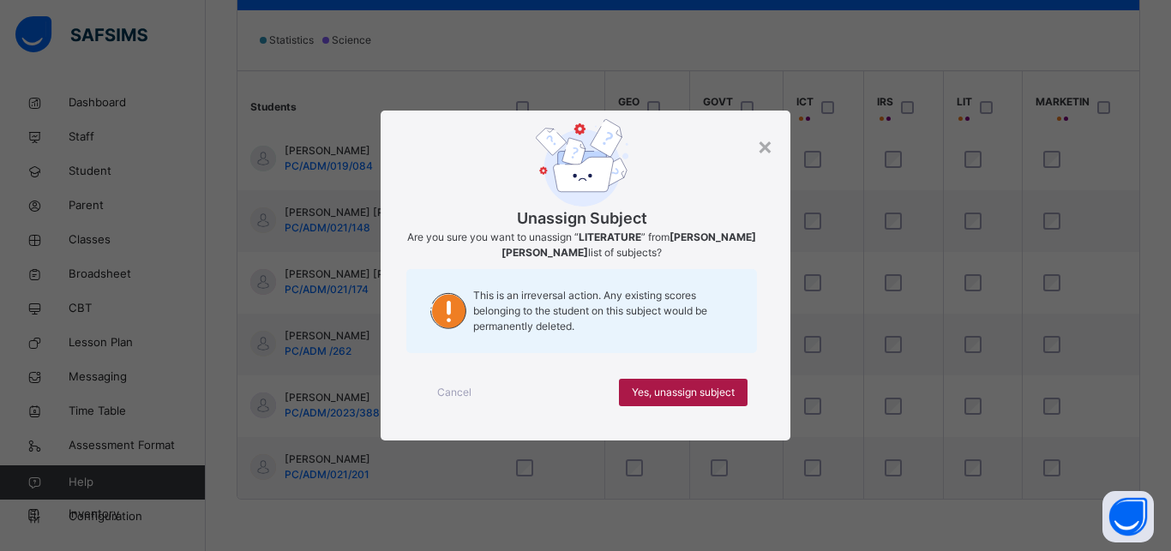
click at [723, 399] on span "Yes, unassign subject" at bounding box center [683, 392] width 103 height 15
click at [713, 400] on div "Yes, unassign subject" at bounding box center [683, 392] width 129 height 27
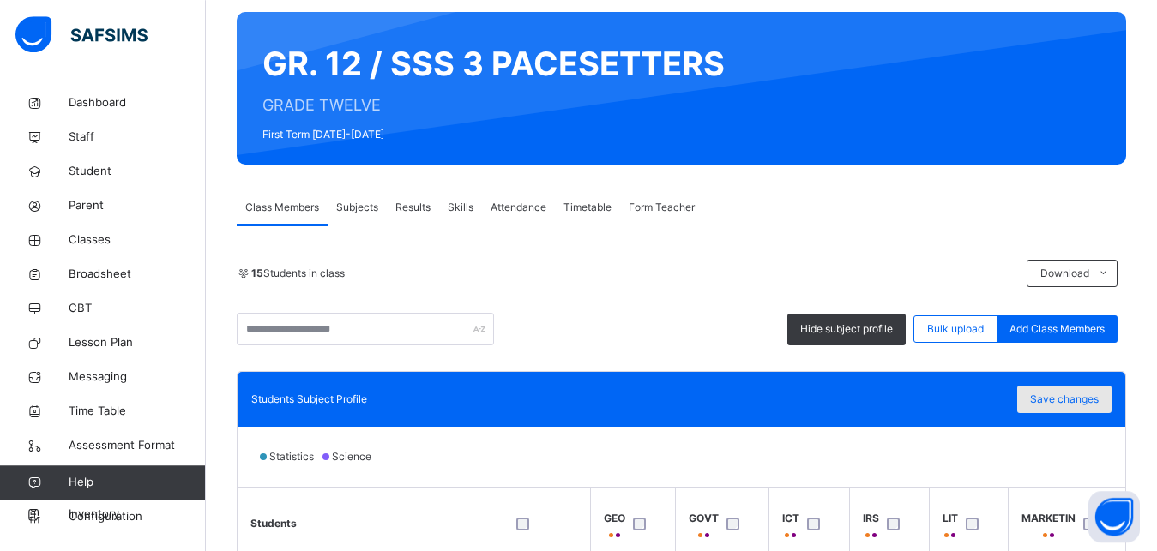
scroll to position [130, 0]
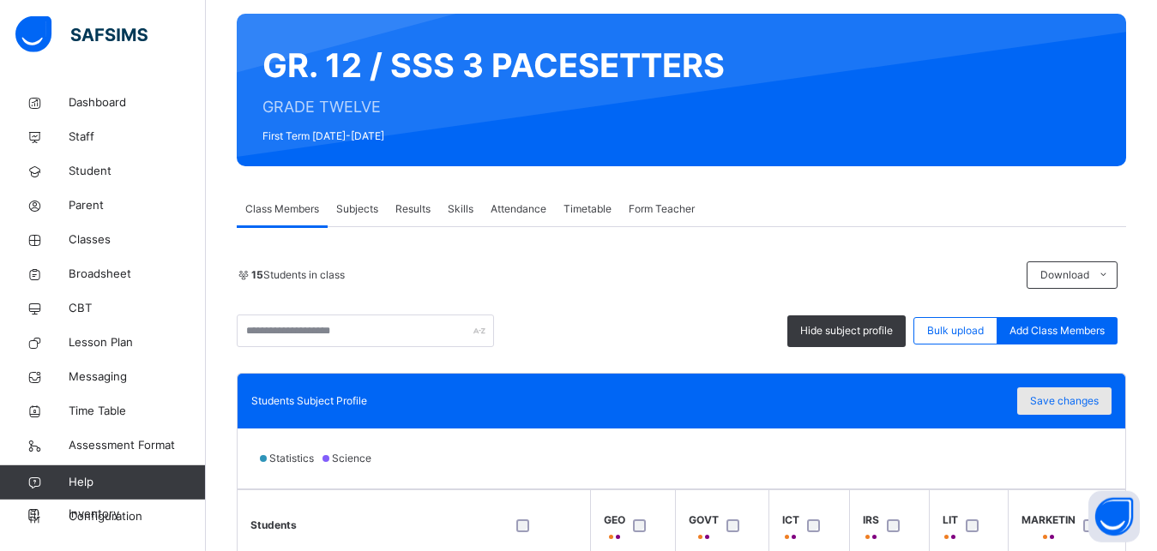
click at [1098, 402] on span "Save changes" at bounding box center [1064, 401] width 69 height 15
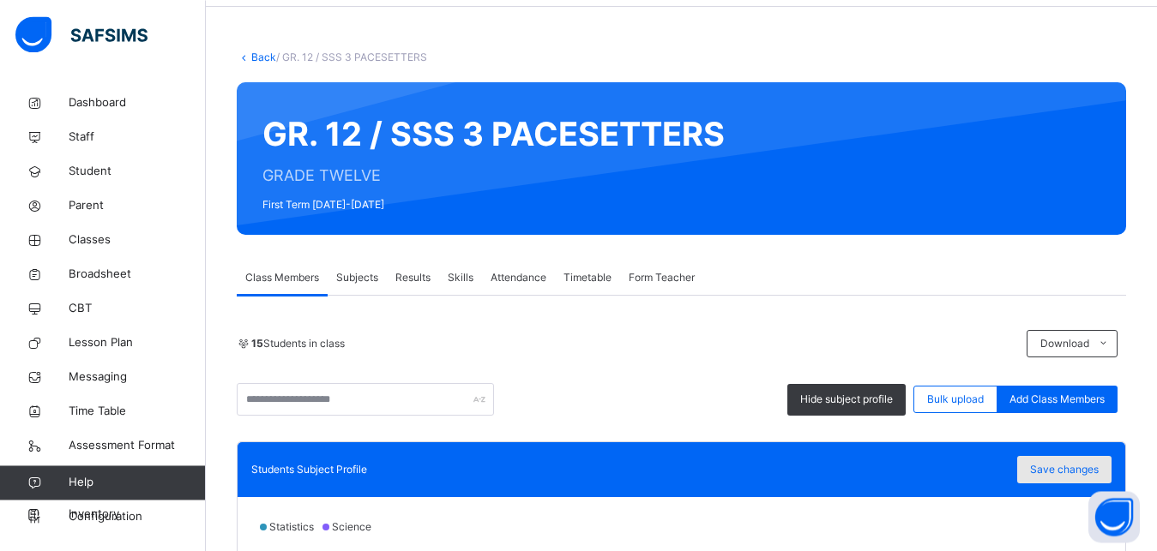
scroll to position [0, 0]
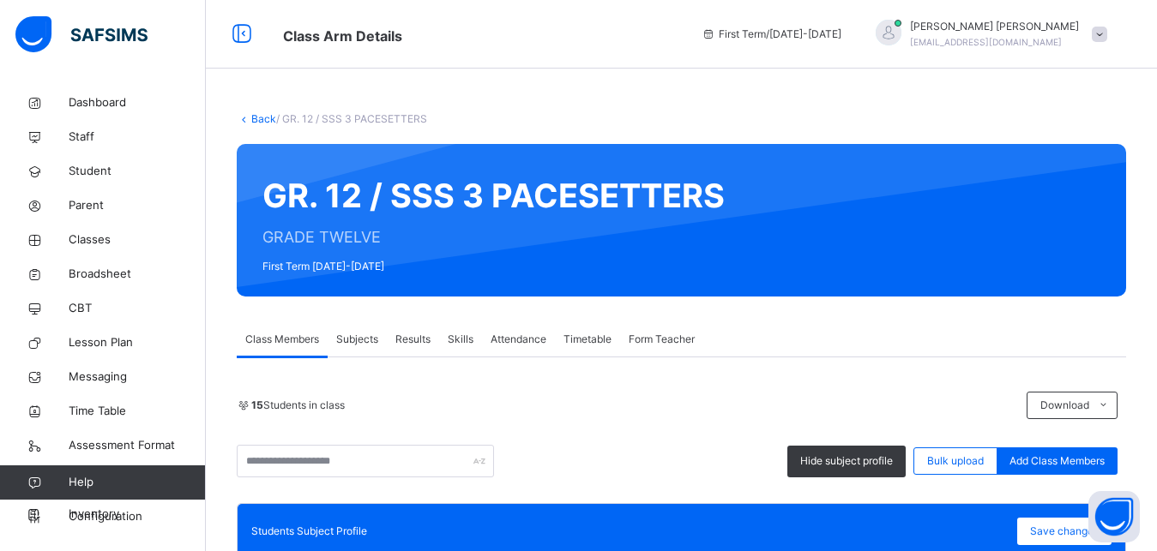
click at [263, 123] on link "Back" at bounding box center [263, 118] width 25 height 13
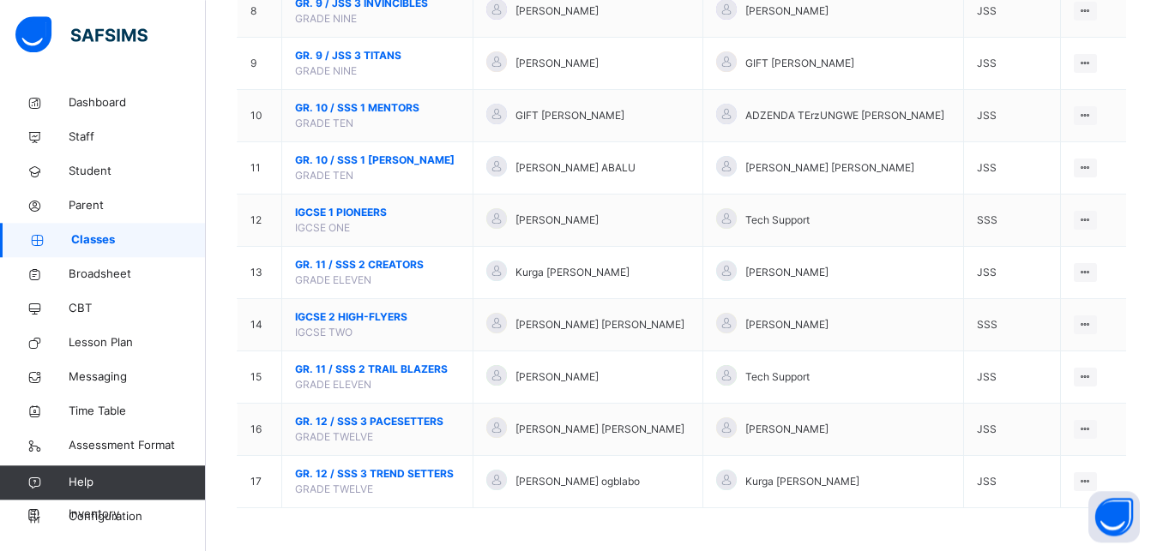
scroll to position [600, 0]
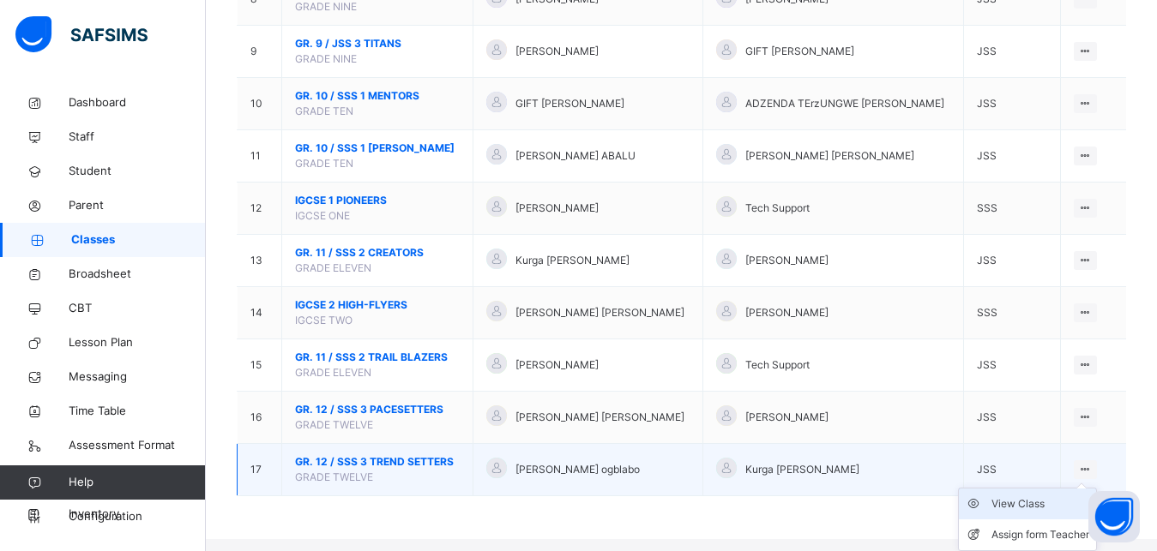
click at [1038, 513] on div "View Class" at bounding box center [1040, 504] width 98 height 17
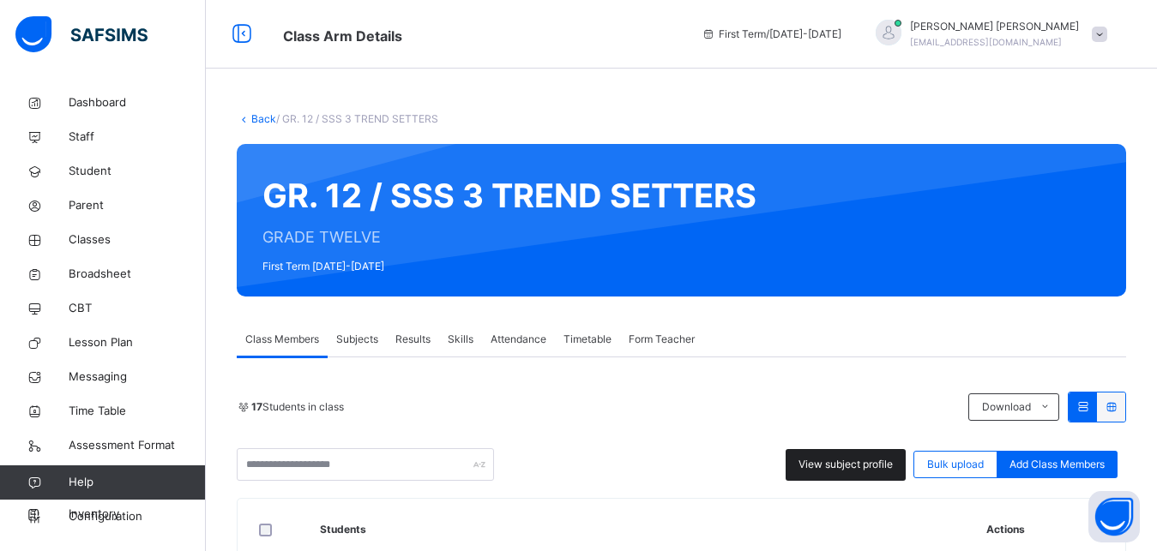
click at [882, 472] on span "View subject profile" at bounding box center [845, 464] width 94 height 15
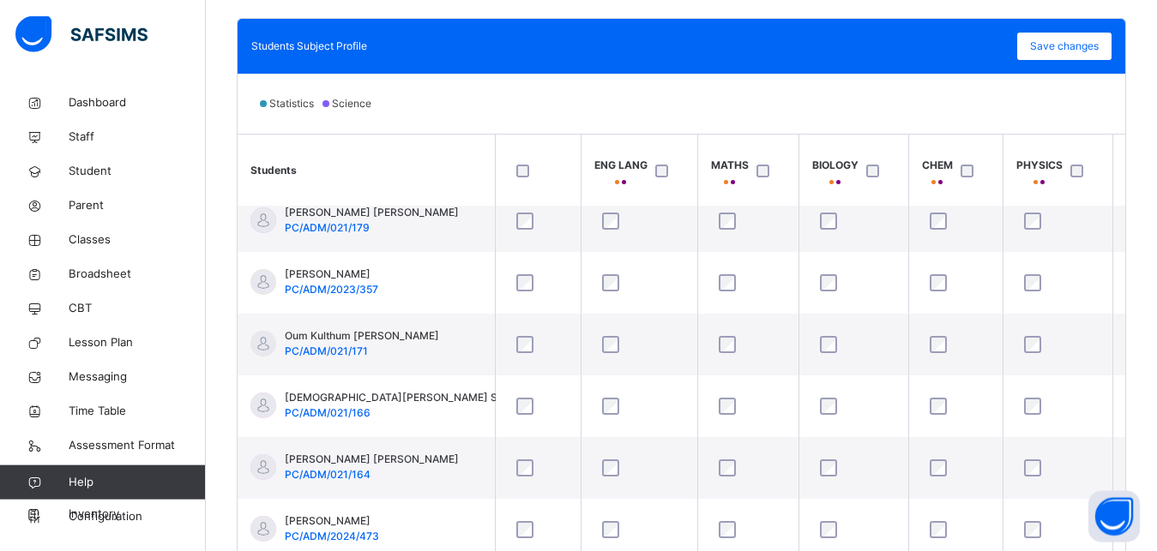
scroll to position [547, 0]
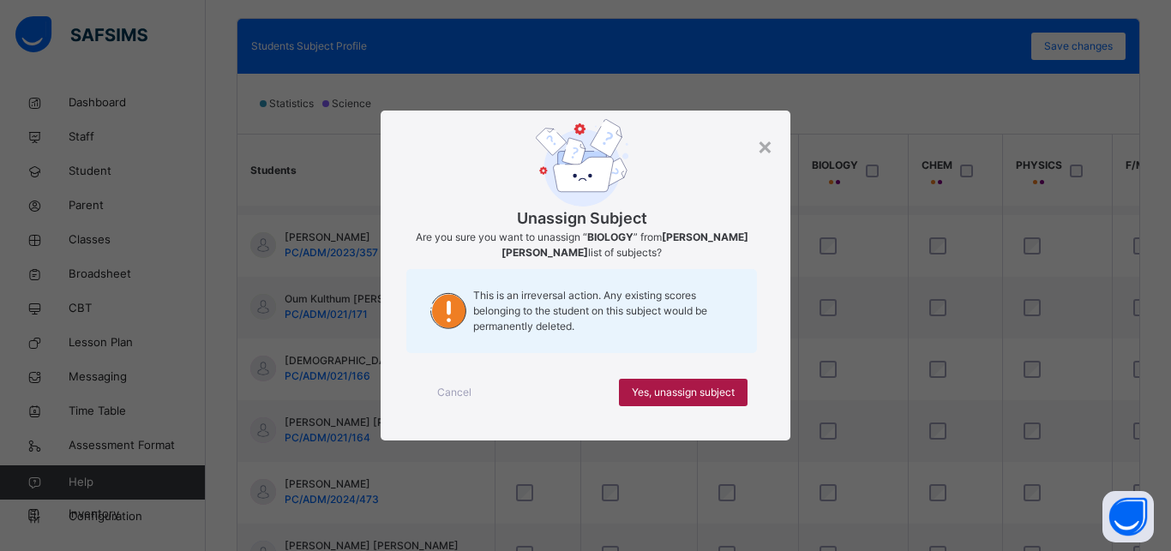
click at [685, 390] on span "Yes, unassign subject" at bounding box center [683, 392] width 103 height 15
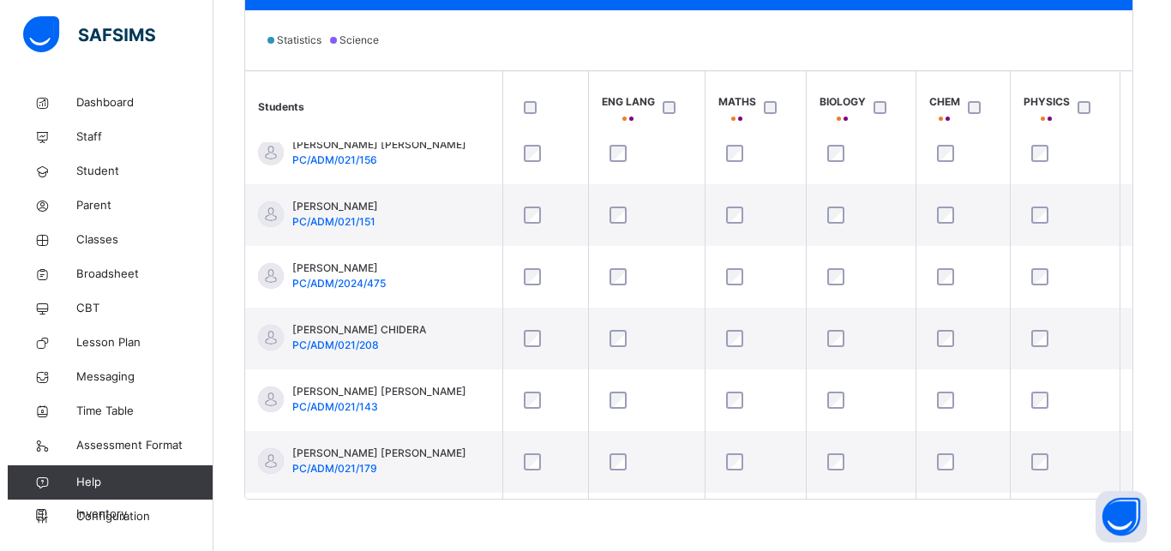
scroll to position [188, 0]
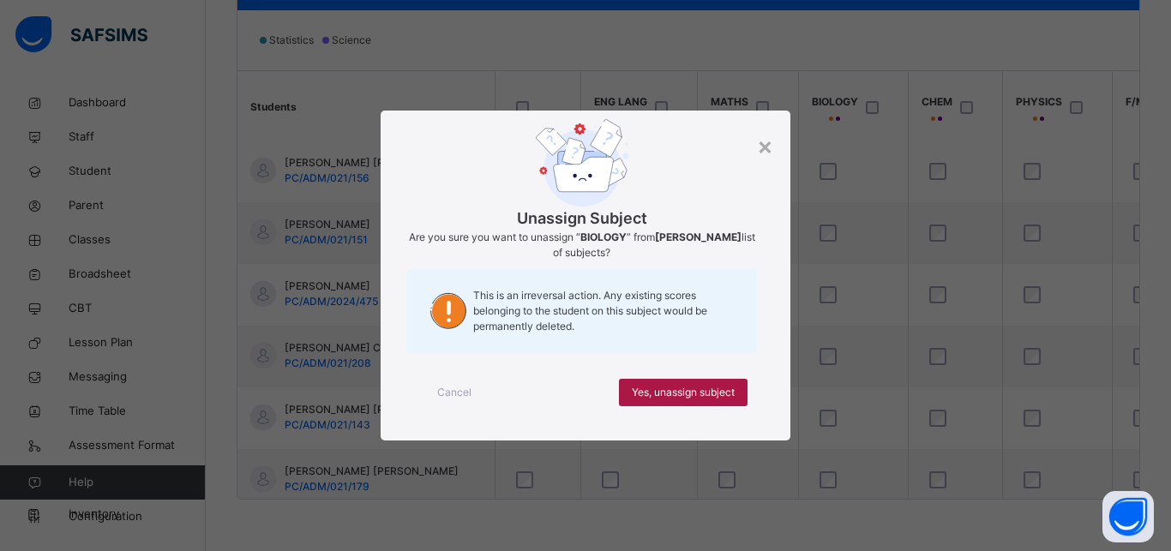
click at [701, 401] on div "Yes, unassign subject" at bounding box center [683, 392] width 129 height 27
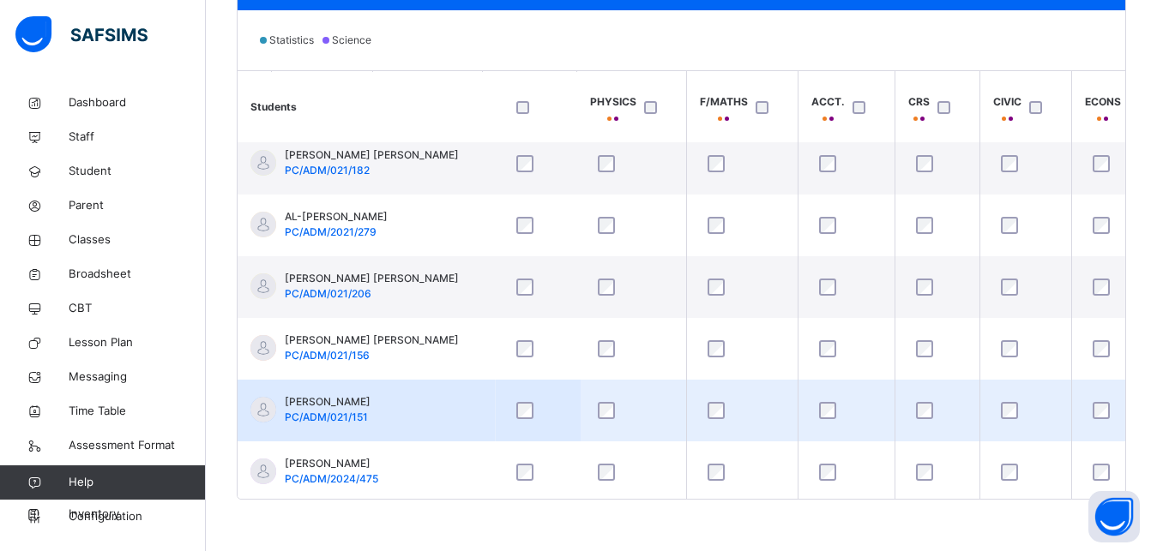
scroll to position [10, 407]
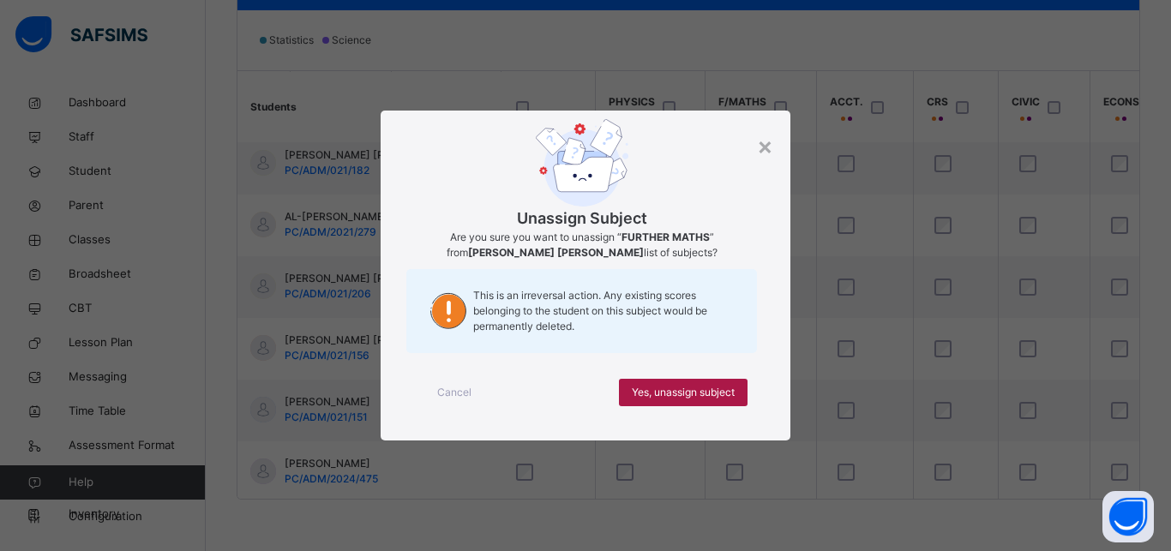
click at [701, 385] on span "Yes, unassign subject" at bounding box center [683, 392] width 103 height 15
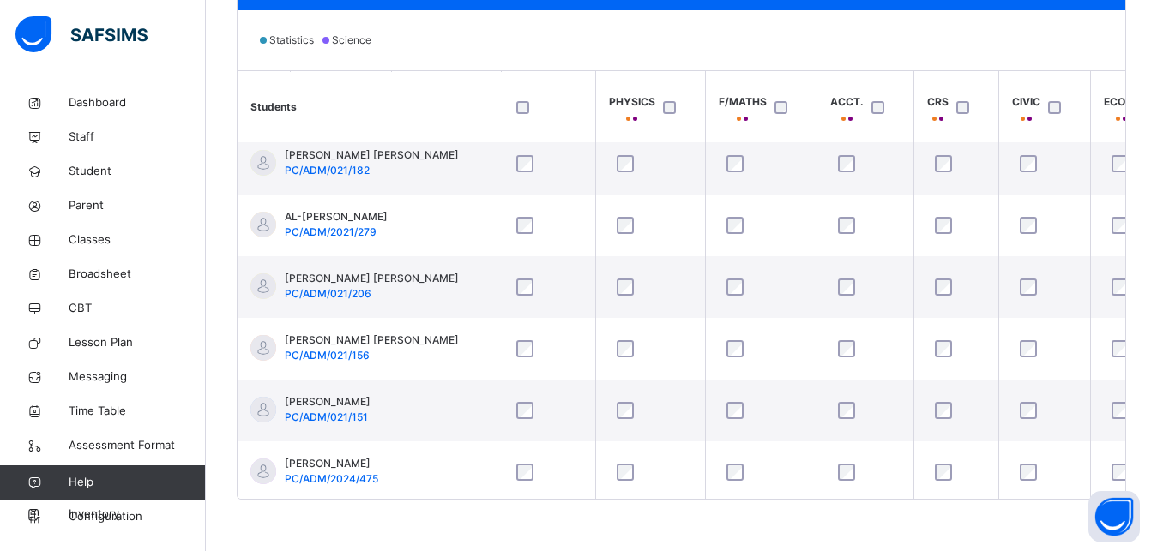
scroll to position [155, 405]
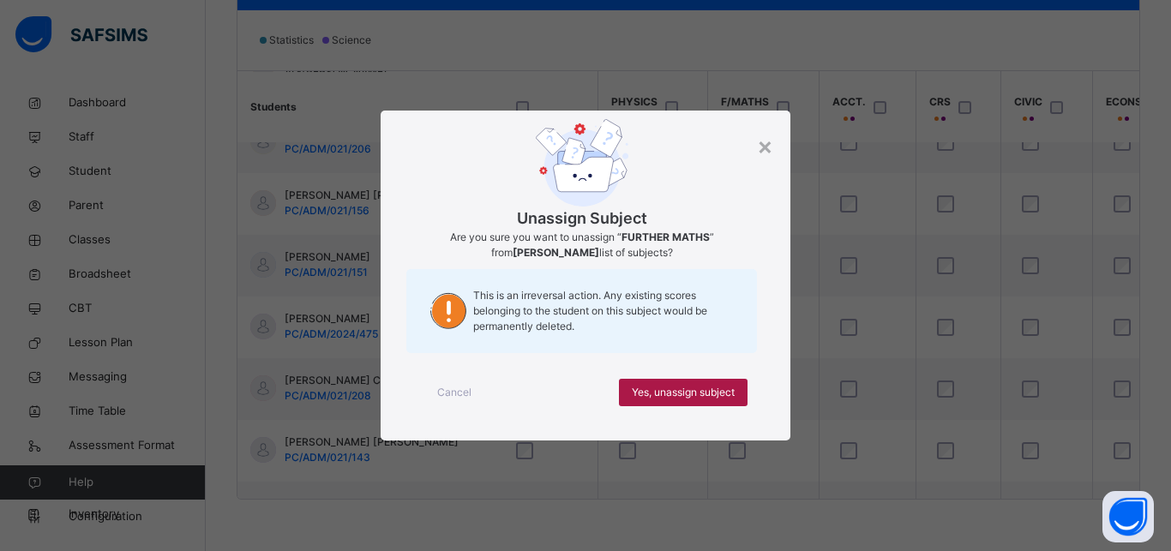
click at [697, 393] on span "Yes, unassign subject" at bounding box center [683, 392] width 103 height 15
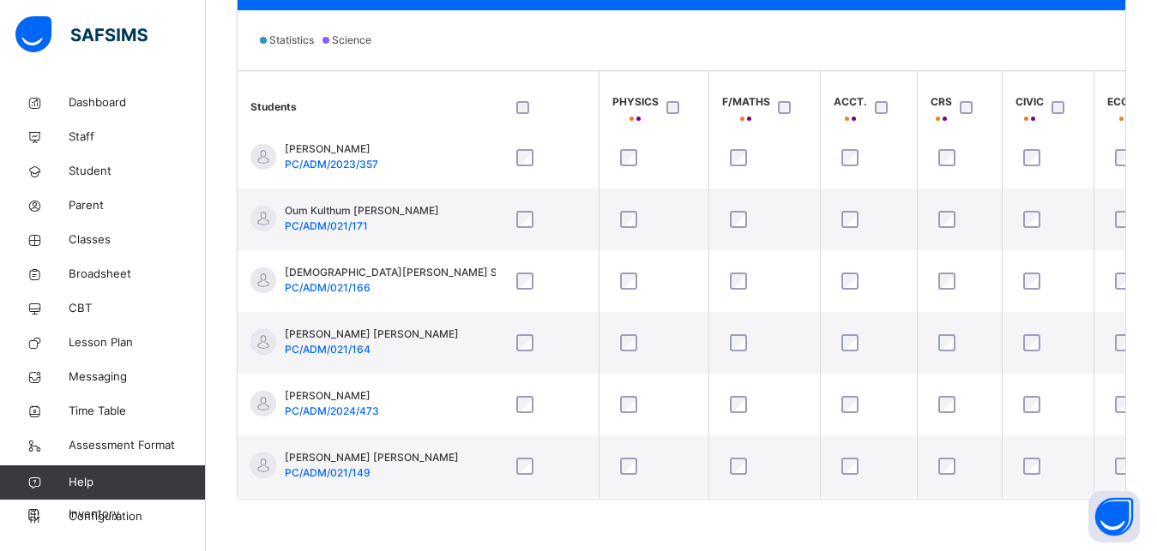
scroll to position [592, 404]
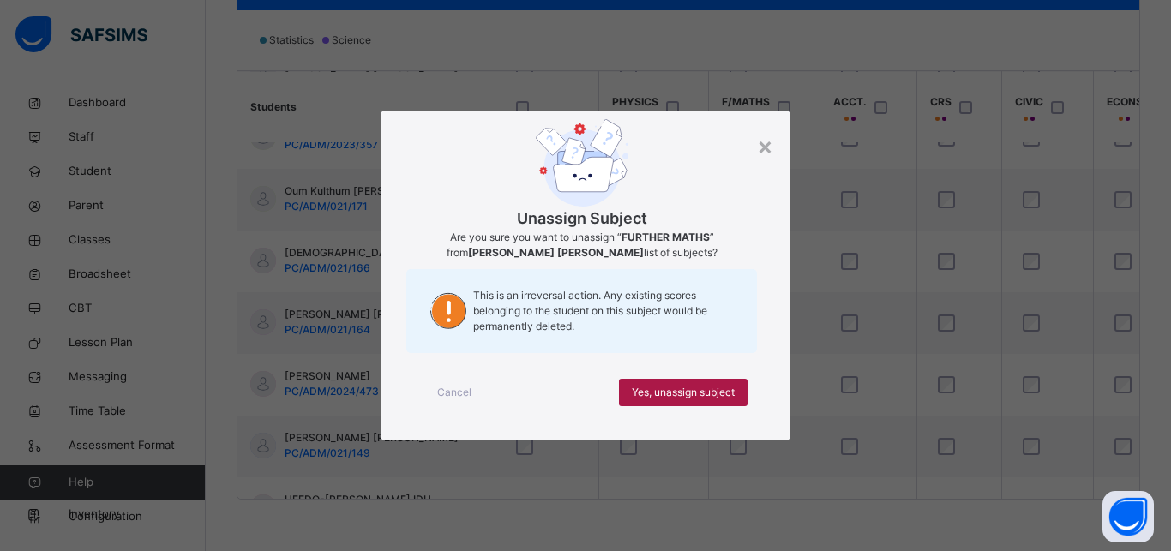
click at [698, 394] on span "Yes, unassign subject" at bounding box center [683, 392] width 103 height 15
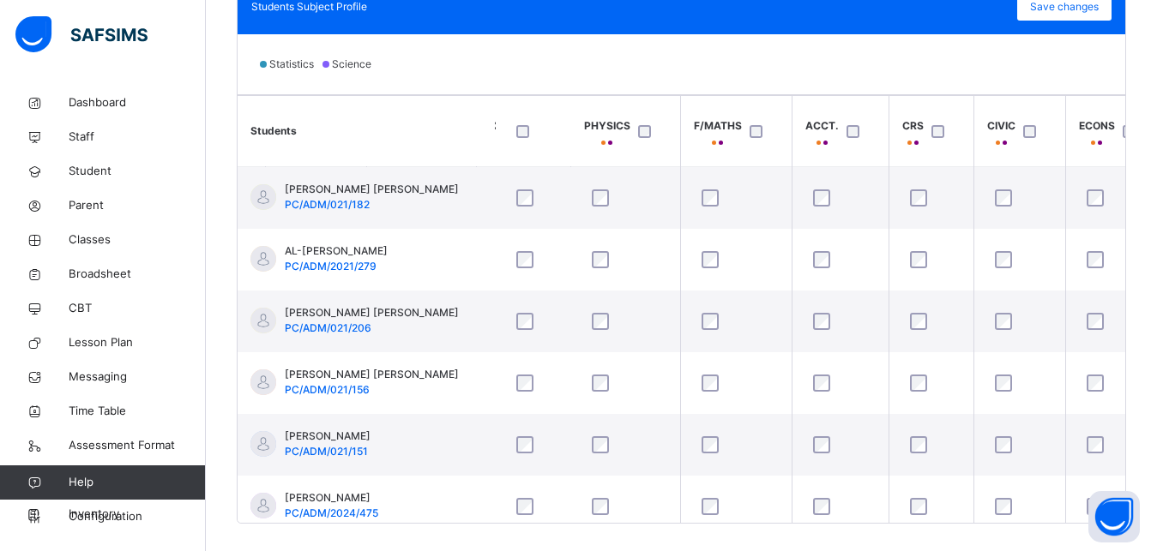
scroll to position [502, 0]
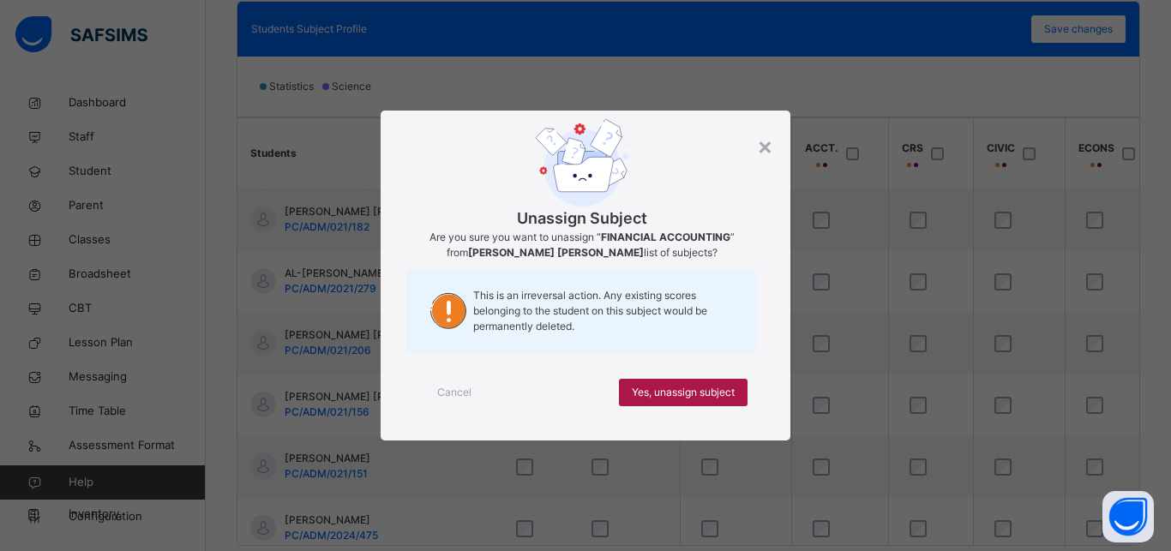
click at [673, 393] on span "Yes, unassign subject" at bounding box center [683, 392] width 103 height 15
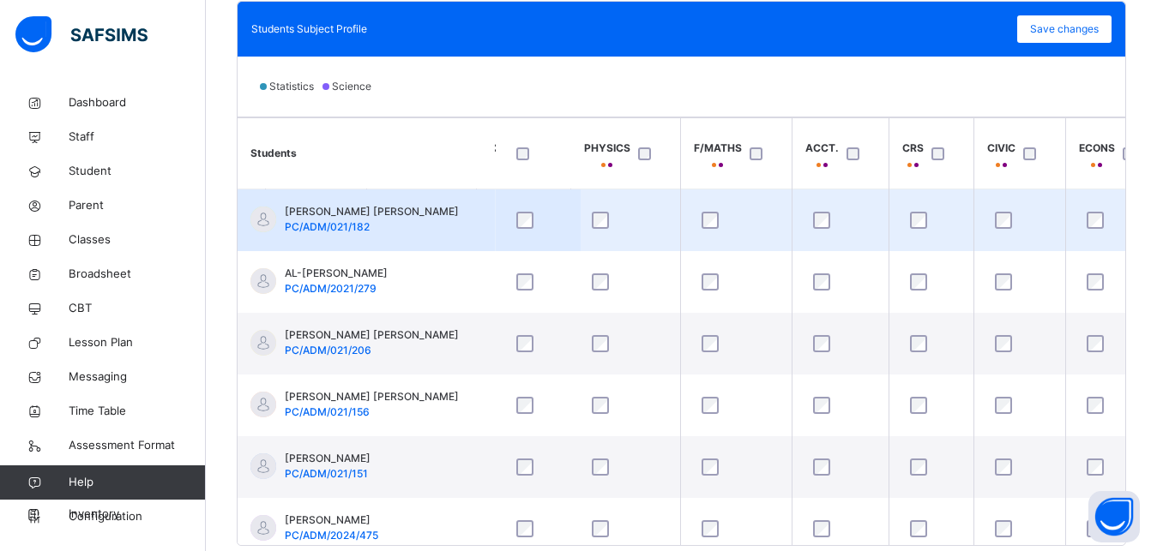
click at [914, 230] on div at bounding box center [931, 220] width 58 height 36
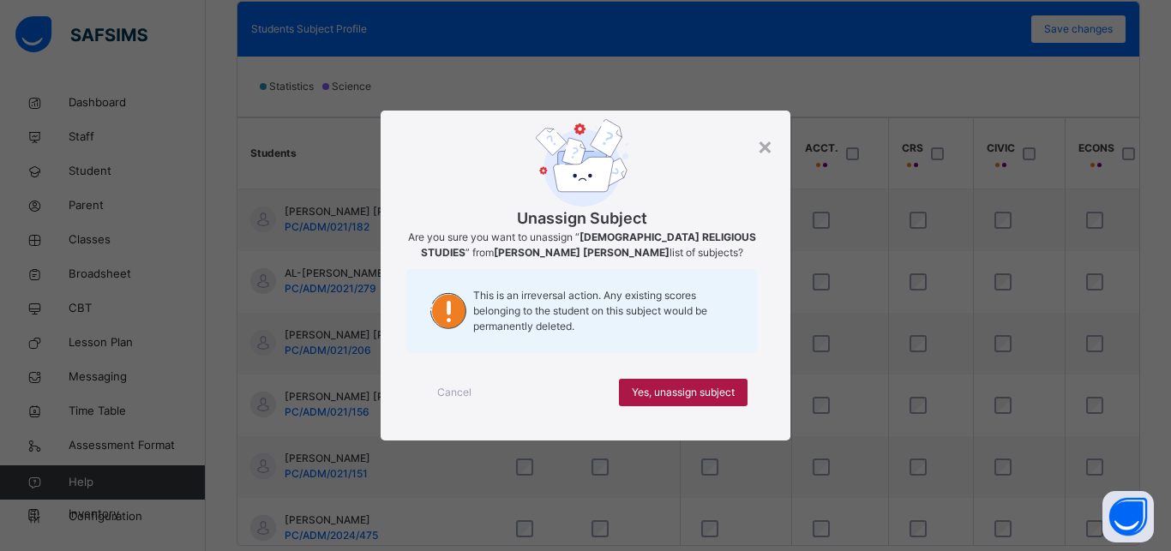
click at [728, 389] on span "Yes, unassign subject" at bounding box center [683, 392] width 103 height 15
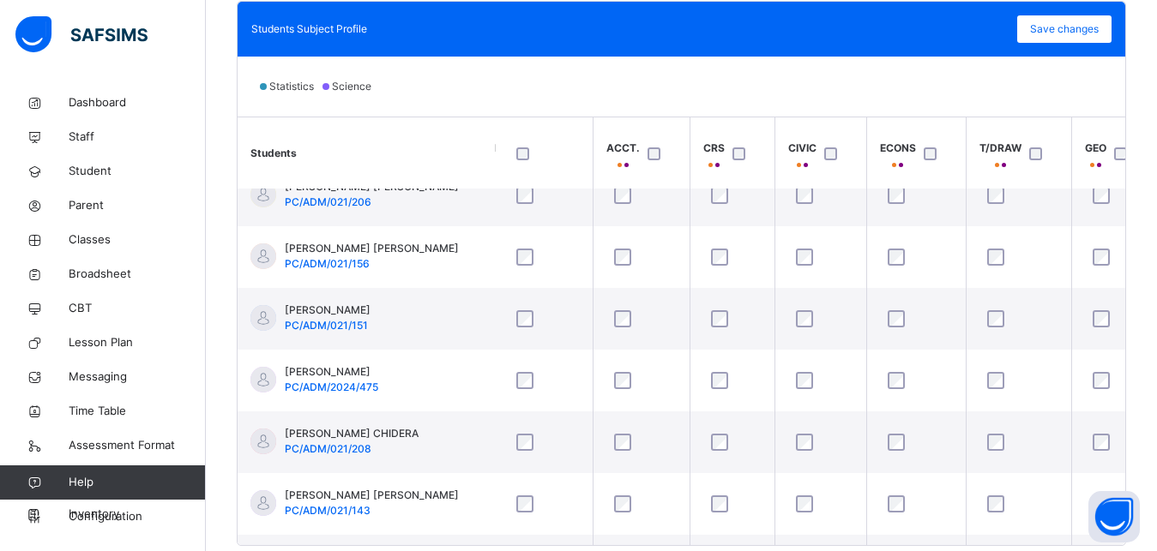
scroll to position [177, 631]
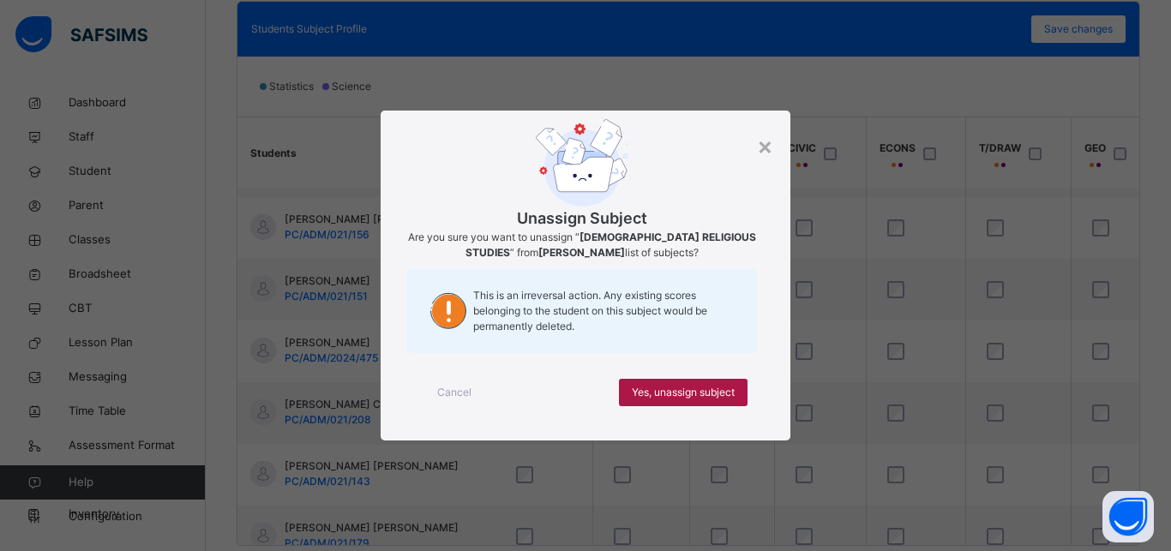
click at [697, 398] on span "Yes, unassign subject" at bounding box center [683, 392] width 103 height 15
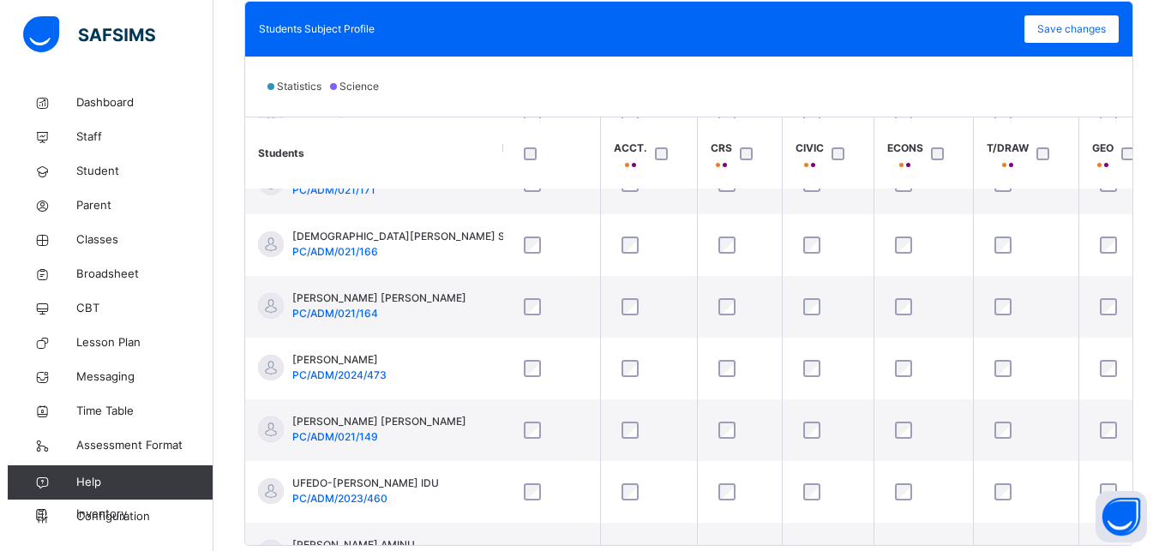
scroll to position [708, 631]
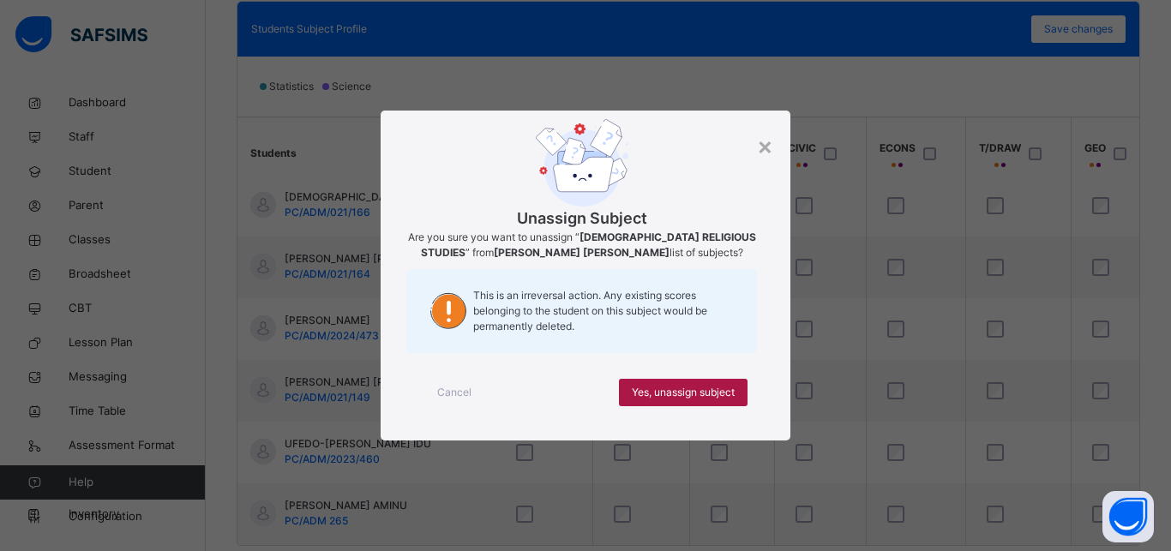
click at [681, 397] on span "Yes, unassign subject" at bounding box center [683, 392] width 103 height 15
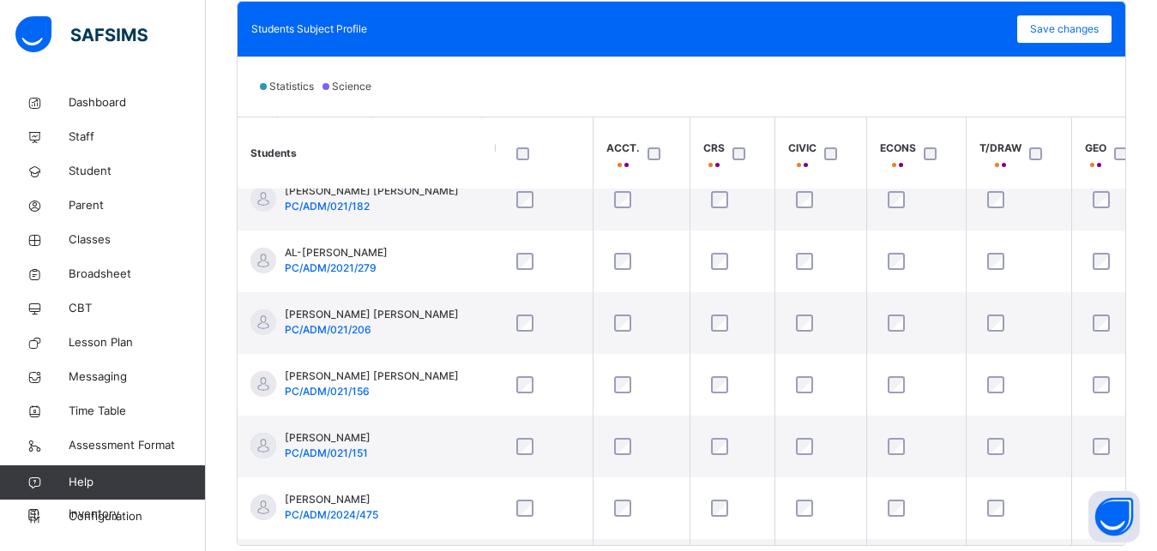
scroll to position [0, 631]
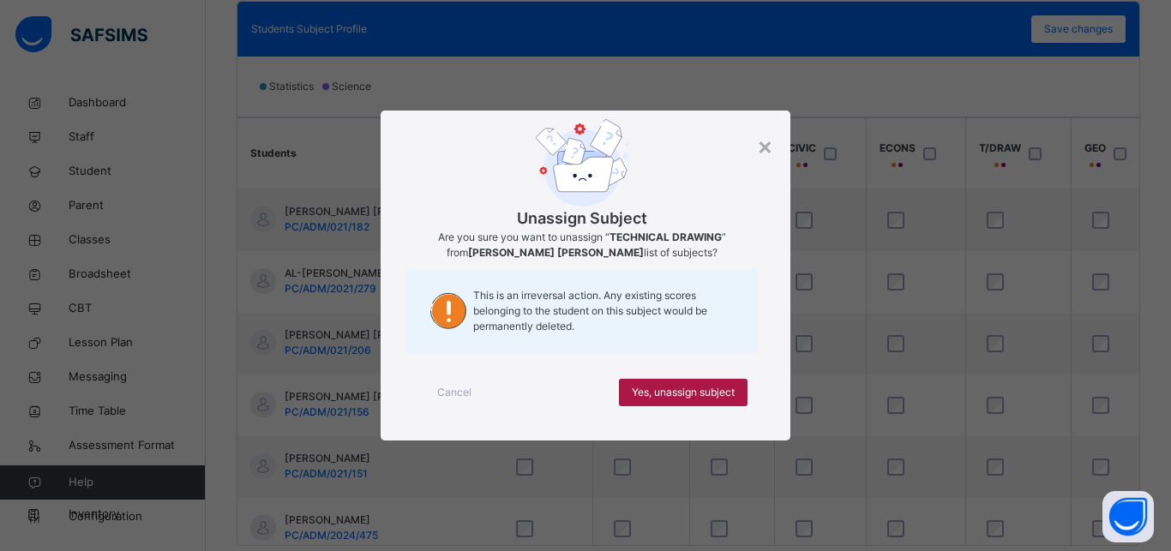
click at [707, 390] on span "Yes, unassign subject" at bounding box center [683, 392] width 103 height 15
click at [712, 393] on span "Yes, unassign subject" at bounding box center [683, 392] width 103 height 15
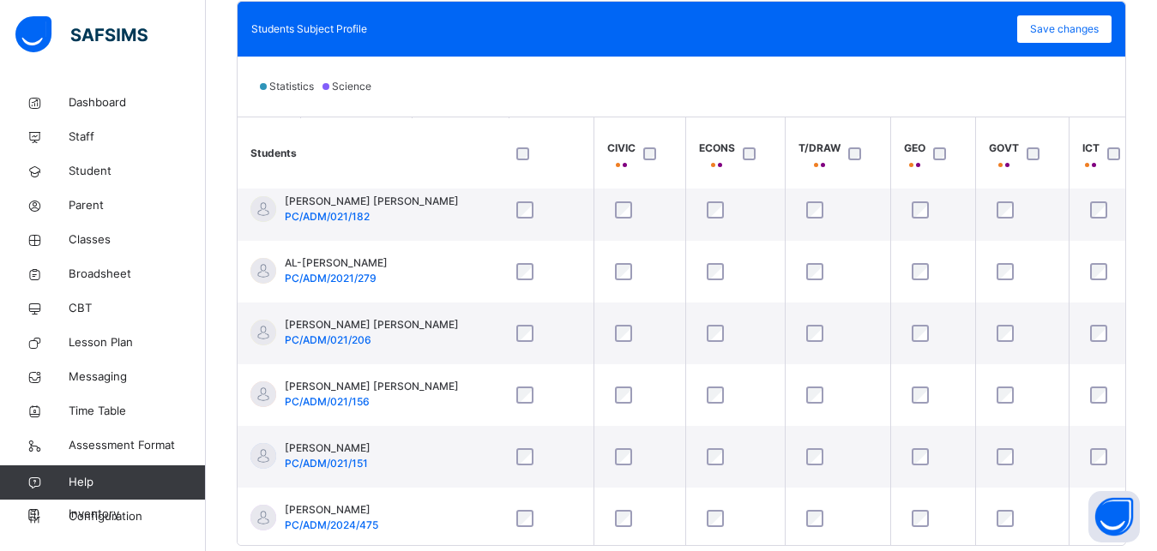
scroll to position [10, 814]
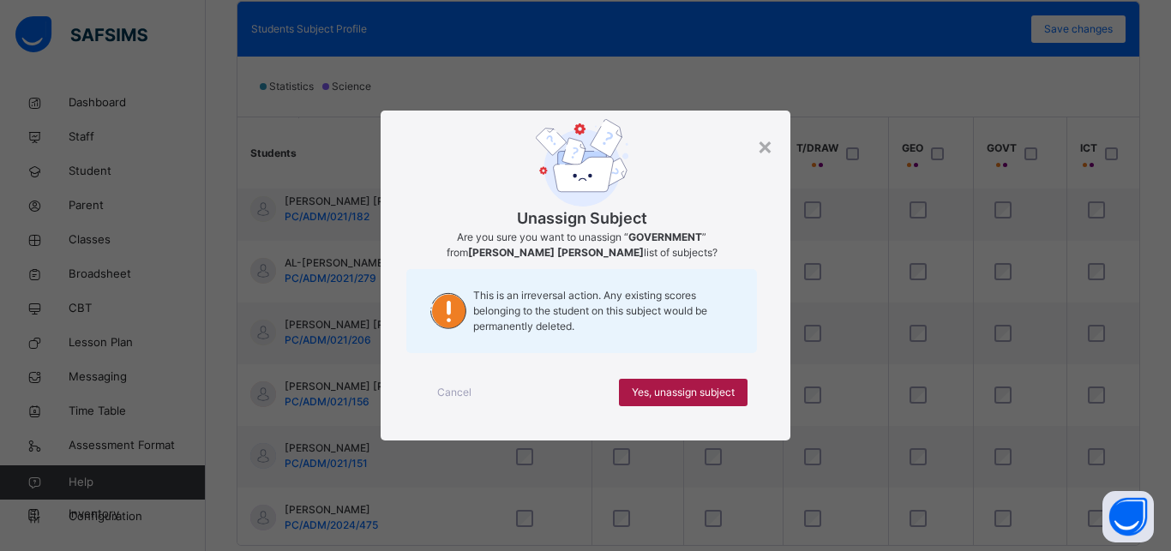
click at [708, 394] on span "Yes, unassign subject" at bounding box center [683, 392] width 103 height 15
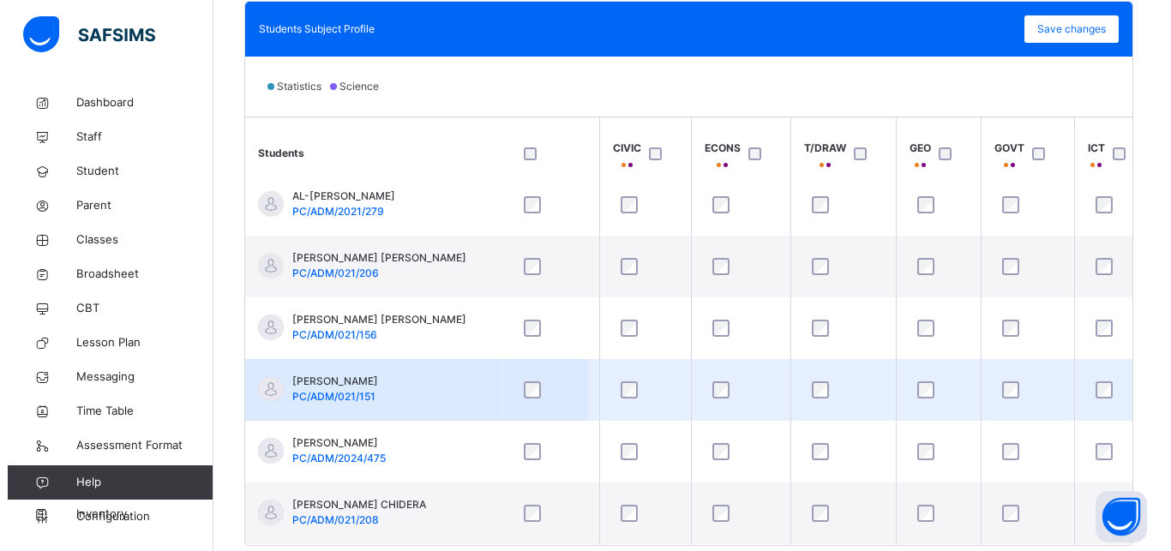
scroll to position [149, 814]
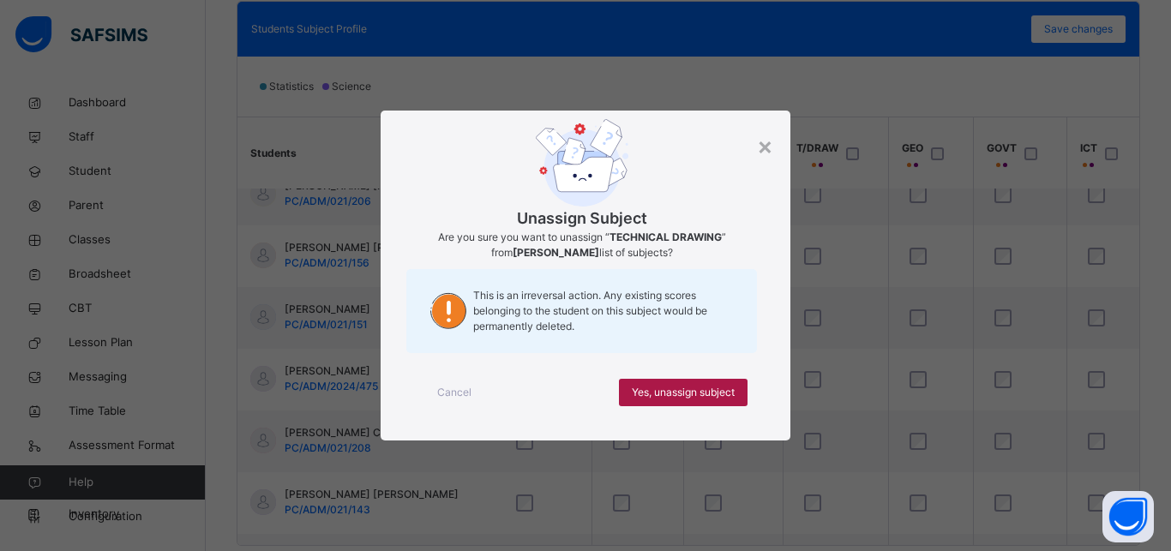
click at [716, 392] on span "Yes, unassign subject" at bounding box center [683, 392] width 103 height 15
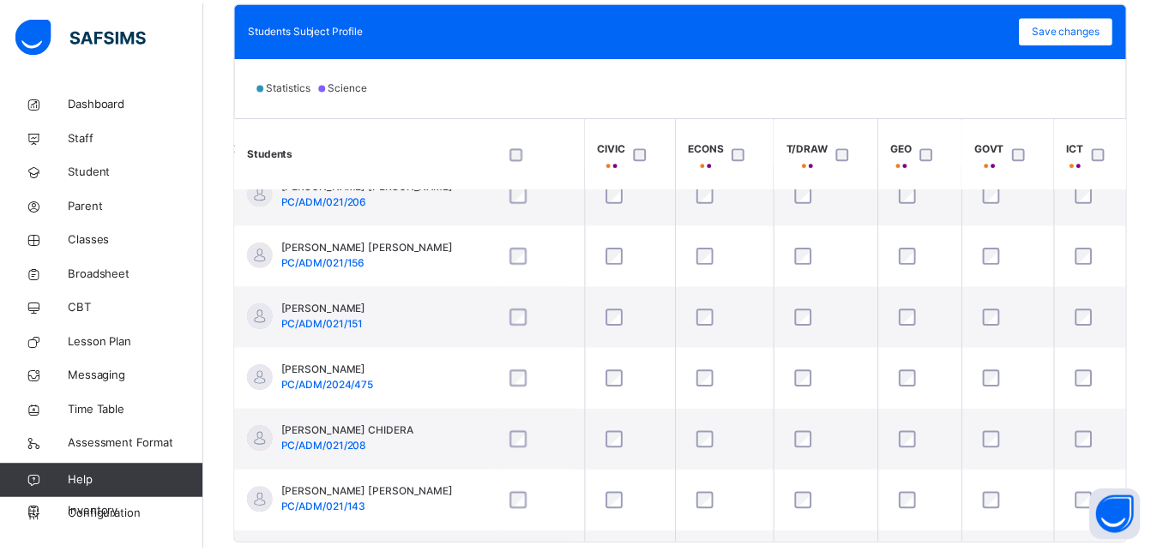
scroll to position [10, 814]
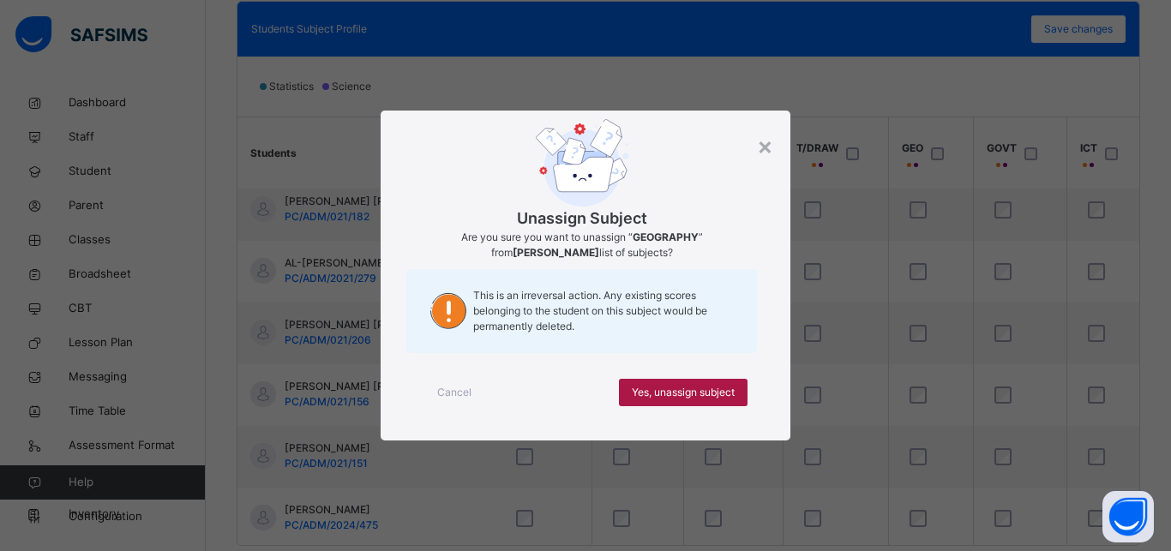
click at [719, 396] on span "Yes, unassign subject" at bounding box center [683, 392] width 103 height 15
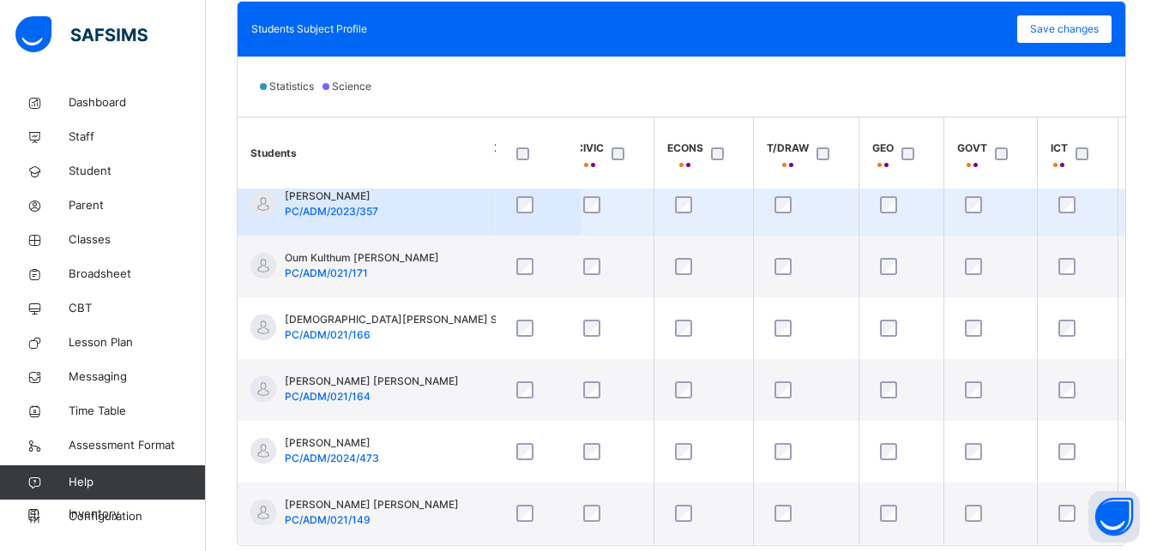
scroll to position [588, 844]
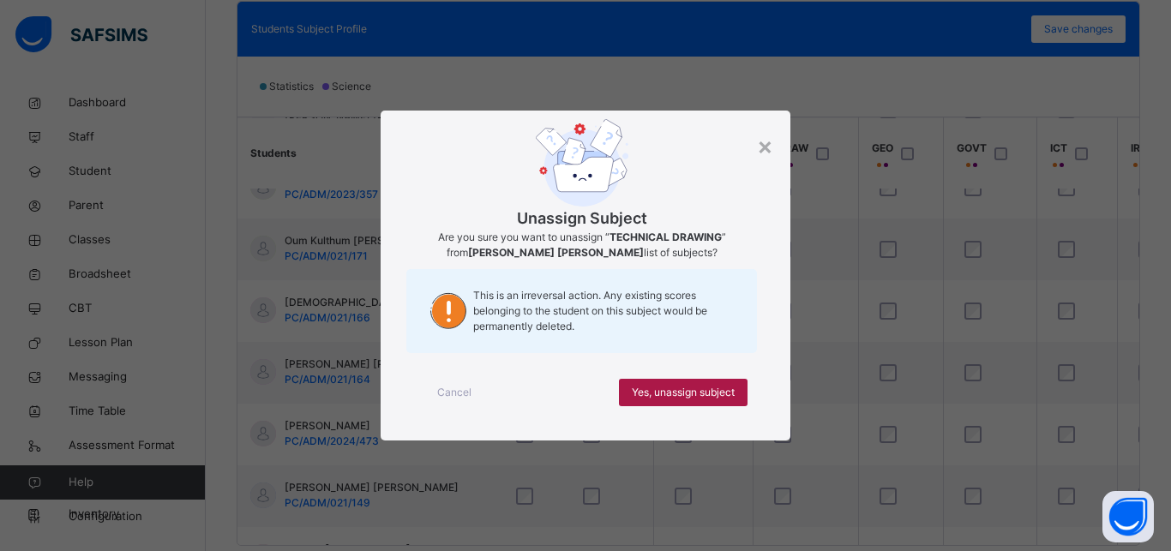
click at [707, 385] on span "Yes, unassign subject" at bounding box center [683, 392] width 103 height 15
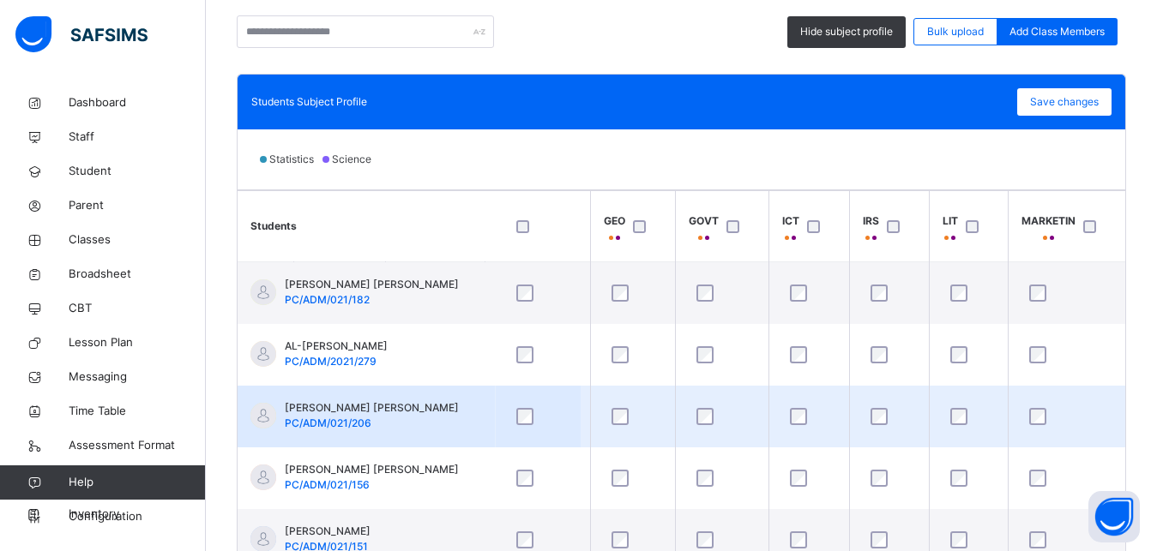
scroll to position [0, 1113]
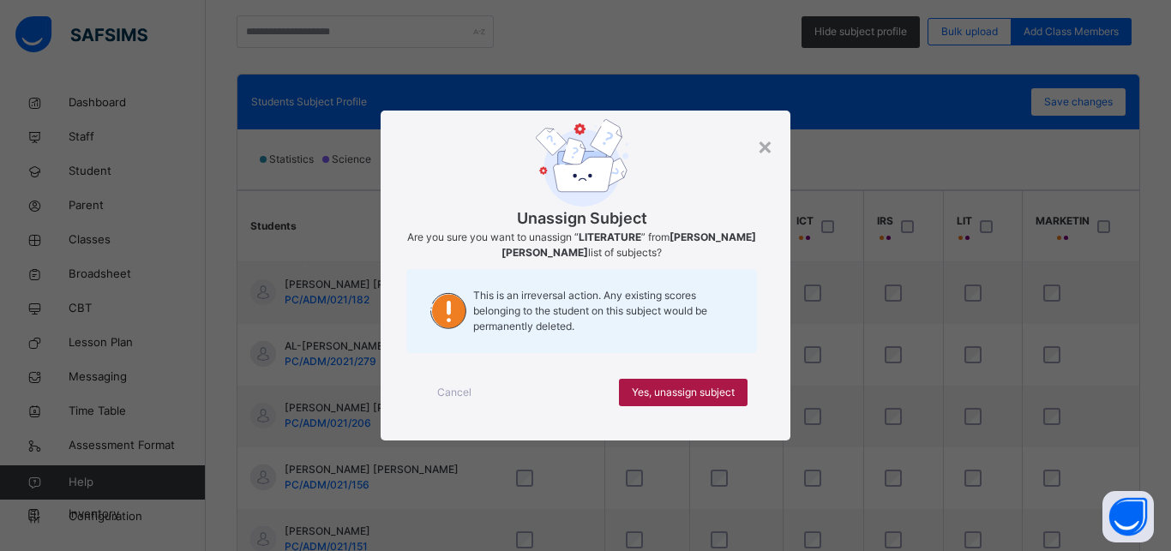
click at [721, 387] on span "Yes, unassign subject" at bounding box center [683, 392] width 103 height 15
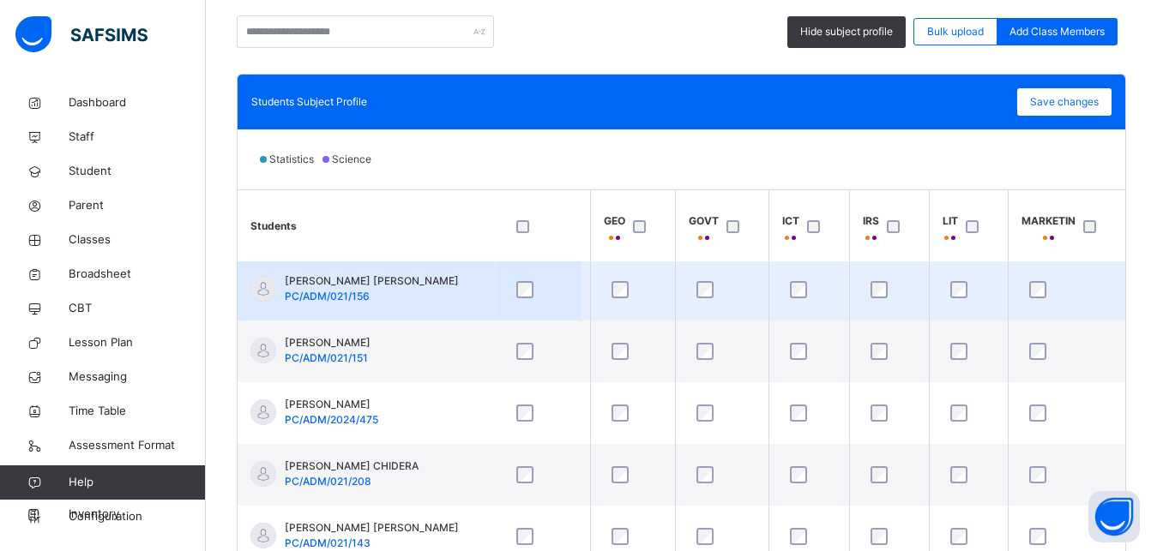
scroll to position [192, 1113]
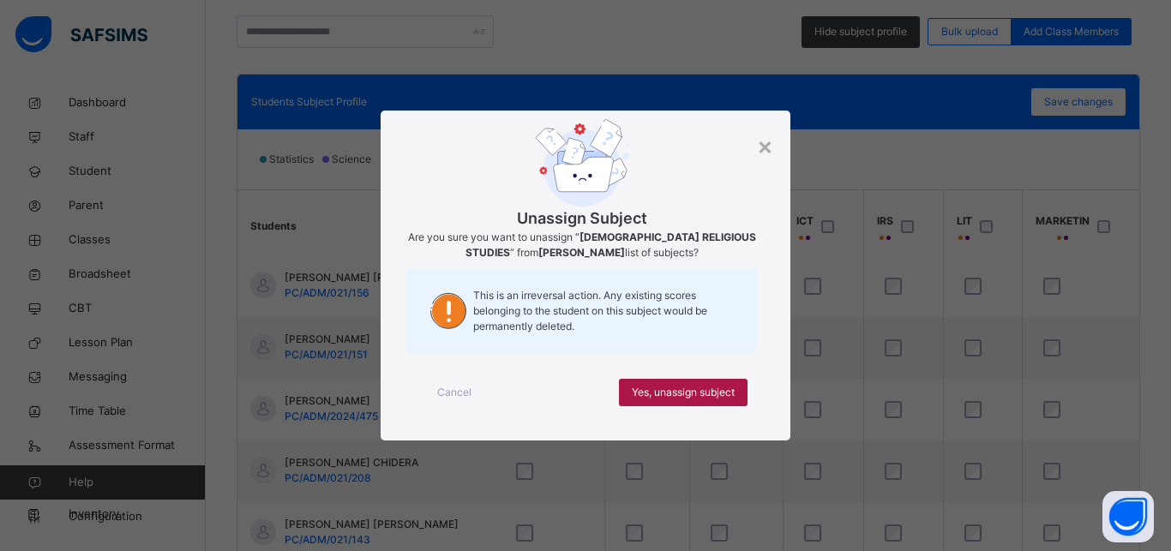
click at [727, 391] on span "Yes, unassign subject" at bounding box center [683, 392] width 103 height 15
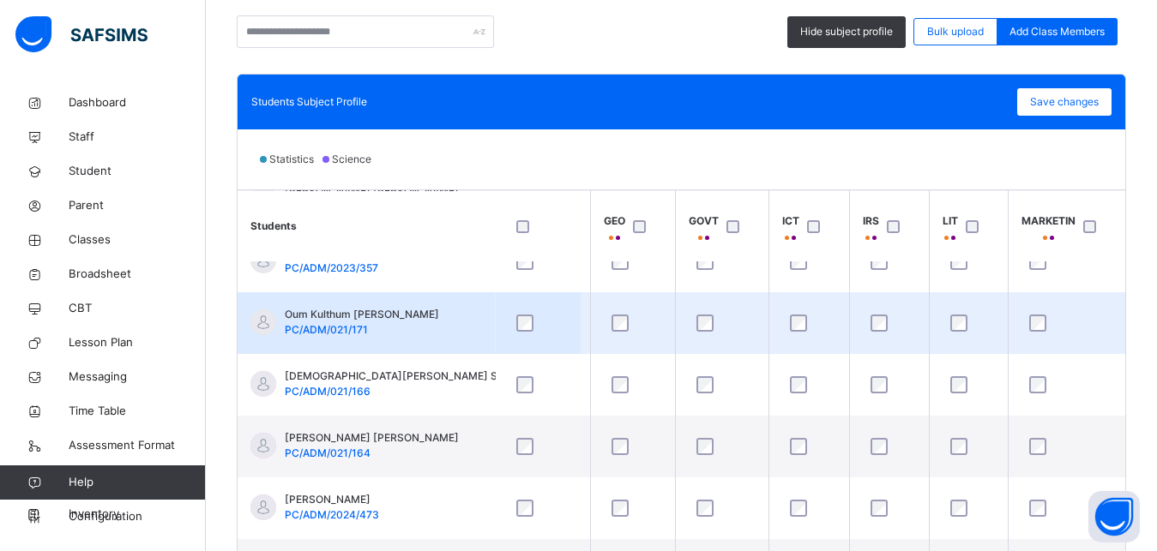
scroll to position [596, 1113]
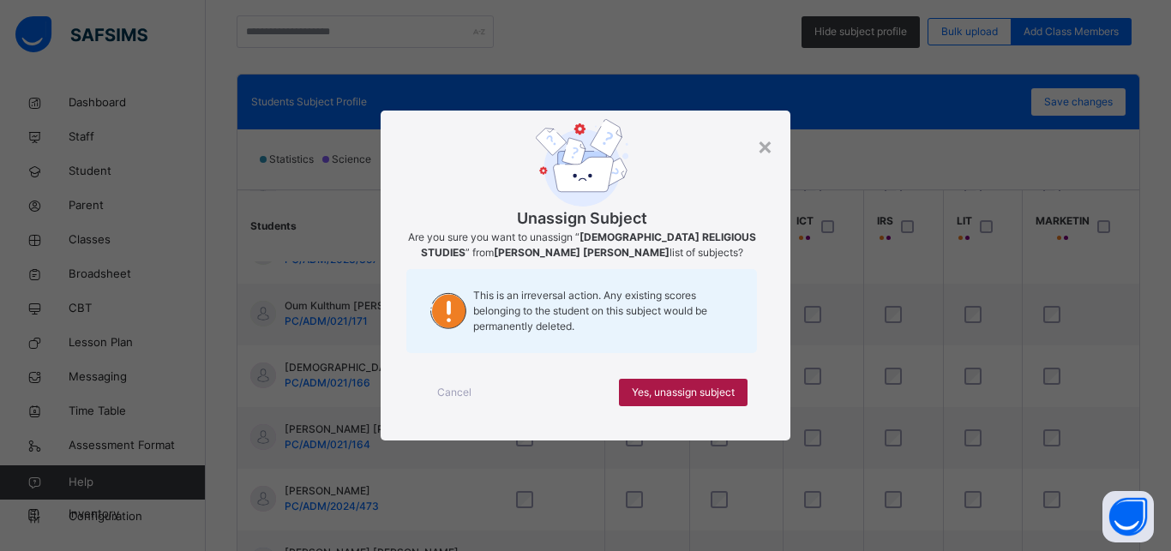
click at [702, 399] on span "Yes, unassign subject" at bounding box center [683, 392] width 103 height 15
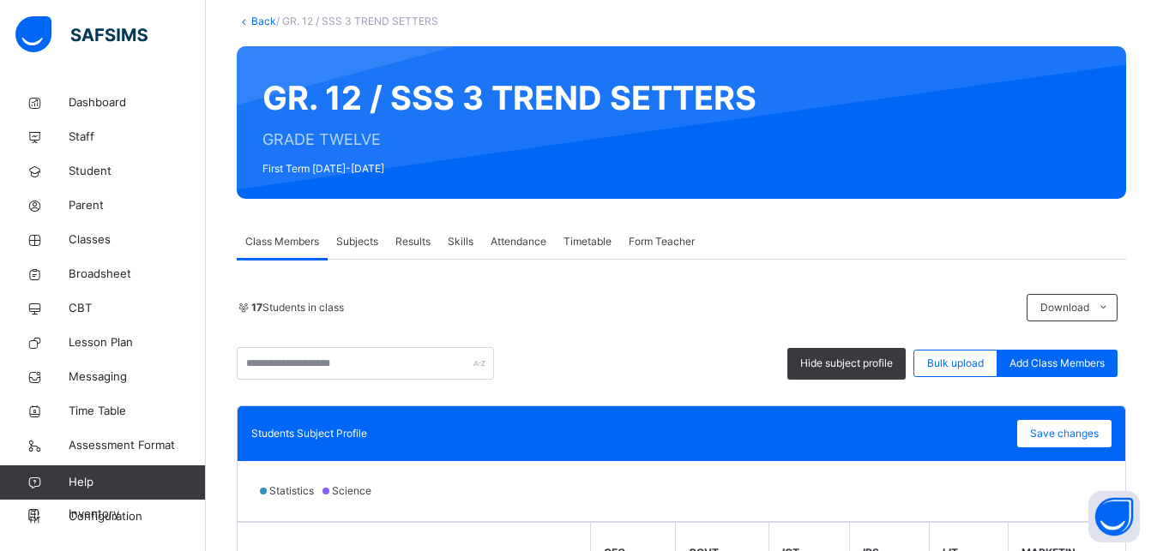
scroll to position [114, 0]
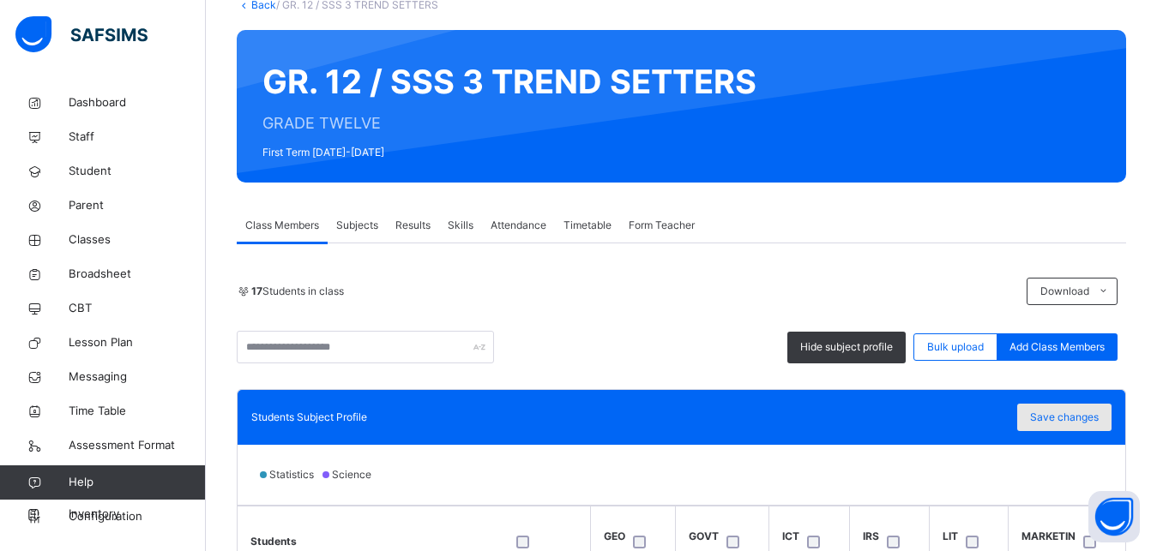
click at [1066, 423] on span "Save changes" at bounding box center [1064, 417] width 69 height 15
click at [1098, 412] on span "Save changes" at bounding box center [1064, 417] width 69 height 15
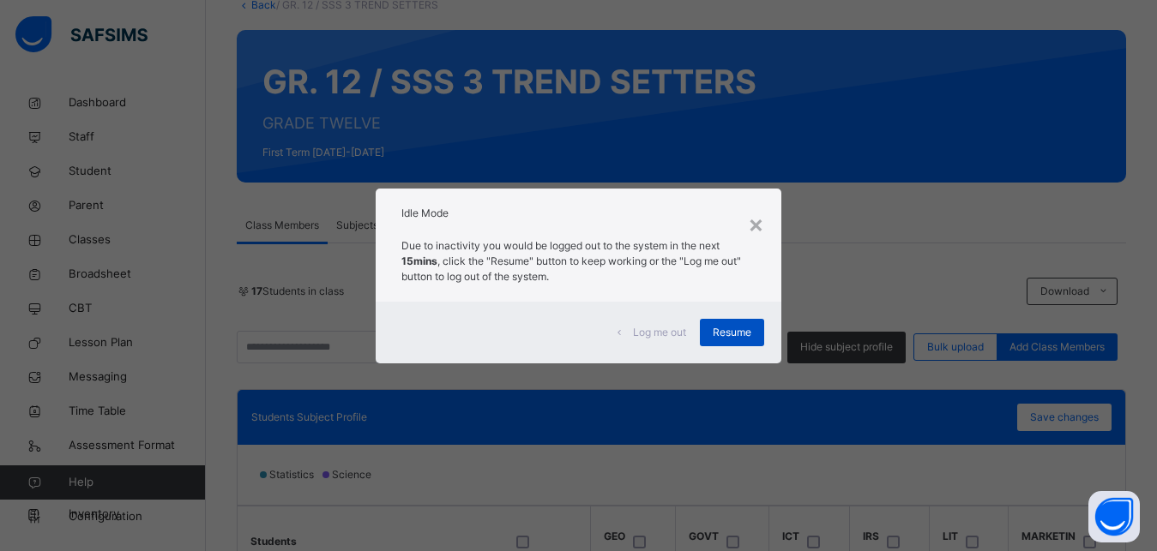
click at [743, 334] on span "Resume" at bounding box center [732, 332] width 39 height 15
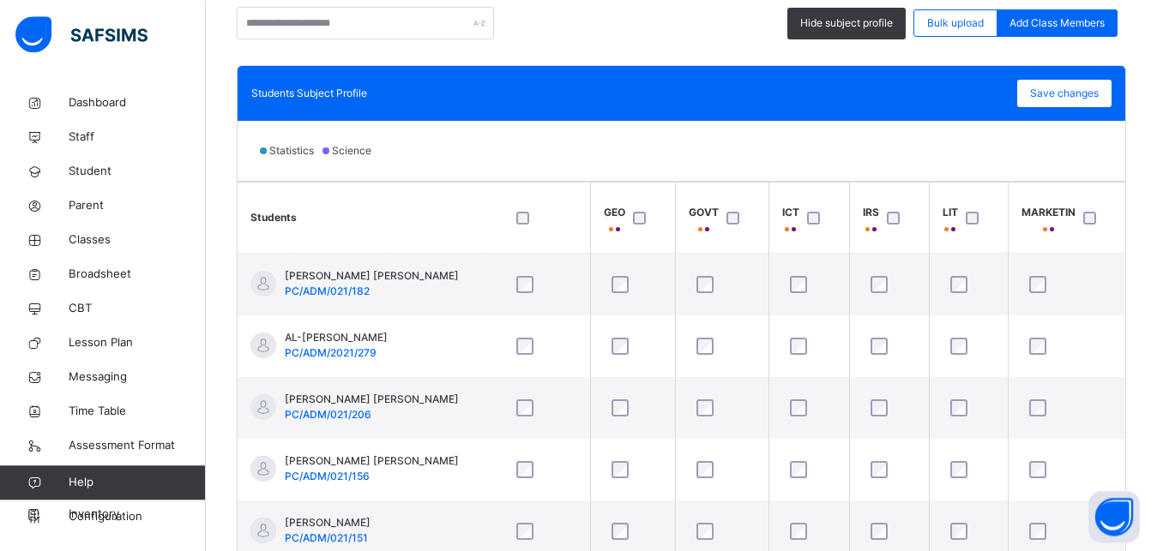
scroll to position [439, 0]
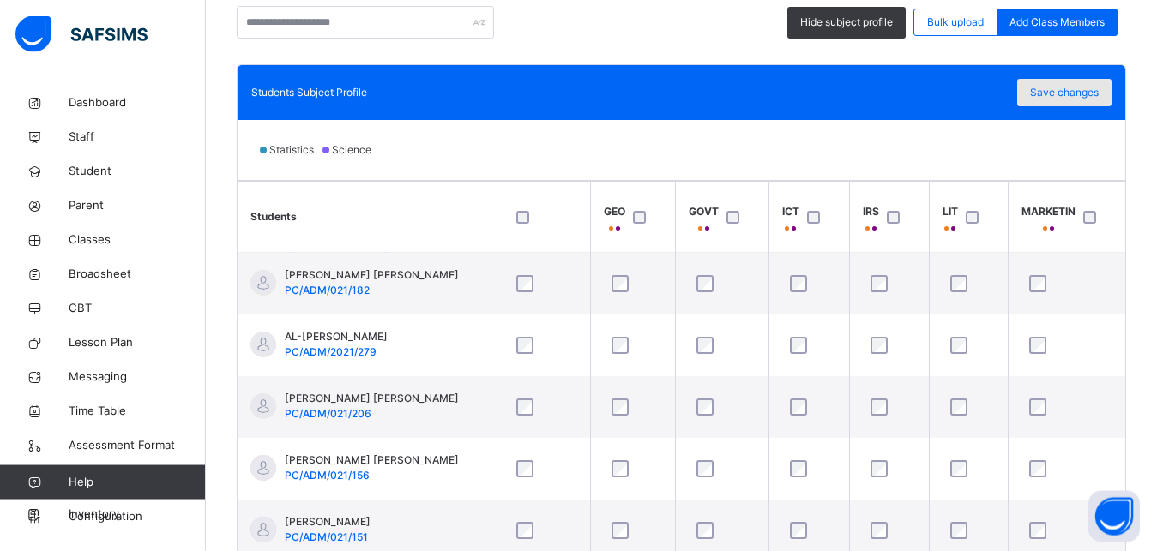
click at [1092, 99] on span "Save changes" at bounding box center [1064, 92] width 69 height 15
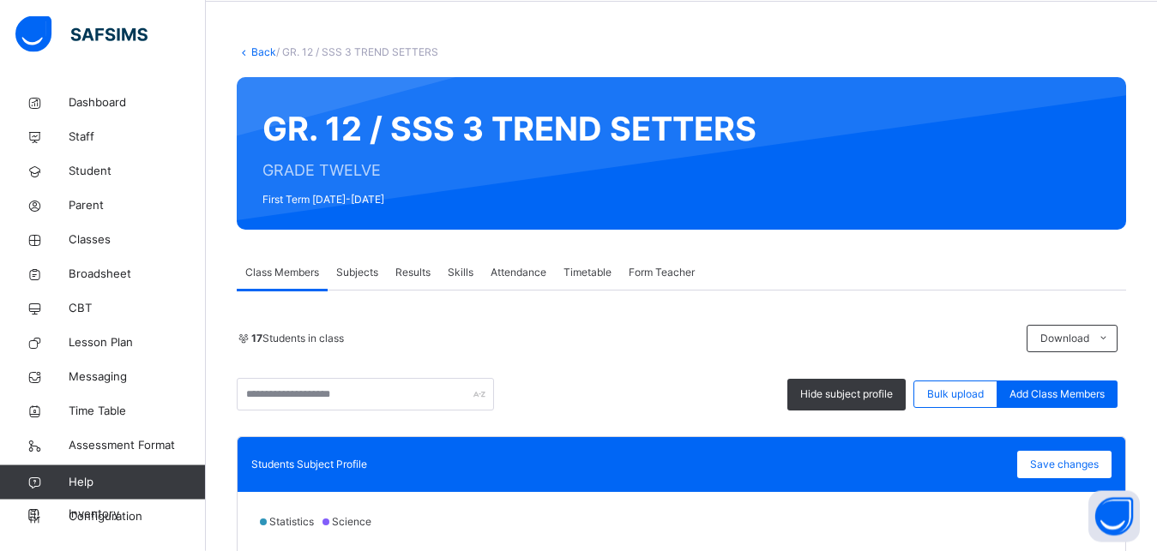
scroll to position [0, 0]
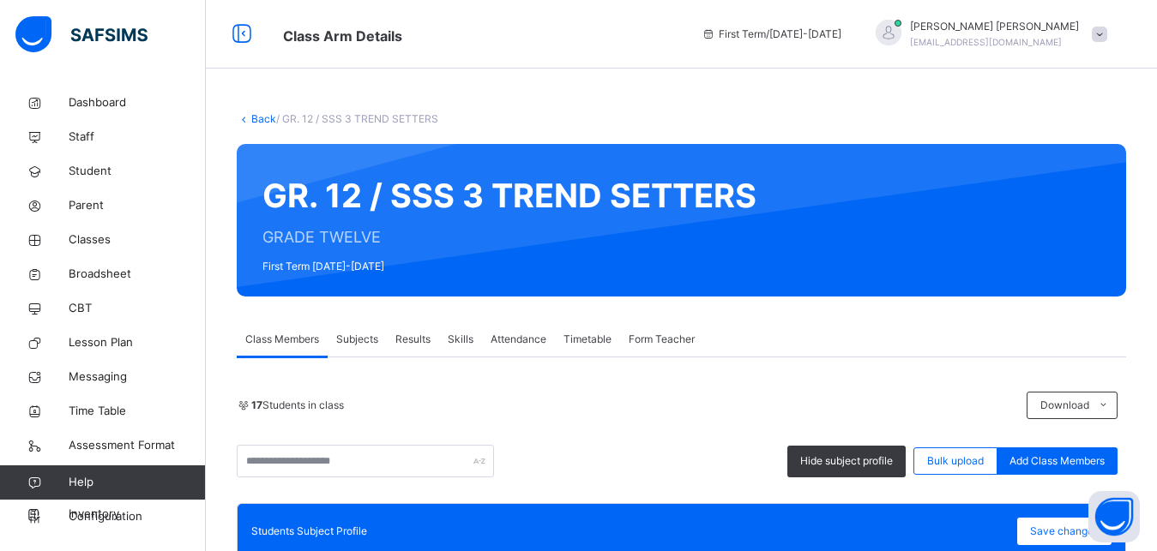
click at [265, 120] on link "Back" at bounding box center [263, 118] width 25 height 13
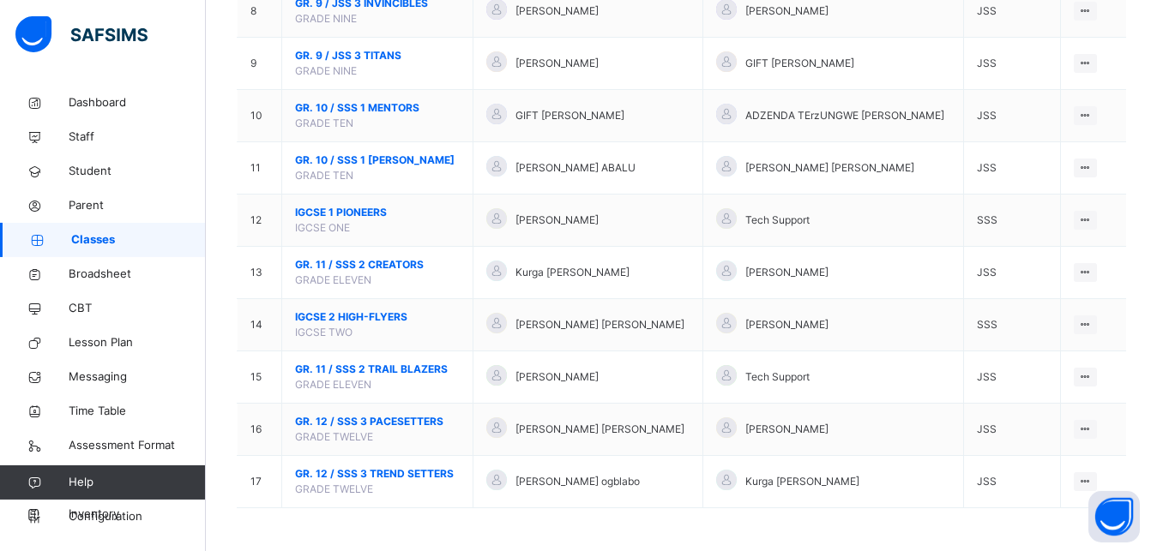
scroll to position [600, 0]
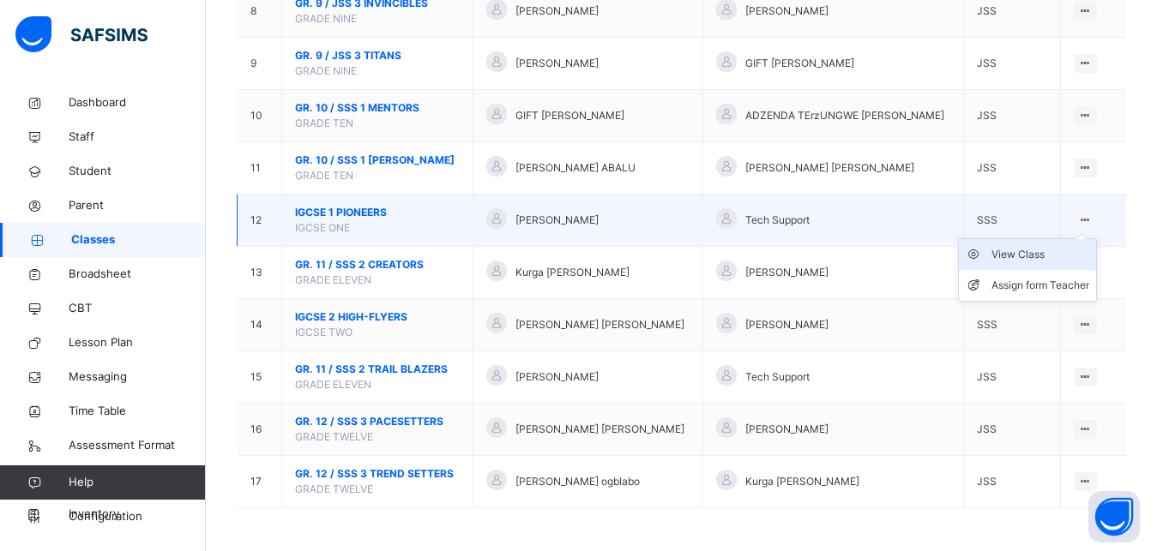
click at [1056, 250] on div "View Class" at bounding box center [1040, 254] width 98 height 17
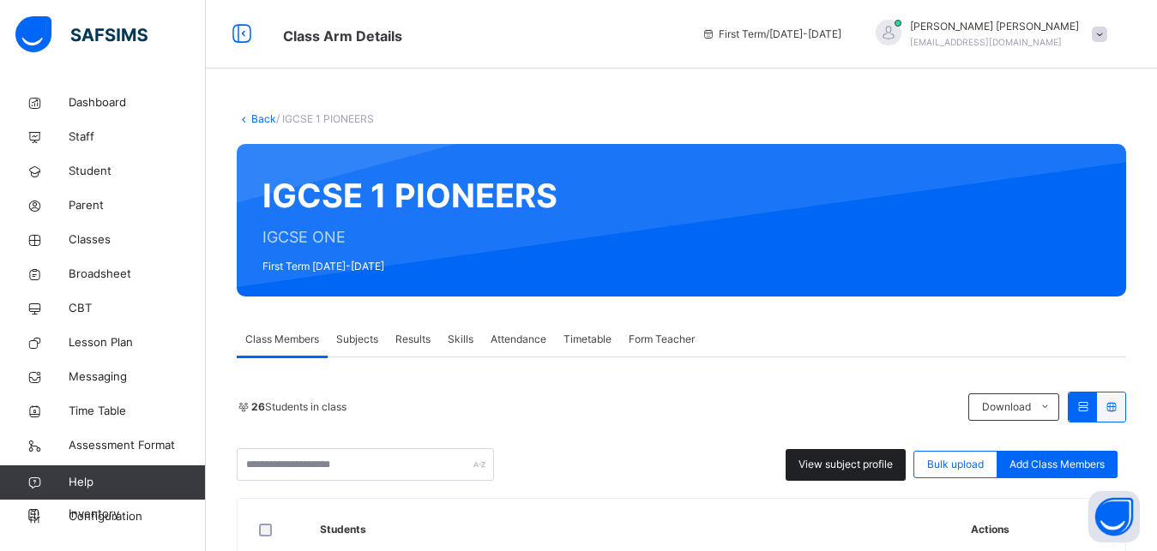
click at [882, 464] on span "View subject profile" at bounding box center [845, 464] width 94 height 15
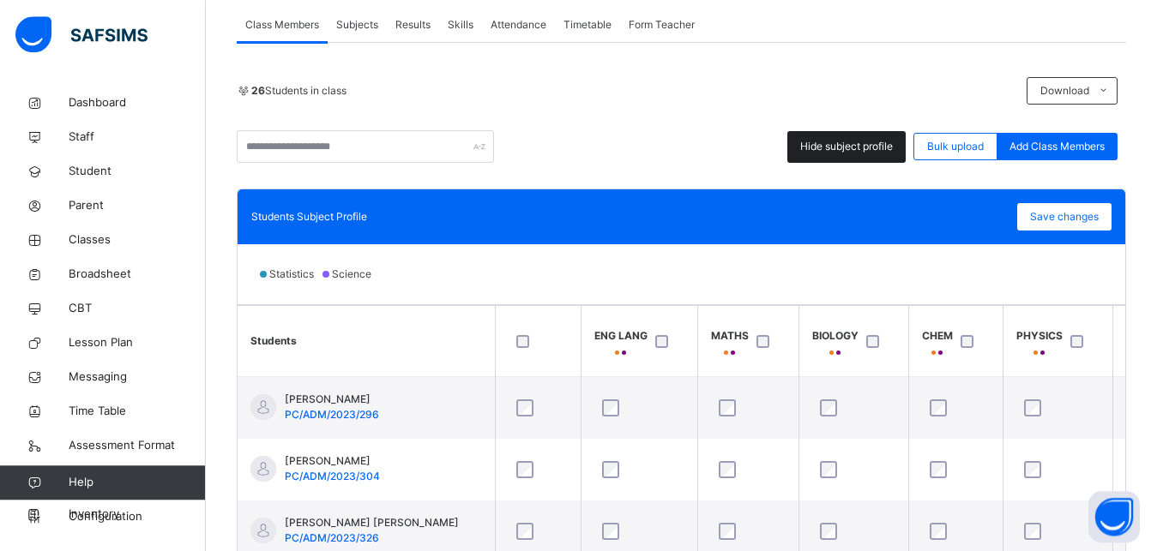
scroll to position [326, 0]
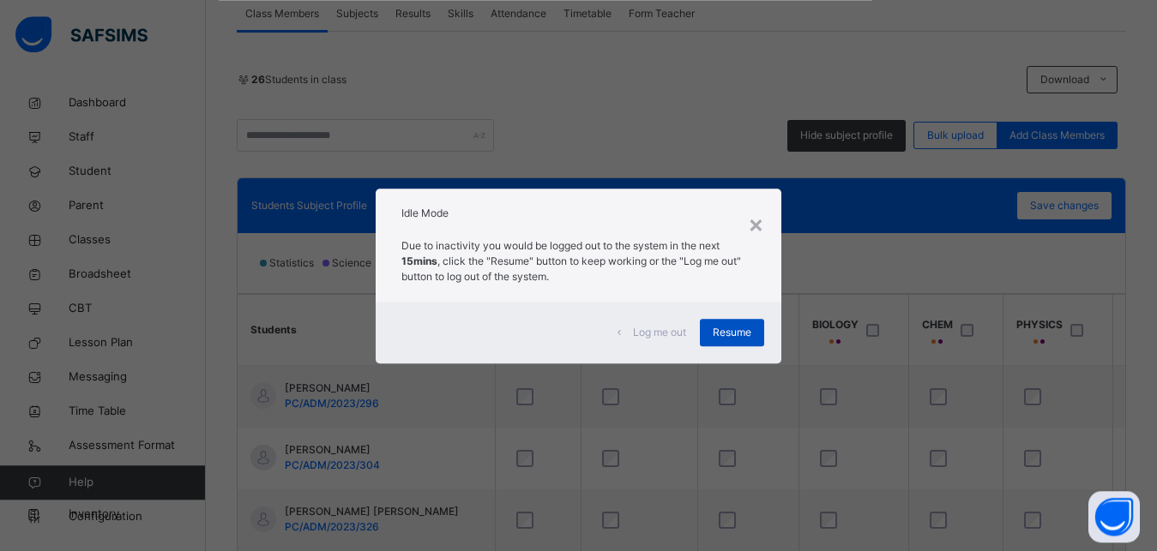
click at [743, 334] on span "Resume" at bounding box center [732, 332] width 39 height 15
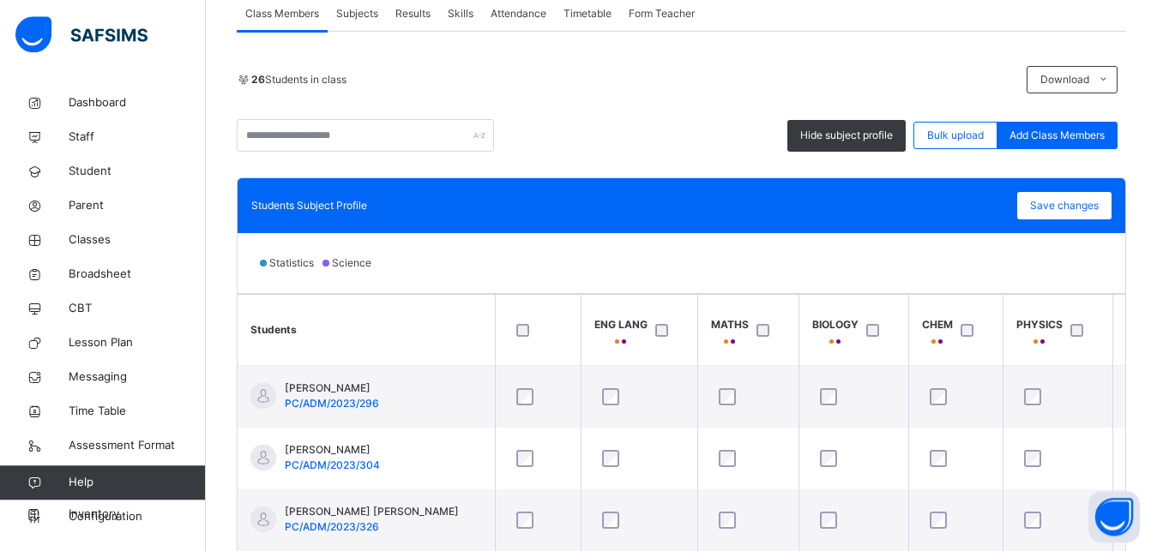
click at [743, 334] on div "MATHS" at bounding box center [730, 332] width 38 height 31
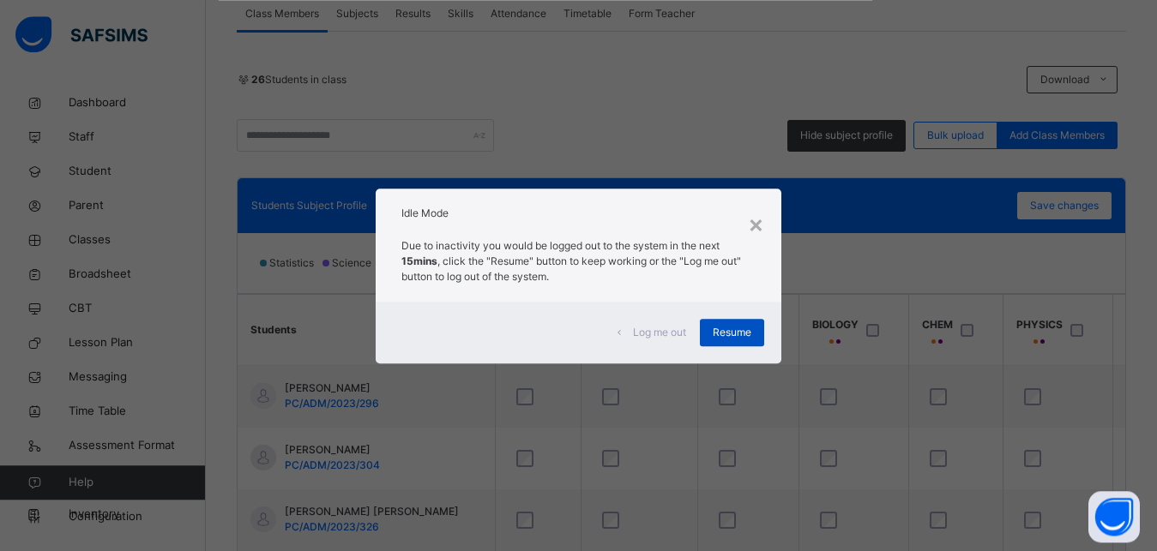
click at [740, 334] on span "Resume" at bounding box center [732, 332] width 39 height 15
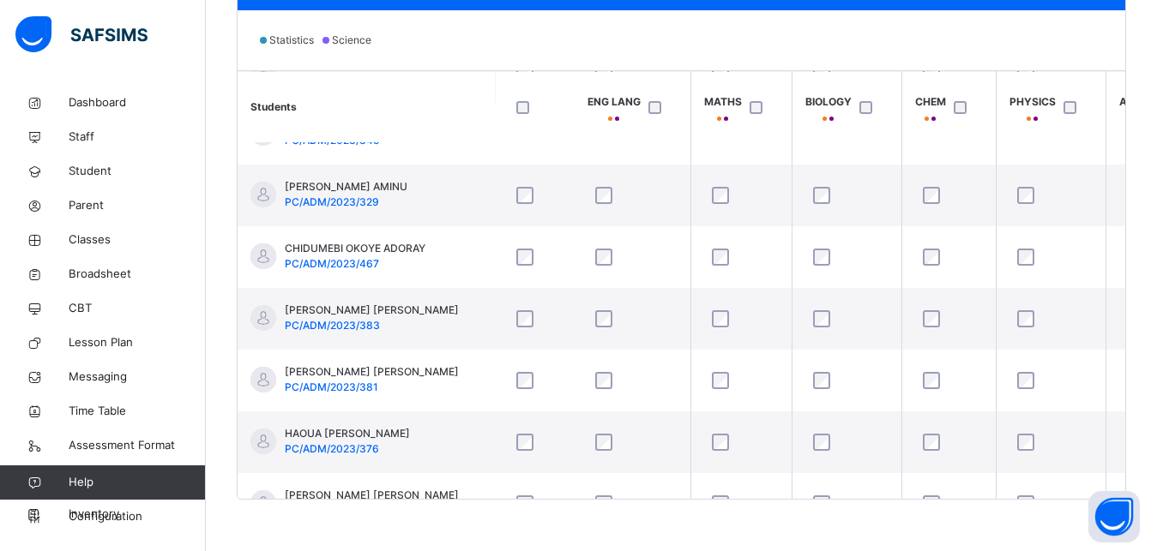
scroll to position [346, 7]
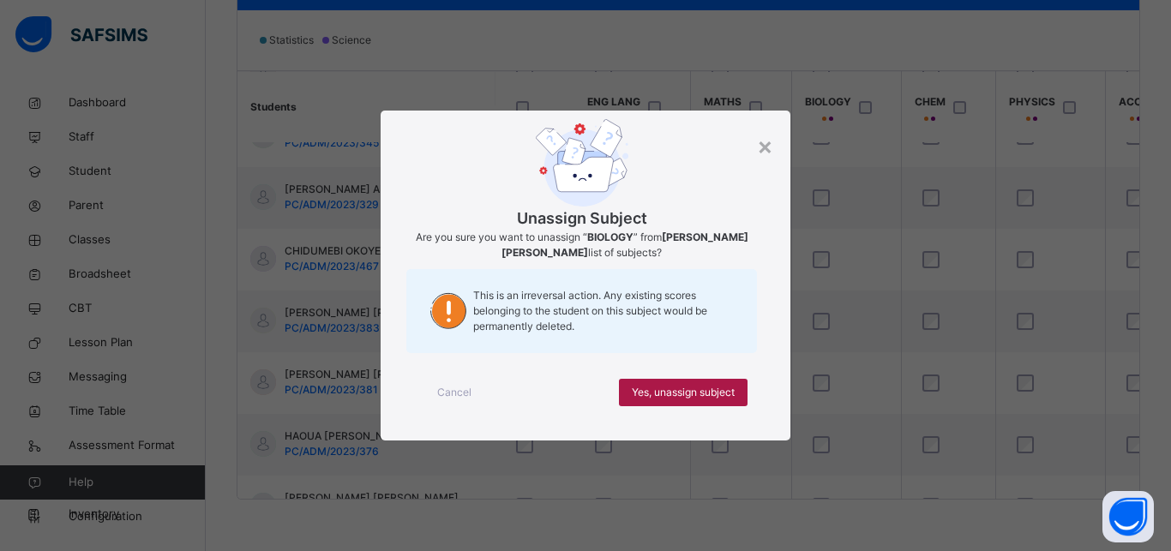
click at [709, 400] on div "Yes, unassign subject" at bounding box center [683, 392] width 129 height 27
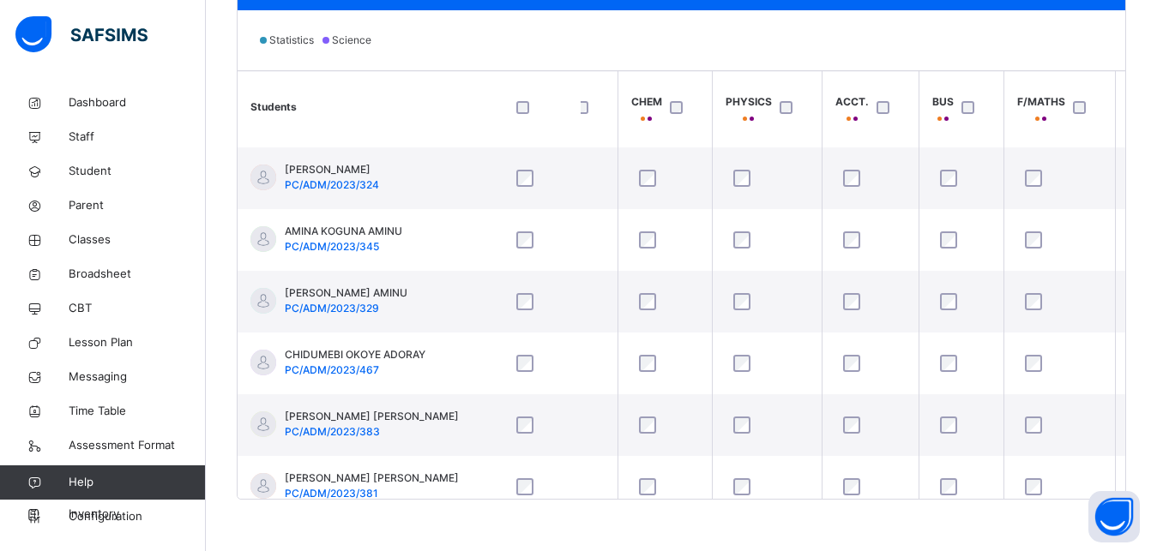
scroll to position [243, 294]
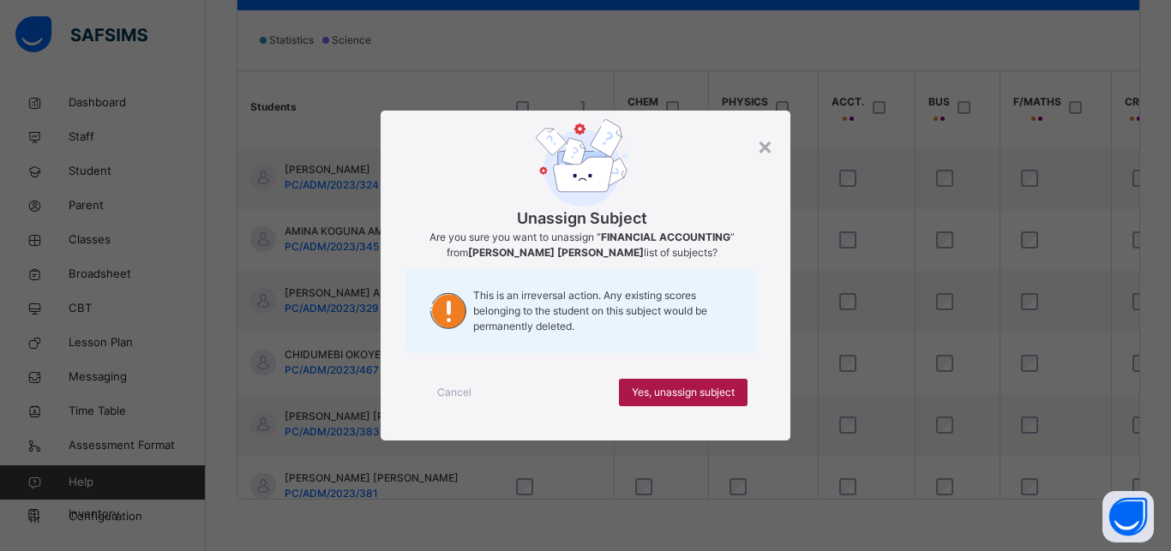
click at [713, 390] on span "Yes, unassign subject" at bounding box center [683, 392] width 103 height 15
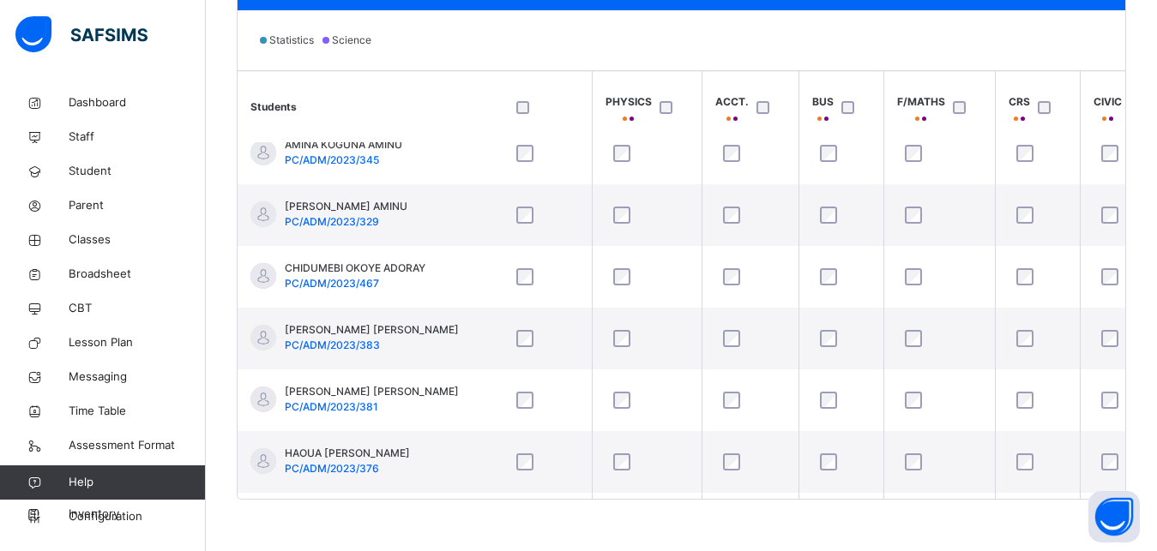
scroll to position [329, 413]
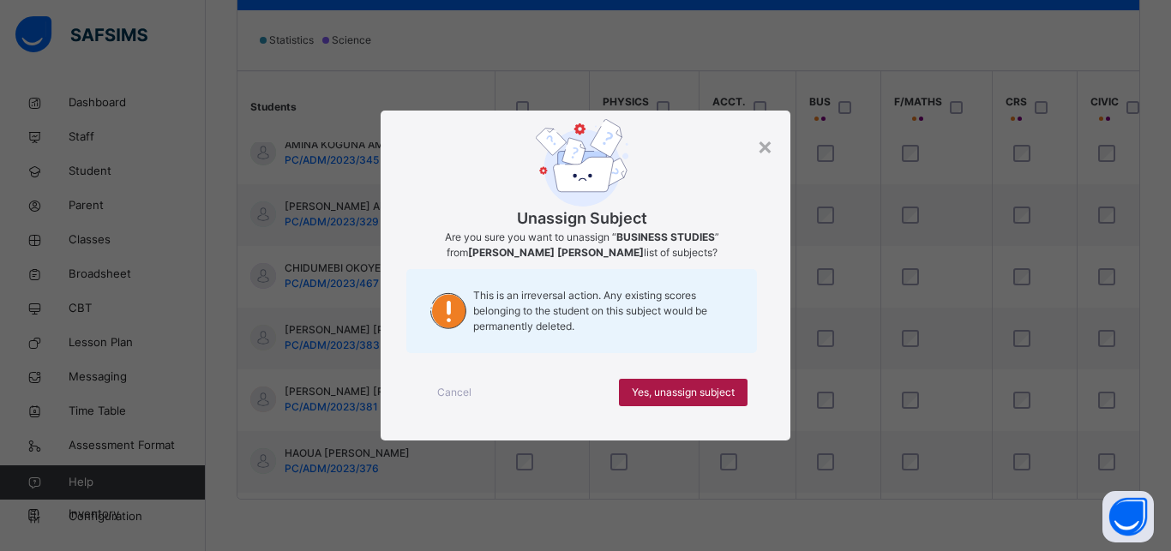
click at [718, 390] on span "Yes, unassign subject" at bounding box center [683, 392] width 103 height 15
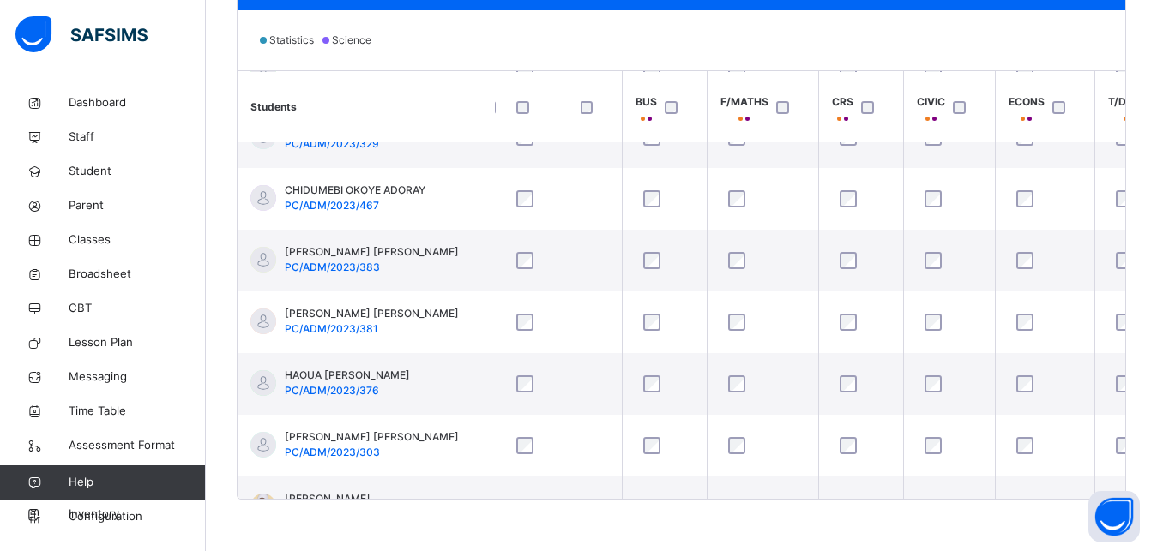
scroll to position [407, 590]
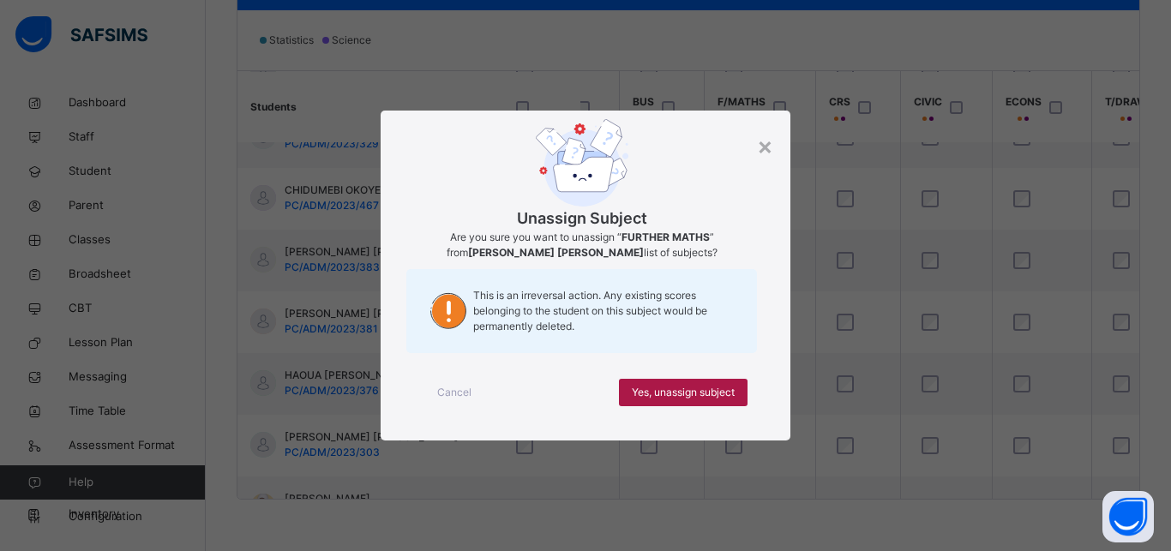
click at [709, 389] on span "Yes, unassign subject" at bounding box center [683, 392] width 103 height 15
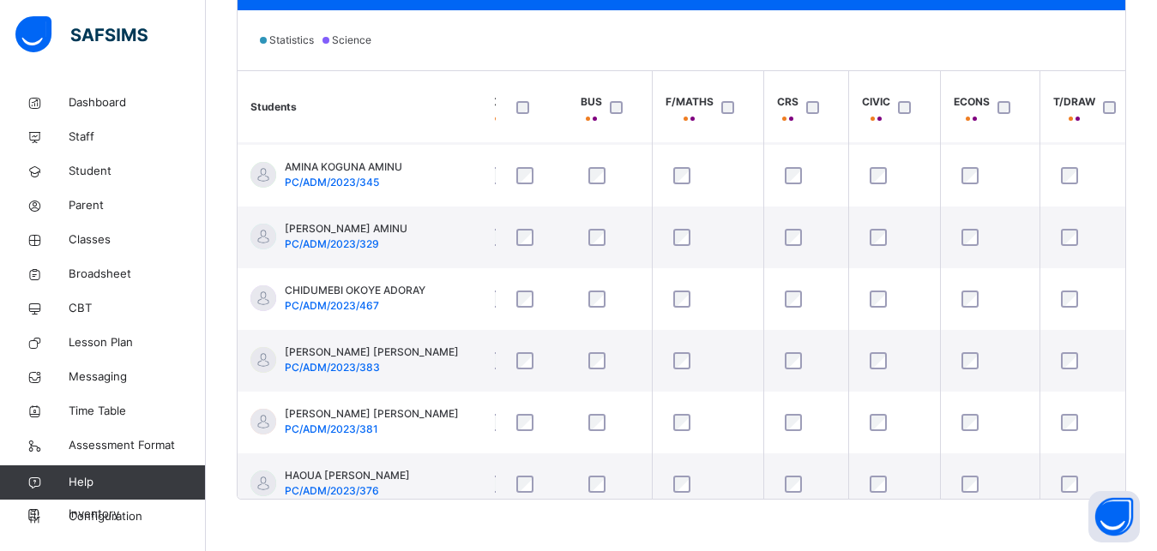
scroll to position [307, 644]
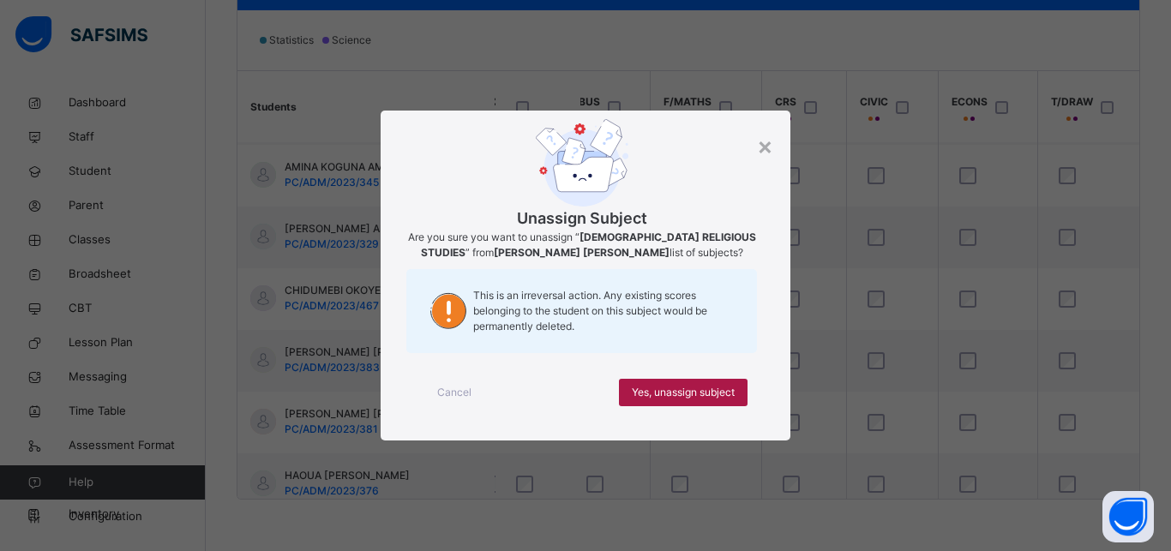
click at [703, 404] on div "Yes, unassign subject" at bounding box center [683, 392] width 129 height 27
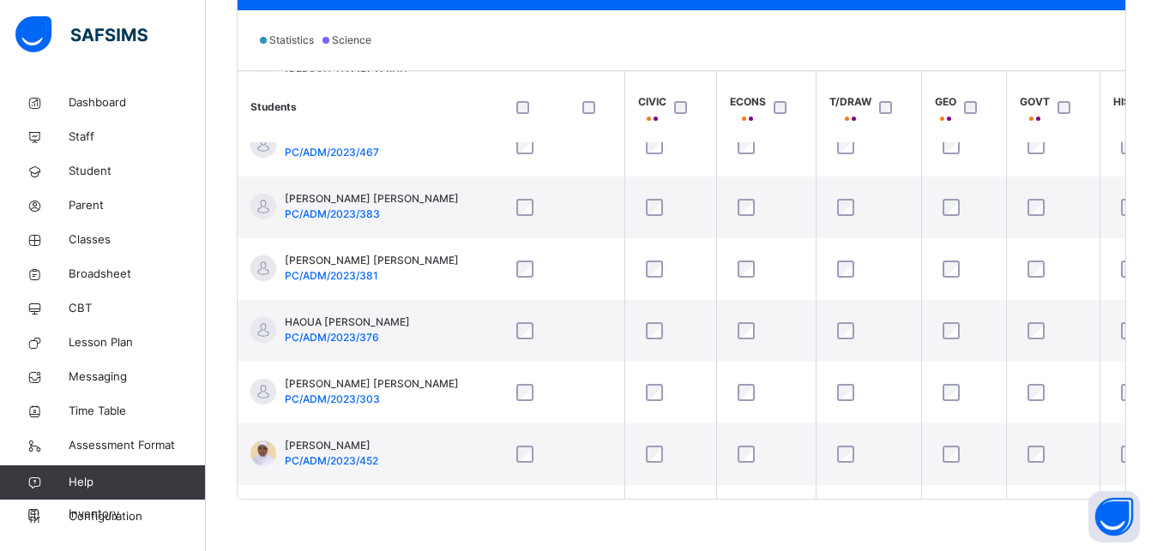
scroll to position [460, 877]
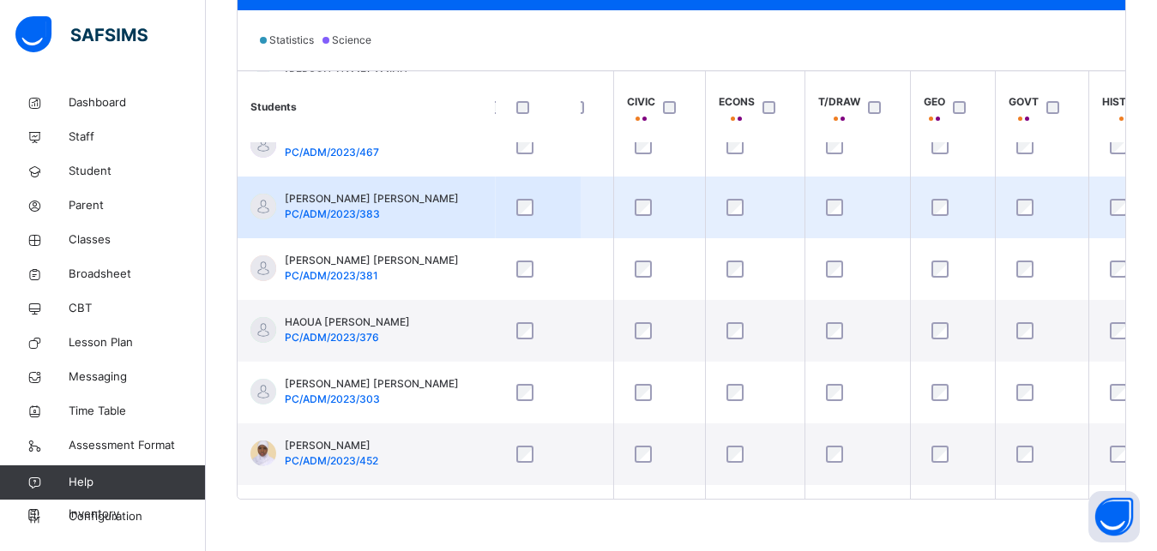
click at [737, 194] on div at bounding box center [755, 207] width 73 height 36
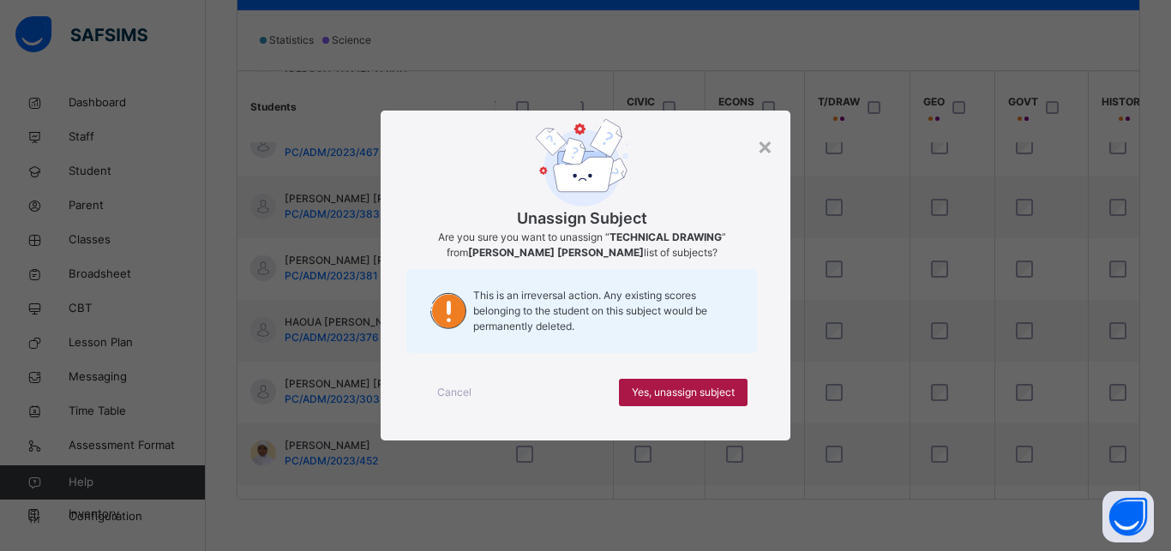
click at [705, 393] on span "Yes, unassign subject" at bounding box center [683, 392] width 103 height 15
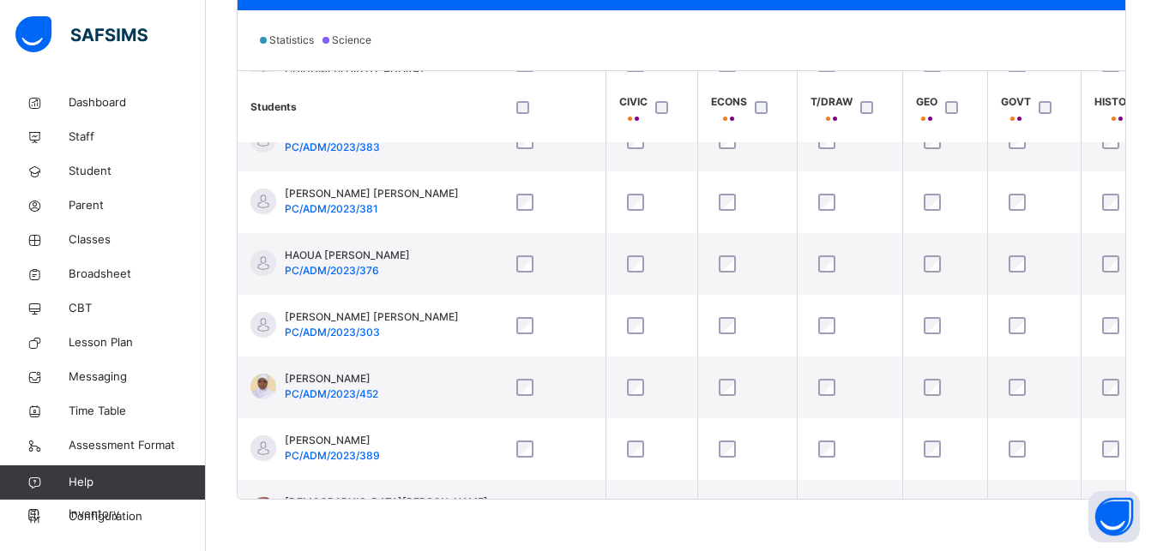
scroll to position [466, 897]
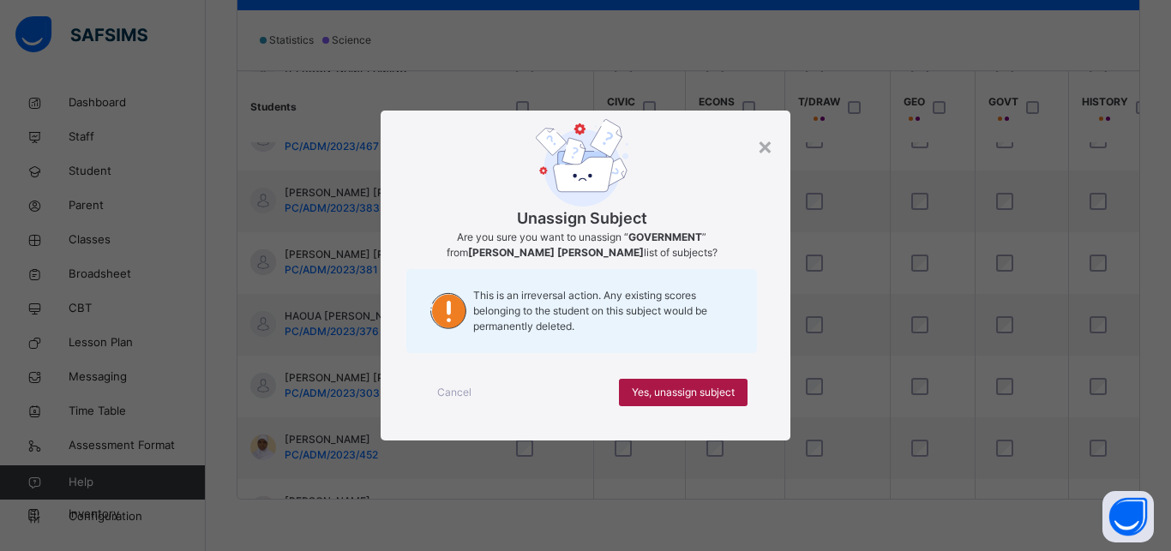
click at [731, 387] on span "Yes, unassign subject" at bounding box center [683, 392] width 103 height 15
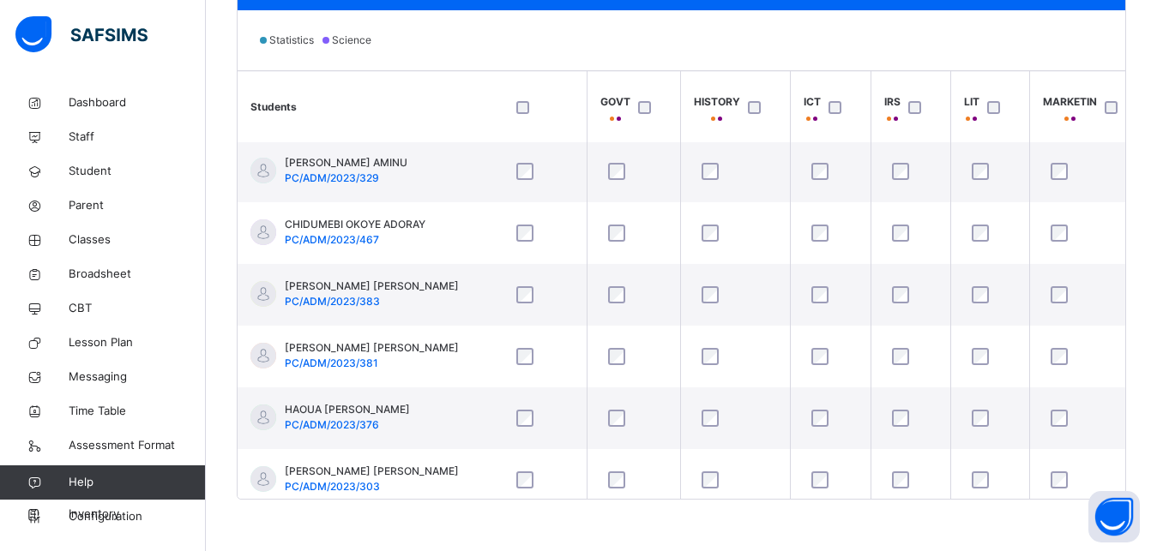
scroll to position [373, 1307]
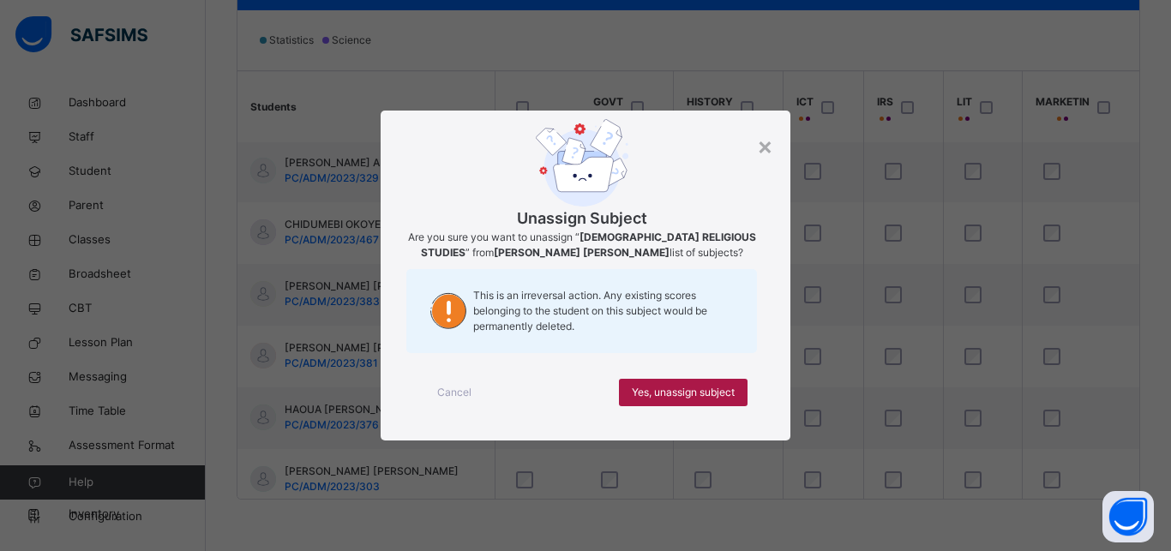
click at [721, 386] on span "Yes, unassign subject" at bounding box center [683, 392] width 103 height 15
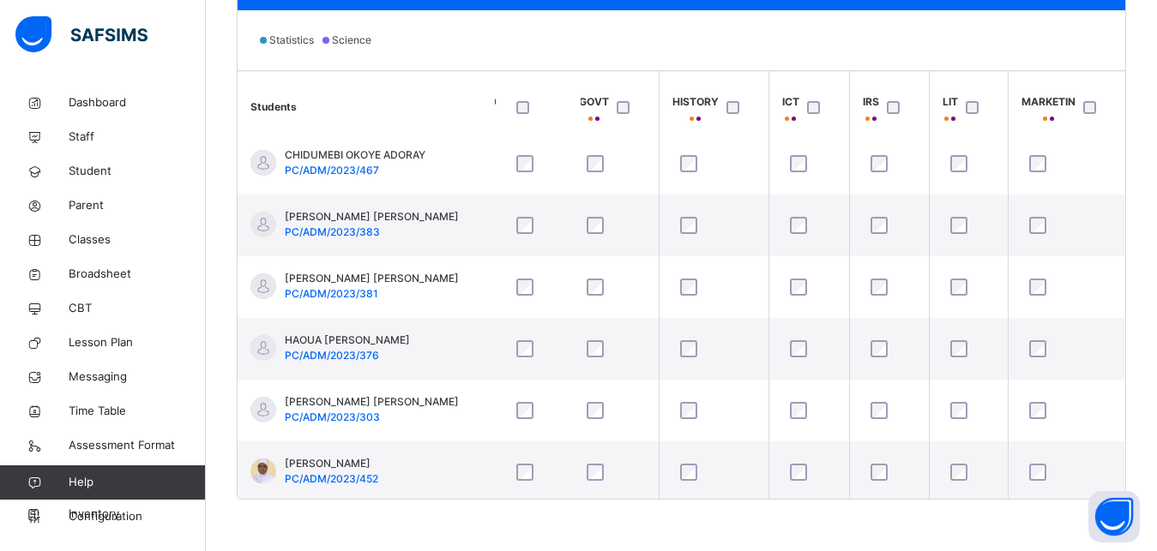
scroll to position [434, 1307]
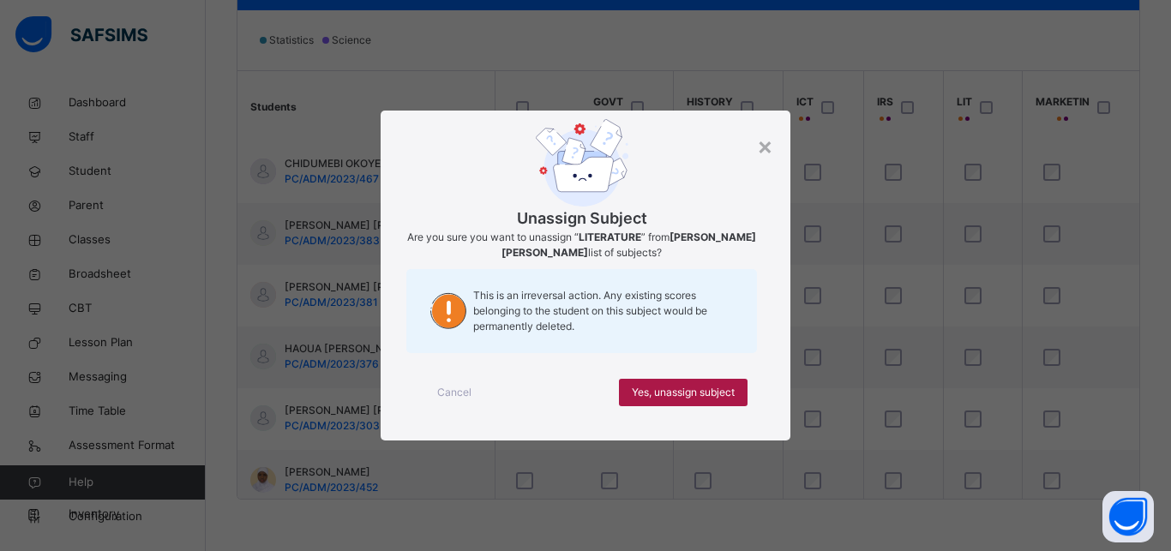
click at [714, 390] on span "Yes, unassign subject" at bounding box center [683, 392] width 103 height 15
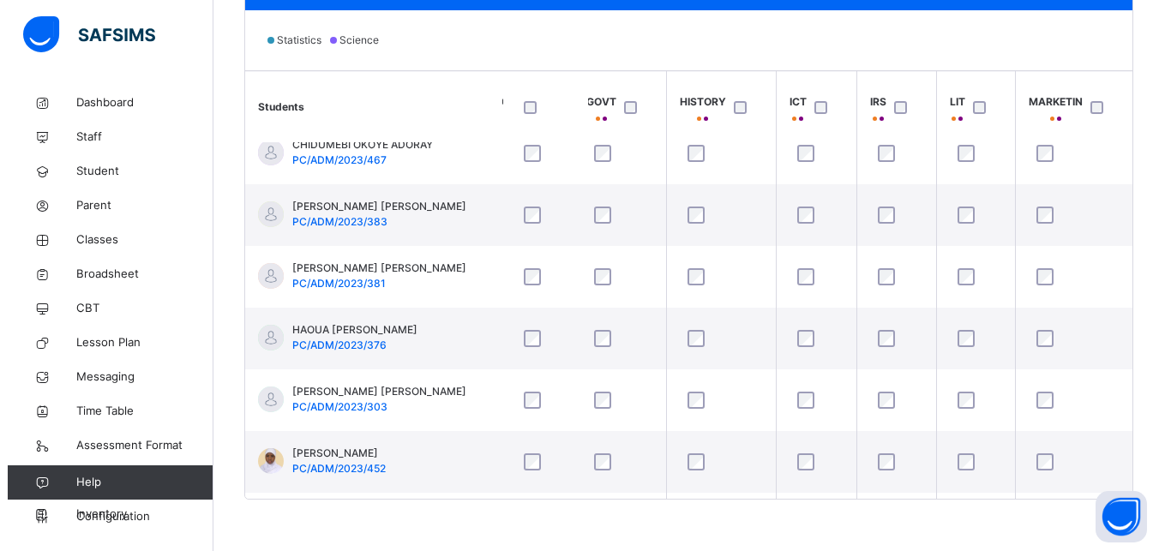
scroll to position [451, 1307]
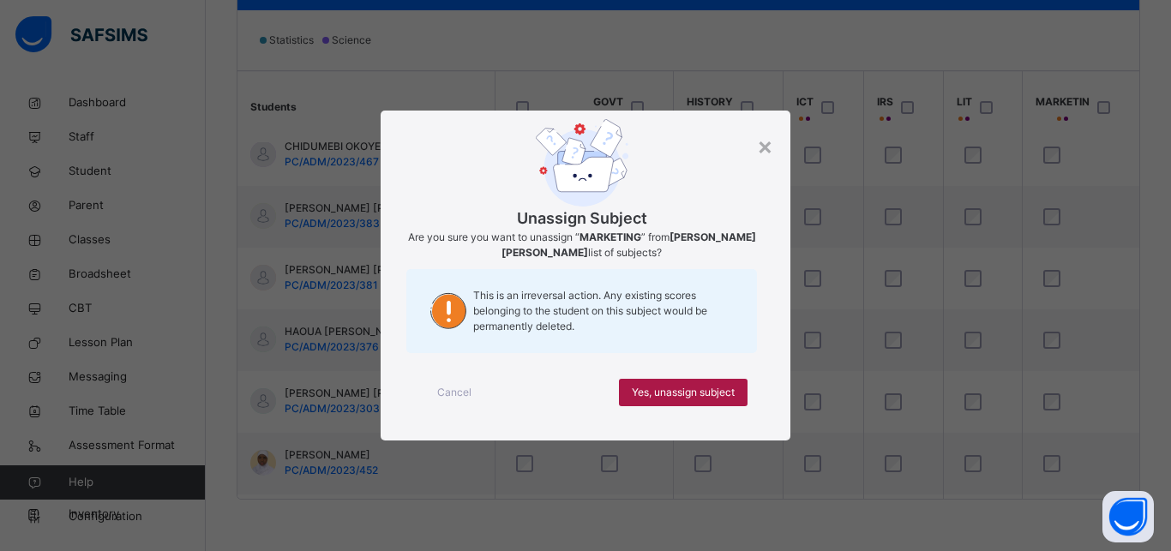
click at [736, 393] on div "Yes, unassign subject" at bounding box center [683, 392] width 129 height 27
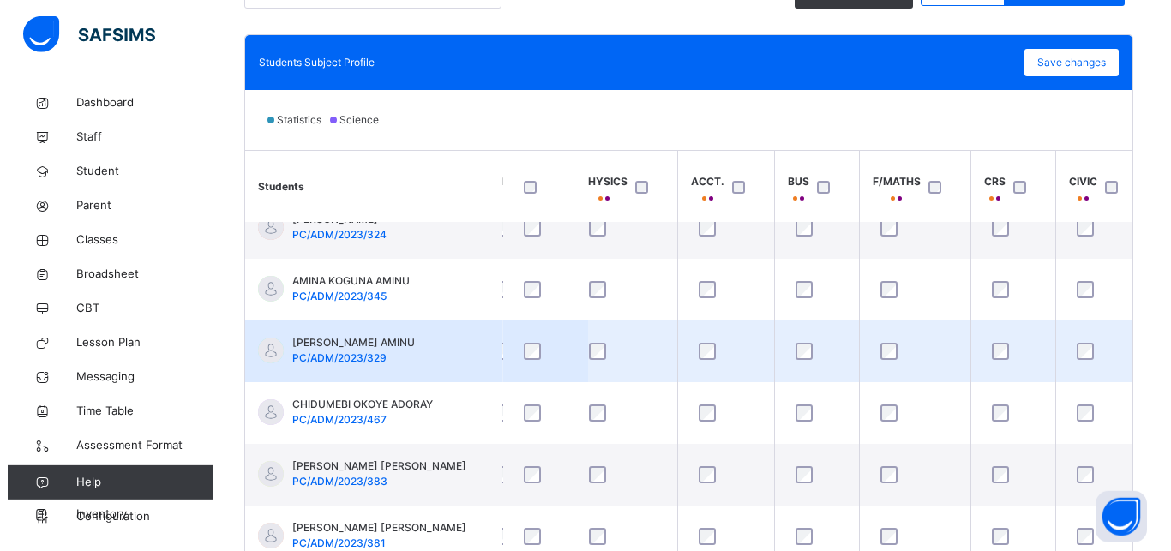
scroll to position [273, 444]
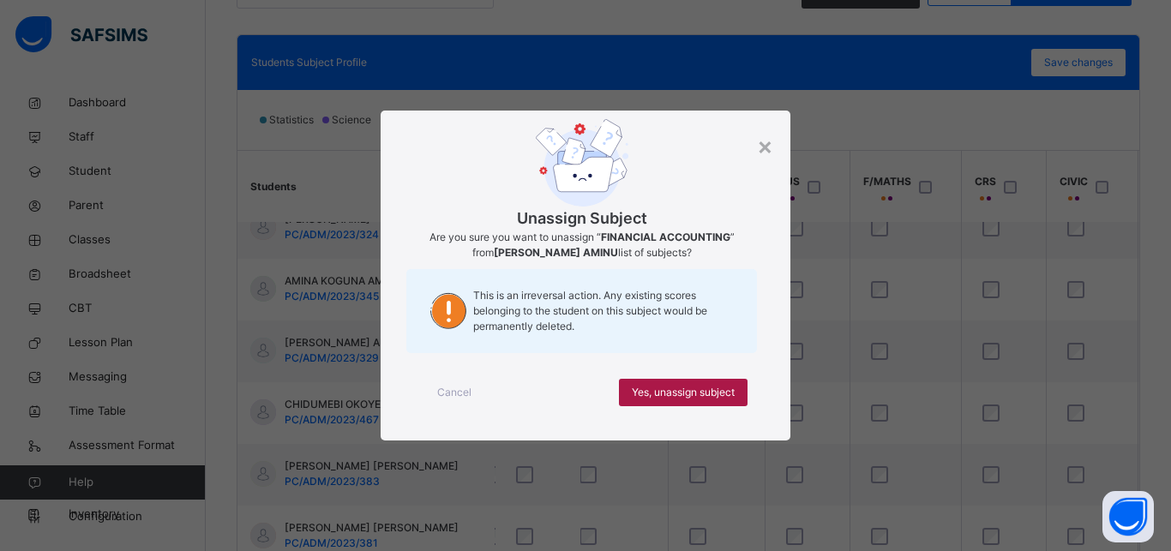
click at [694, 388] on span "Yes, unassign subject" at bounding box center [683, 392] width 103 height 15
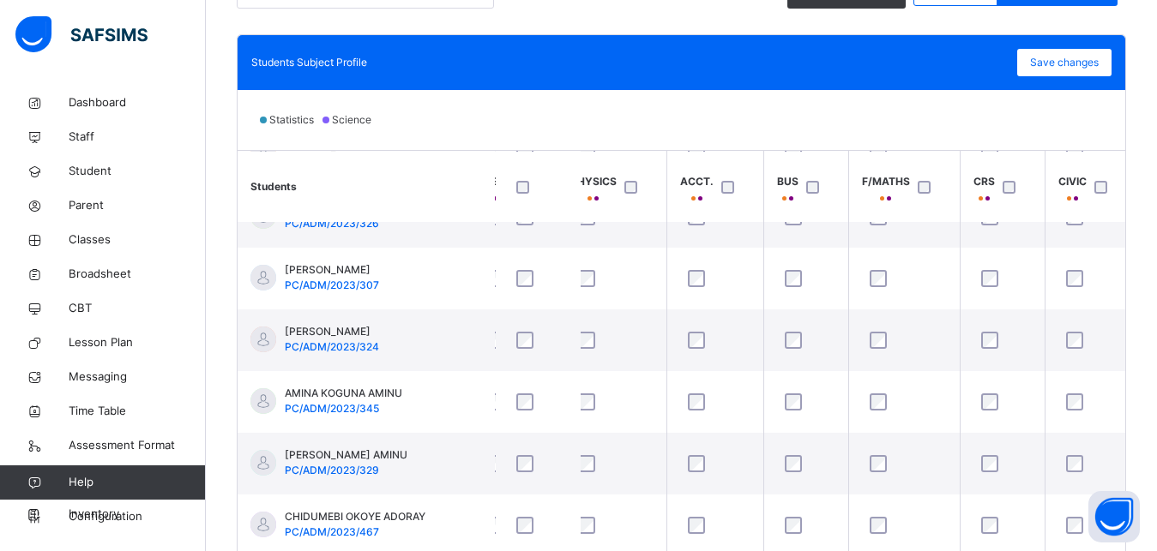
scroll to position [165, 446]
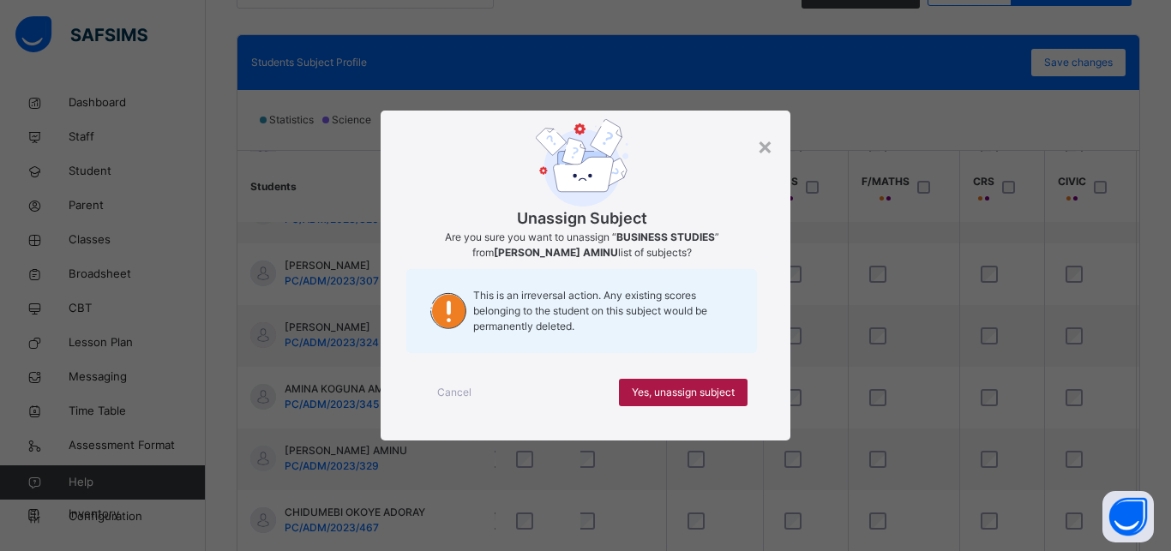
click at [710, 394] on span "Yes, unassign subject" at bounding box center [683, 392] width 103 height 15
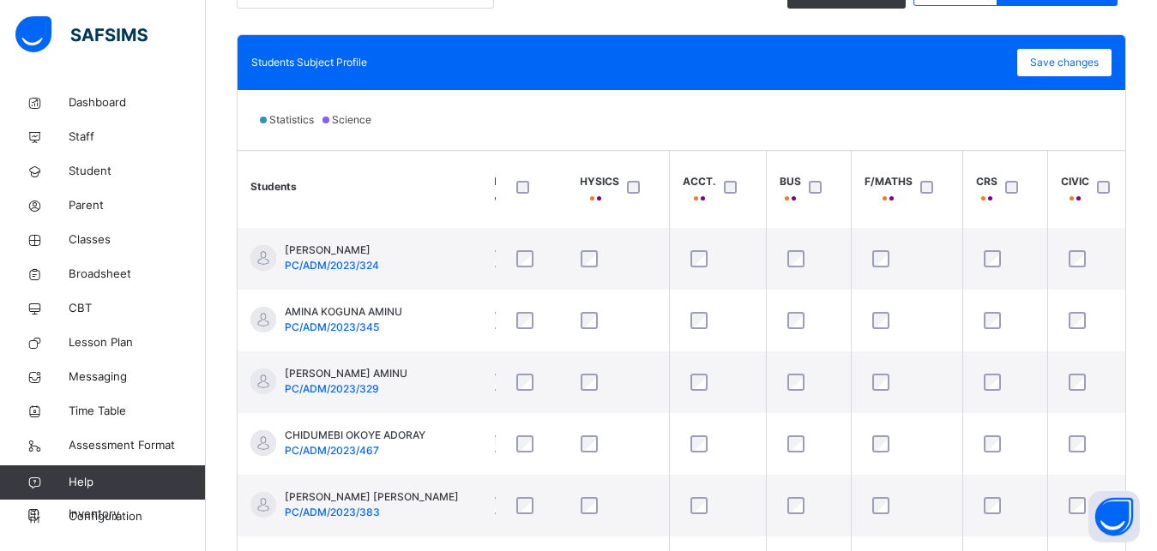
scroll to position [253, 443]
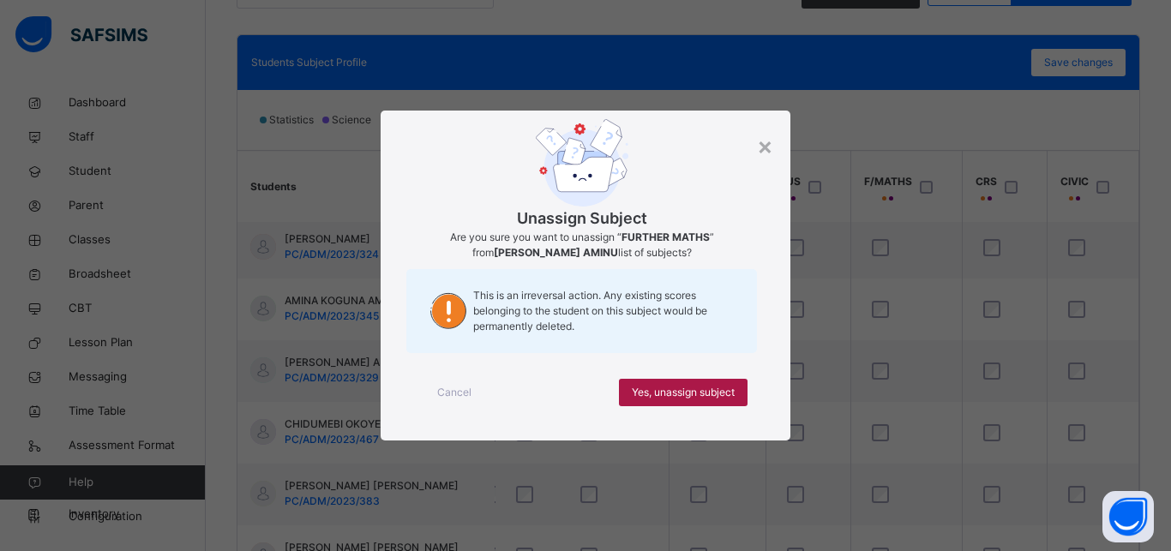
click at [727, 396] on span "Yes, unassign subject" at bounding box center [683, 392] width 103 height 15
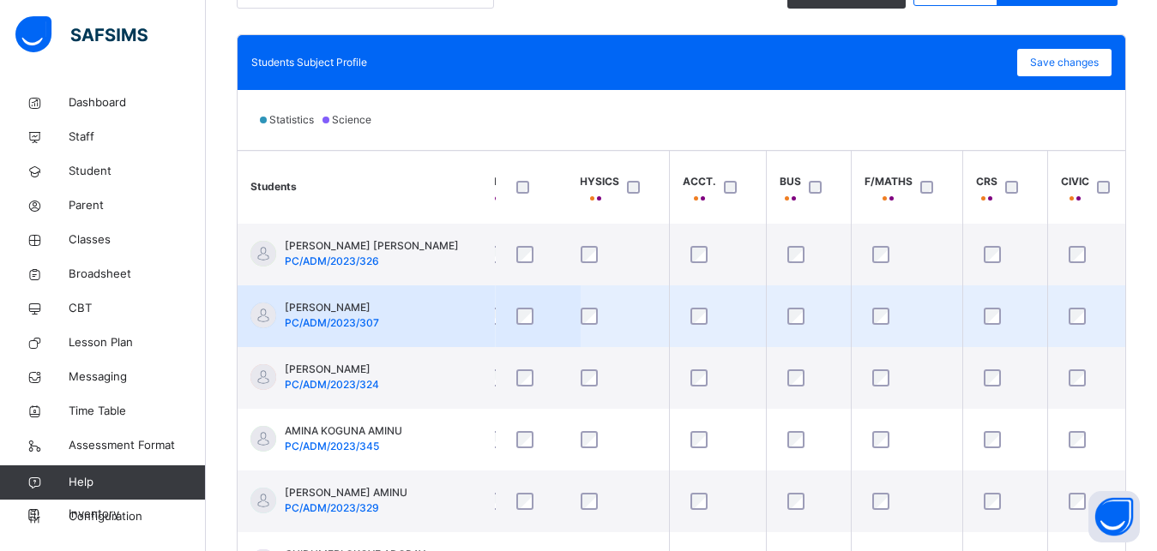
scroll to position [129, 443]
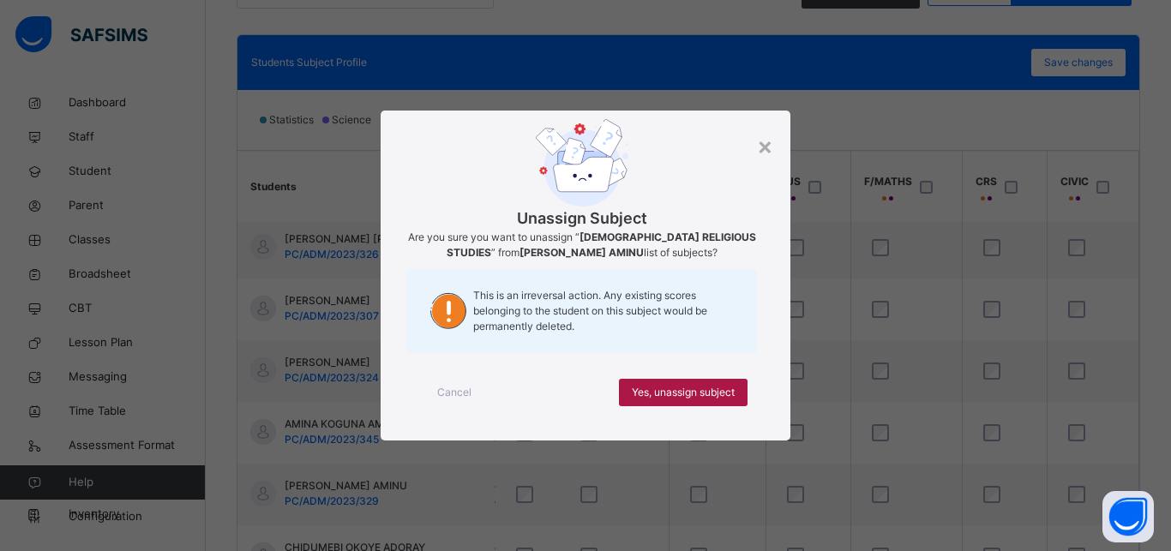
click at [709, 388] on span "Yes, unassign subject" at bounding box center [683, 392] width 103 height 15
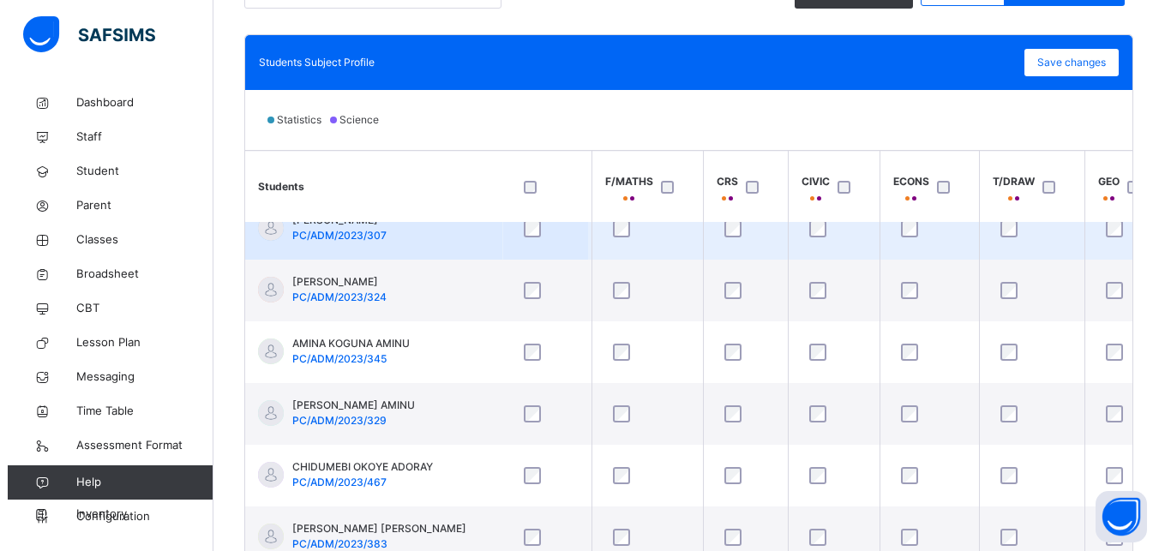
scroll to position [210, 785]
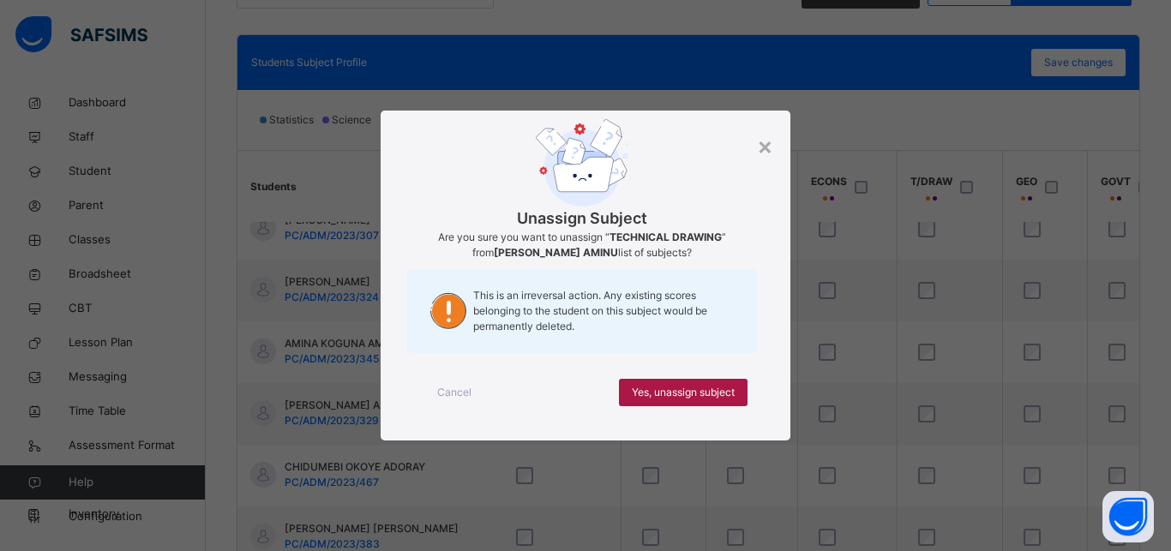
click at [713, 395] on span "Yes, unassign subject" at bounding box center [683, 392] width 103 height 15
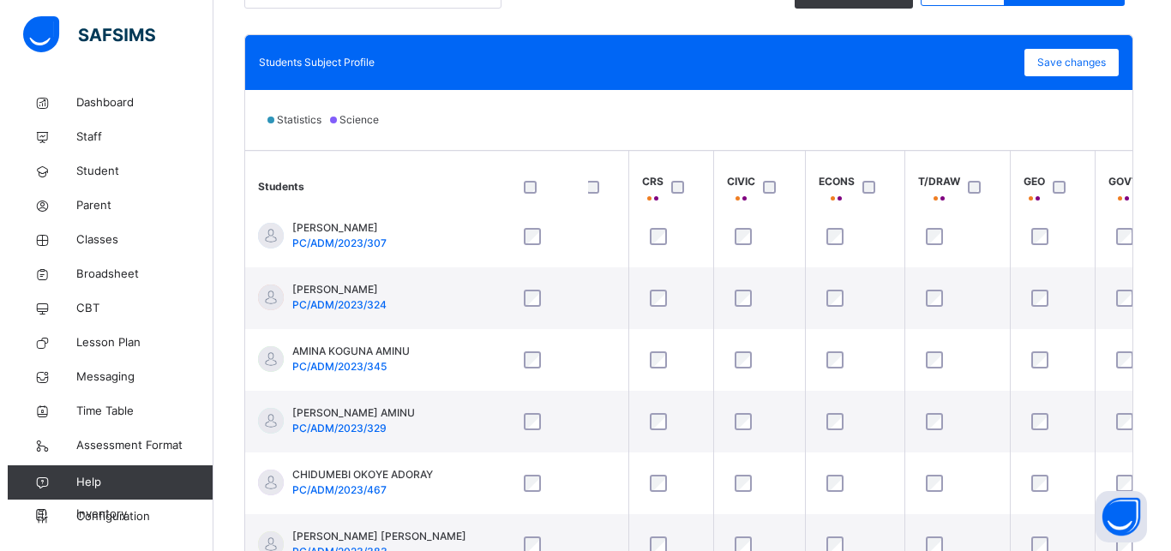
scroll to position [214, 785]
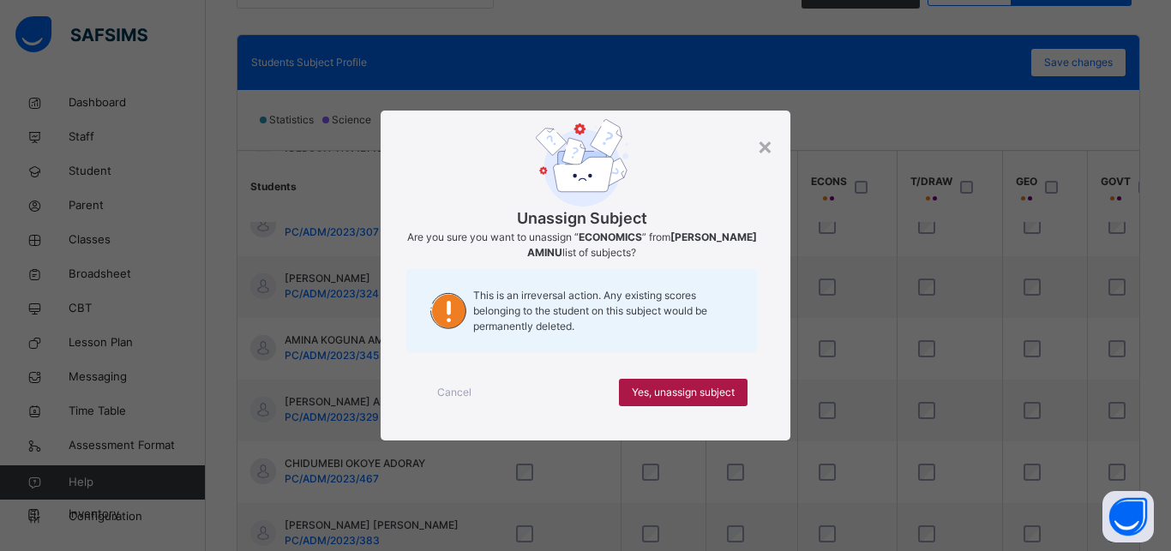
click at [735, 394] on span "Yes, unassign subject" at bounding box center [683, 392] width 103 height 15
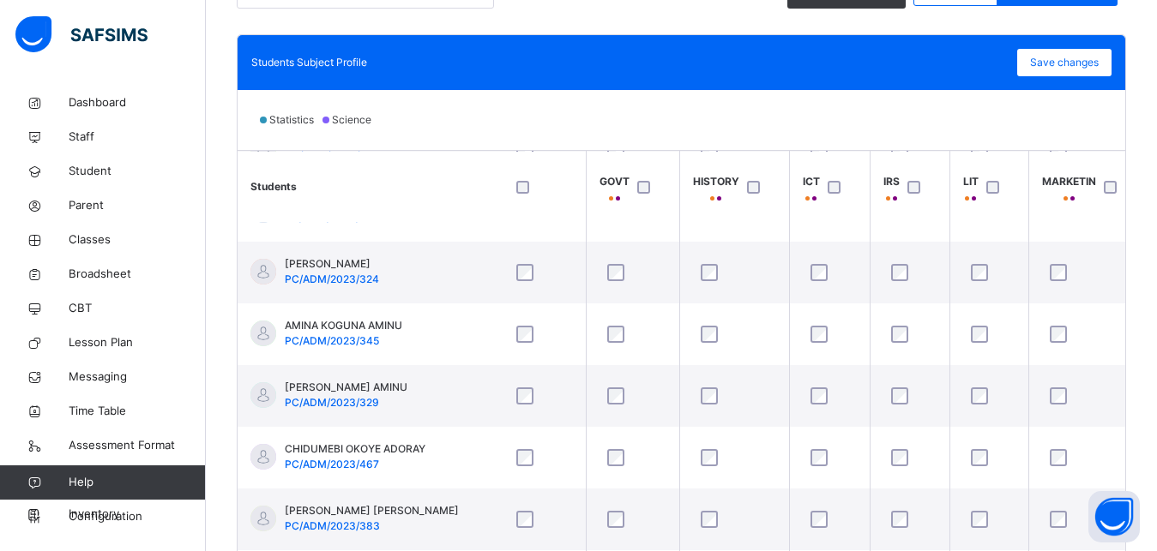
scroll to position [228, 1307]
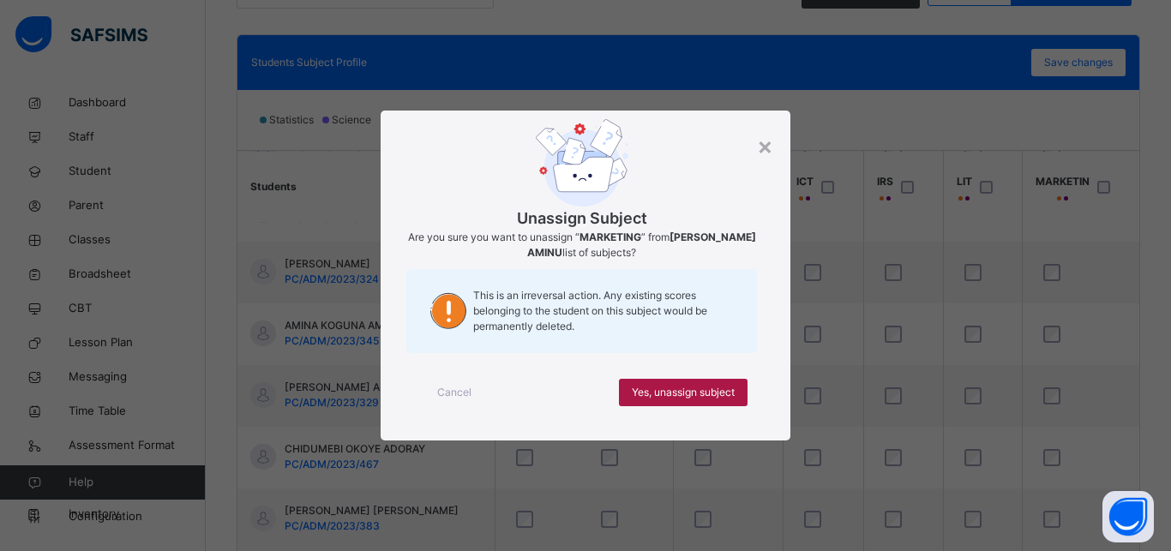
click at [727, 392] on span "Yes, unassign subject" at bounding box center [683, 392] width 103 height 15
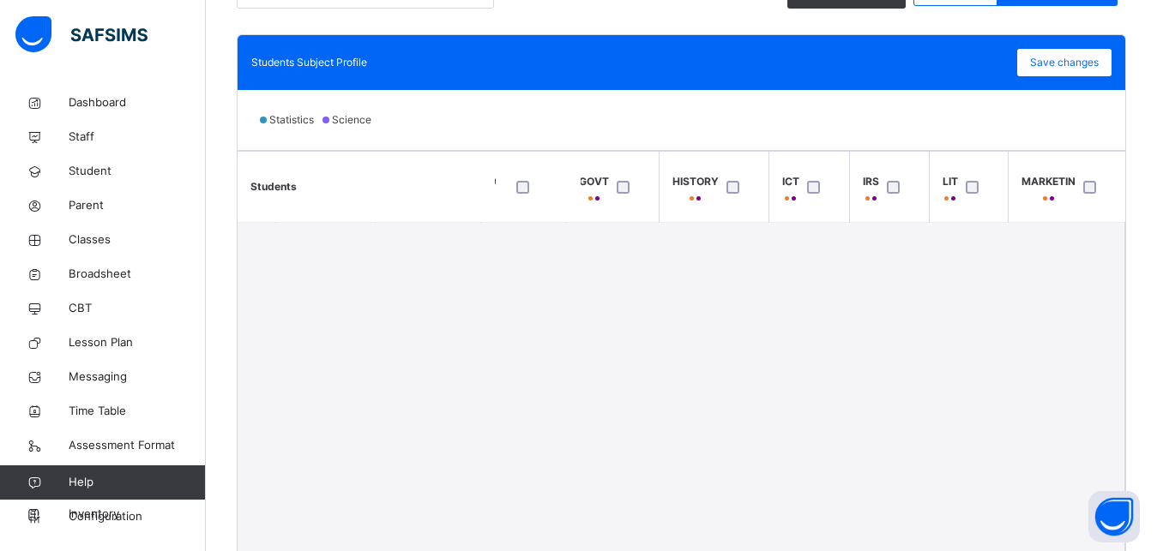
scroll to position [10, 1307]
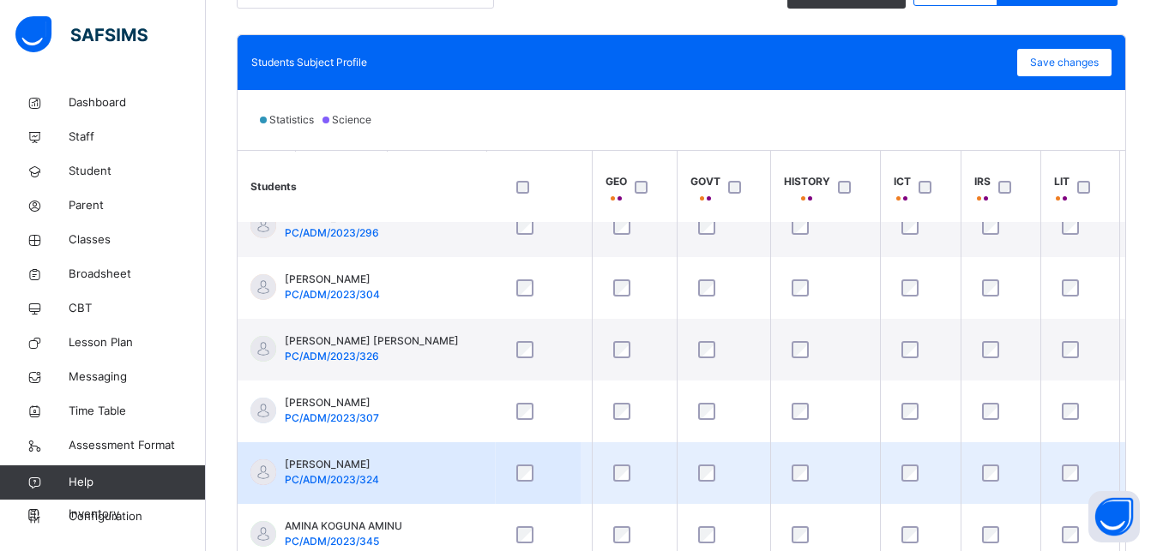
click at [795, 492] on td at bounding box center [825, 473] width 110 height 62
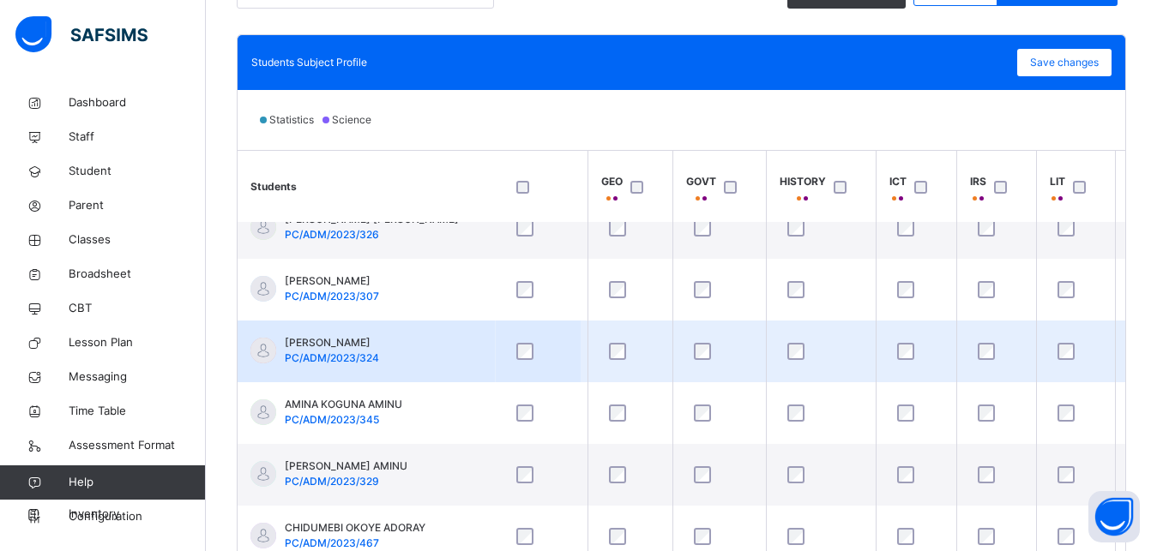
scroll to position [212, 1200]
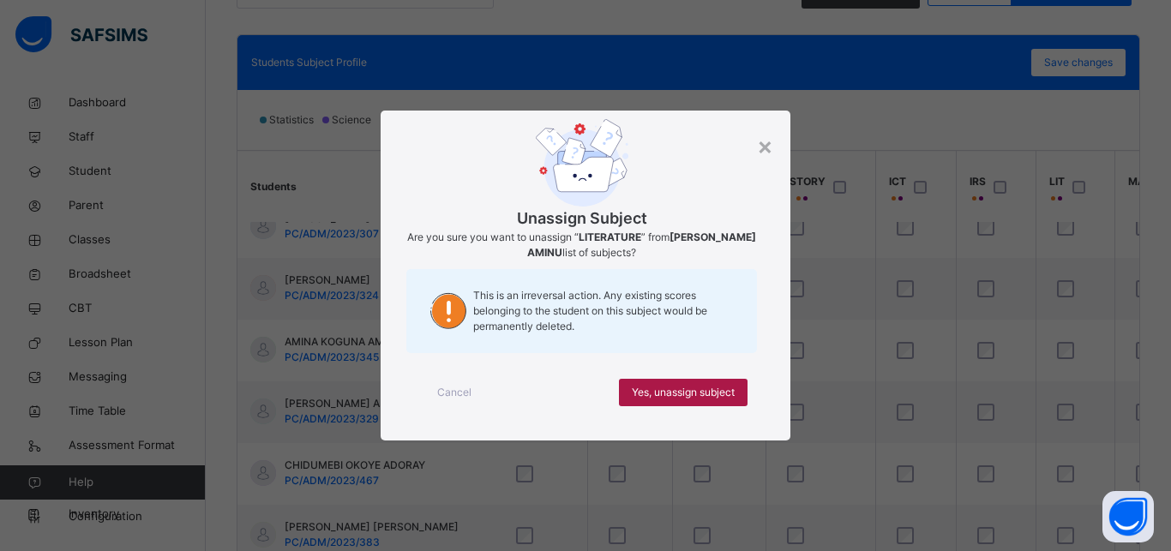
click at [717, 394] on span "Yes, unassign subject" at bounding box center [683, 392] width 103 height 15
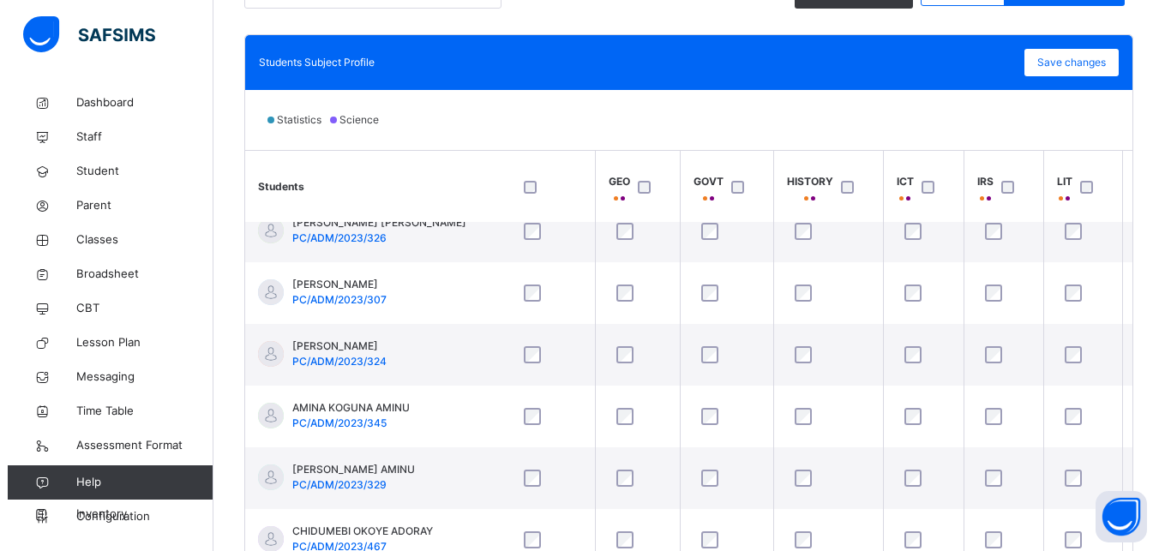
scroll to position [199, 1200]
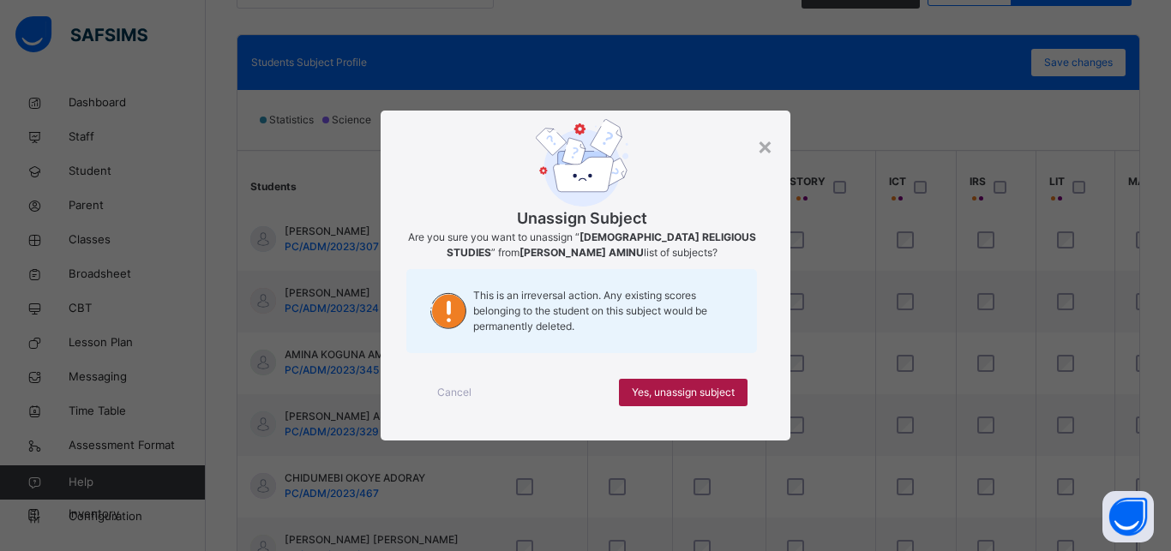
click at [701, 382] on div "Yes, unassign subject" at bounding box center [683, 392] width 129 height 27
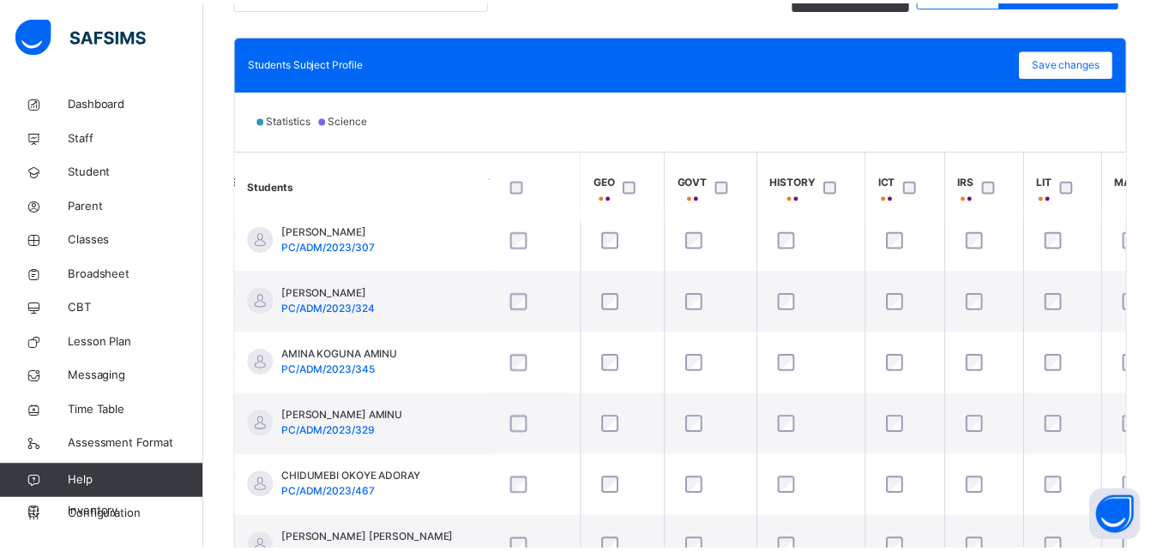
scroll to position [10, 1200]
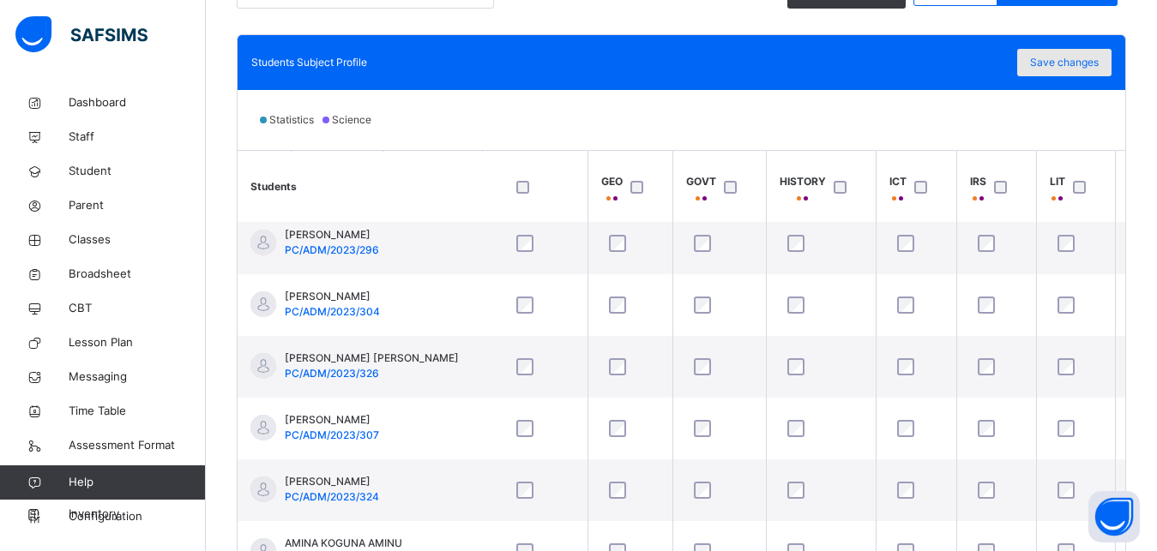
click at [1090, 69] on span "Save changes" at bounding box center [1064, 62] width 69 height 15
click at [1098, 64] on span "Save changes" at bounding box center [1064, 62] width 69 height 15
